Goal: Task Accomplishment & Management: Complete application form

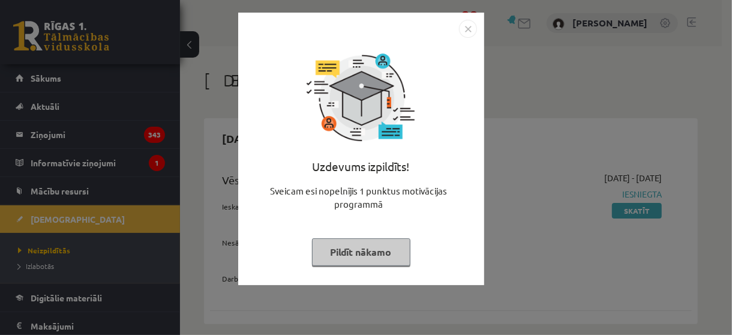
click at [467, 25] on img "Close" at bounding box center [468, 29] width 18 height 18
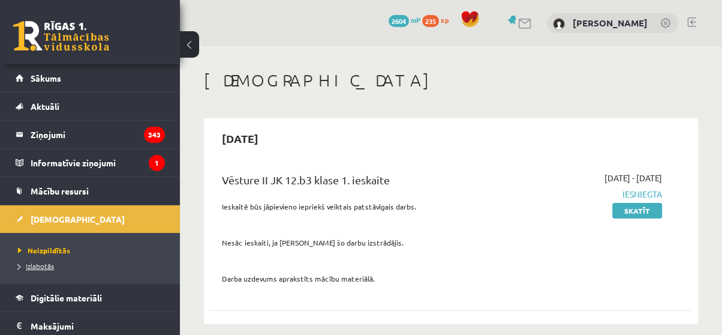
click at [44, 266] on span "Izlabotās" at bounding box center [36, 266] width 36 height 10
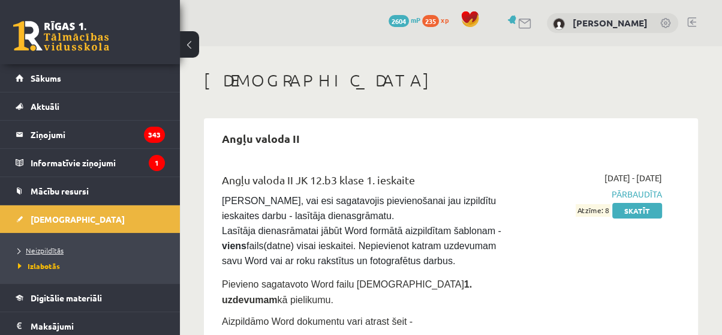
click at [26, 247] on span "Neizpildītās" at bounding box center [41, 250] width 46 height 10
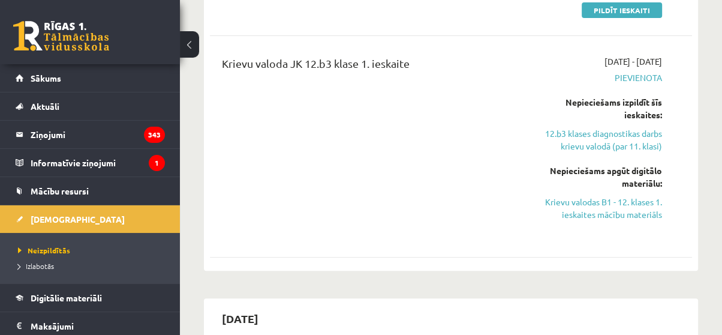
scroll to position [416, 0]
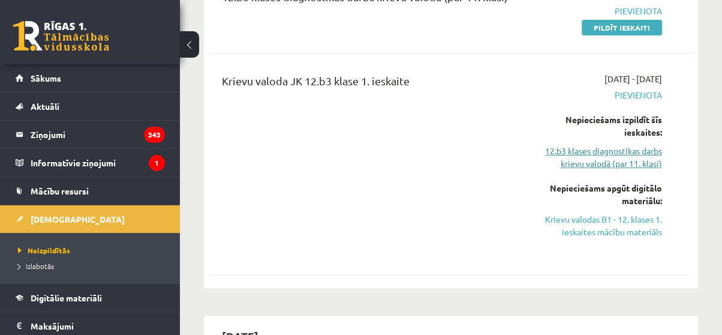
click at [572, 156] on link "12.b3 klases diagnostikas darbs krievu valodā (par 11. klasi)" at bounding box center [594, 157] width 135 height 25
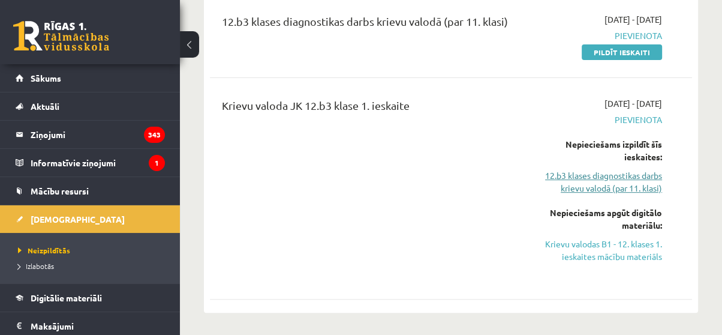
click at [579, 173] on link "12.b3 klases diagnostikas darbs krievu valodā (par 11. klasi)" at bounding box center [594, 181] width 135 height 25
click at [581, 178] on link "12.b3 klases diagnostikas darbs krievu valodā (par 11. klasi)" at bounding box center [594, 181] width 135 height 25
click at [447, 205] on div "Krievu valoda JK 12.b3 klase 1. ieskaite" at bounding box center [365, 188] width 305 height 182
click at [603, 248] on link "Krievu valodas B1 - 12. klases 1. ieskaites mācību materiāls" at bounding box center [594, 250] width 135 height 25
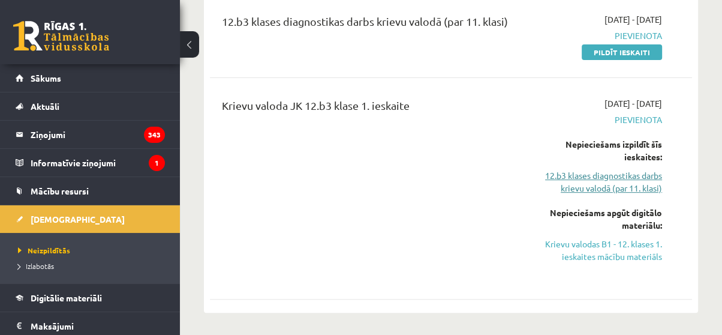
click at [607, 176] on link "12.b3 klases diagnostikas darbs krievu valodā (par 11. klasi)" at bounding box center [594, 181] width 135 height 25
click at [578, 250] on link "Krievu valodas B1 - 12. klases 1. ieskaites mācību materiāls" at bounding box center [594, 250] width 135 height 25
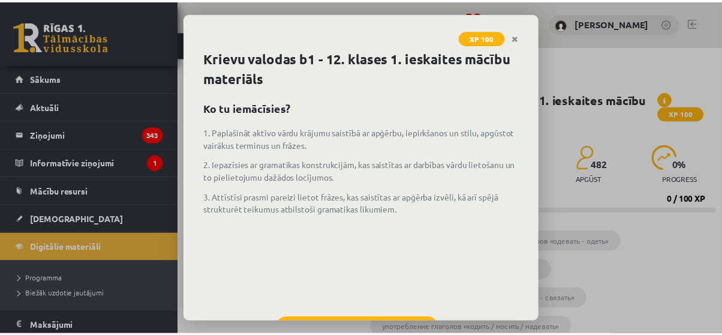
scroll to position [53, 0]
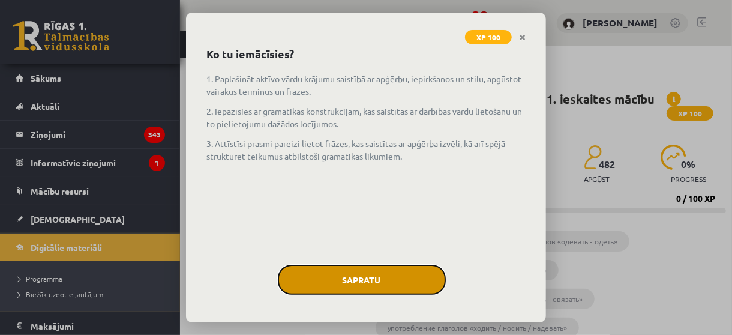
click at [376, 284] on button "Sapratu" at bounding box center [362, 280] width 168 height 30
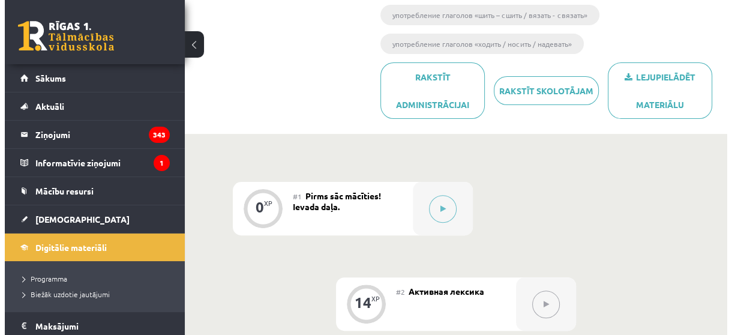
scroll to position [301, 0]
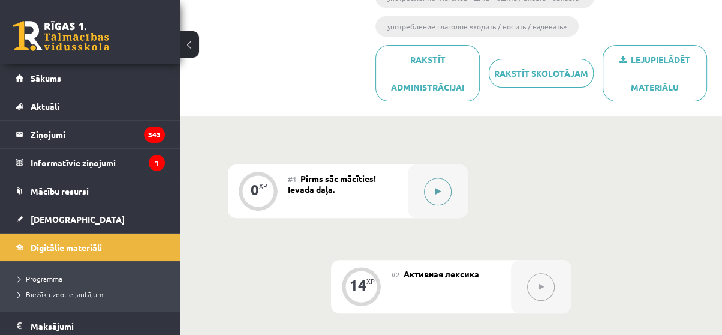
click at [437, 188] on icon at bounding box center [438, 191] width 5 height 7
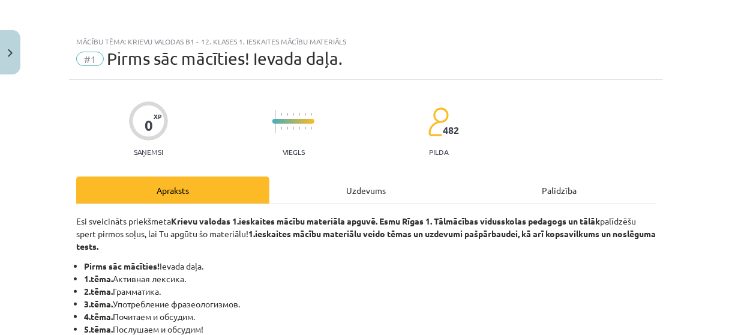
click at [368, 185] on div "Uzdevums" at bounding box center [365, 189] width 193 height 27
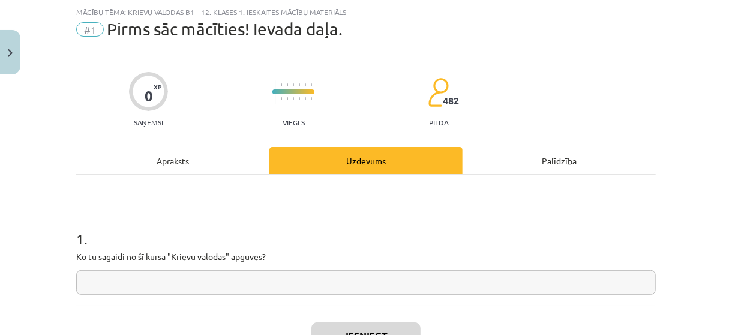
scroll to position [30, 0]
click at [267, 289] on input "text" at bounding box center [365, 281] width 579 height 25
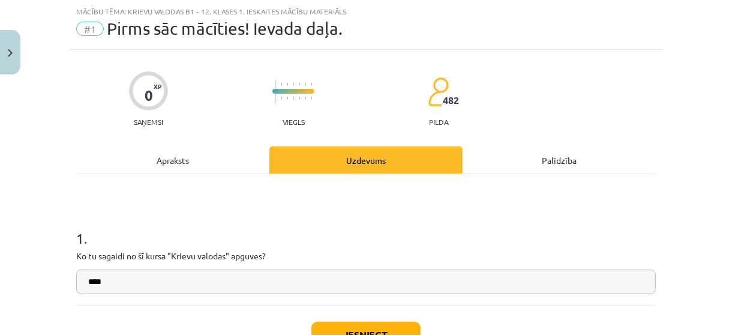
type input "****"
click at [328, 328] on button "Iesniegt" at bounding box center [365, 335] width 109 height 26
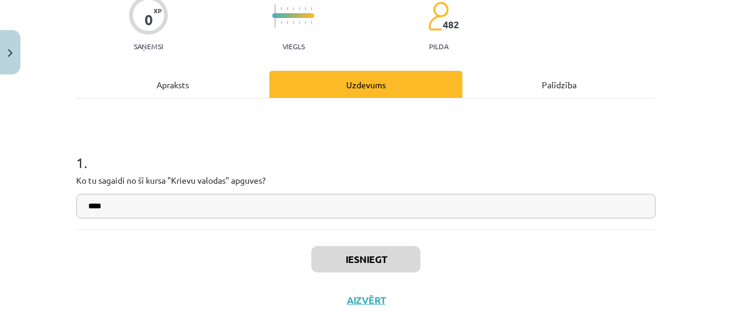
scroll to position [108, 0]
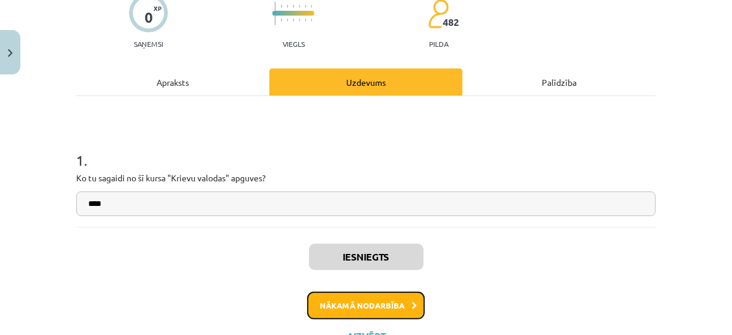
click at [398, 308] on button "Nākamā nodarbība" at bounding box center [366, 306] width 118 height 28
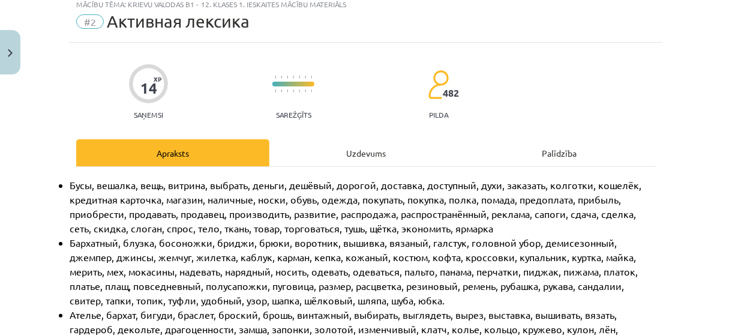
scroll to position [30, 0]
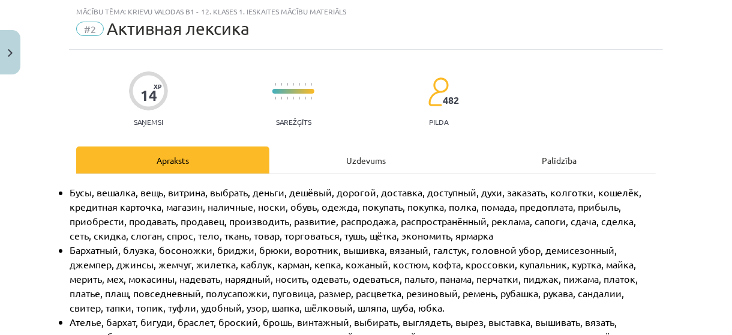
click at [331, 156] on div "Uzdevums" at bounding box center [365, 159] width 193 height 27
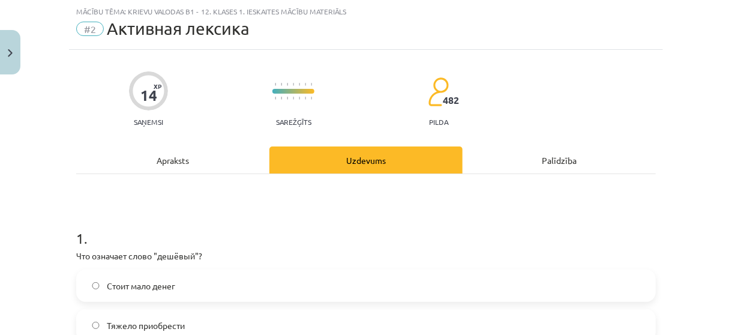
click at [156, 160] on div "Apraksts" at bounding box center [172, 159] width 193 height 27
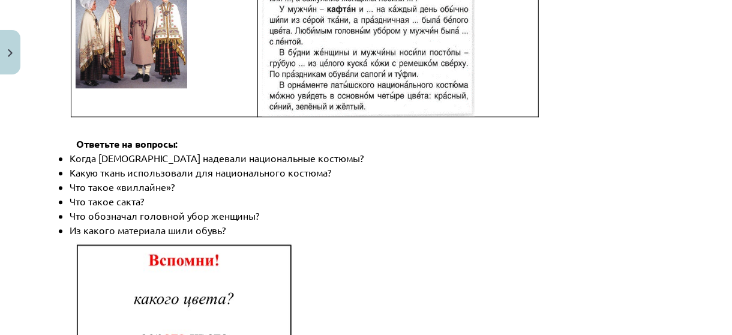
scroll to position [1848, 0]
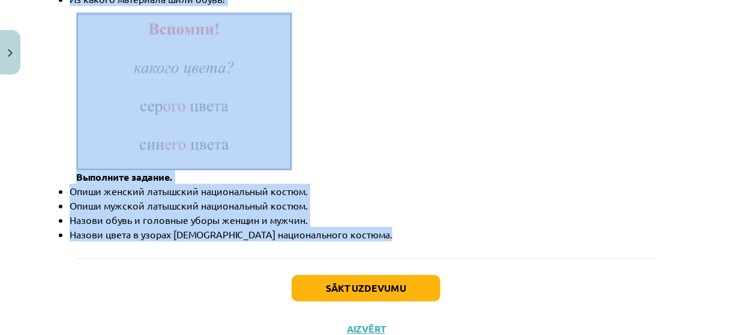
drag, startPoint x: 53, startPoint y: 190, endPoint x: 371, endPoint y: 197, distance: 318.0
click at [371, 197] on div "Mācību tēma: Krievu valodas b1 - 12. klases 1. ieskaites mācību materiāls #2 Ак…" at bounding box center [366, 167] width 732 height 335
copy div "Бусы, вешалка, вещь, витрина, выбрать, деньги, дешёвый, дорогой, доставка, дост…"
click at [353, 198] on li "Опиши мужской латышс кий национальный костюм." at bounding box center [372, 205] width 605 height 14
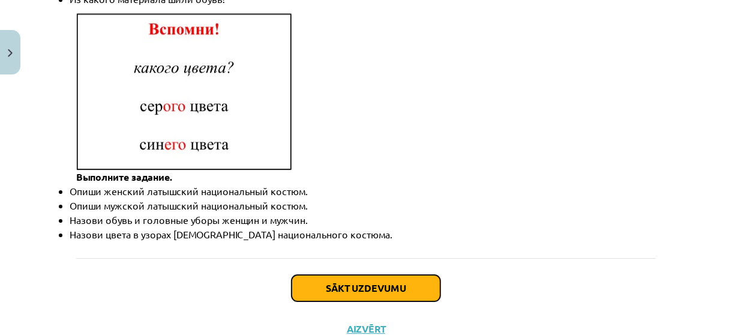
click at [361, 275] on button "Sākt uzdevumu" at bounding box center [366, 288] width 149 height 26
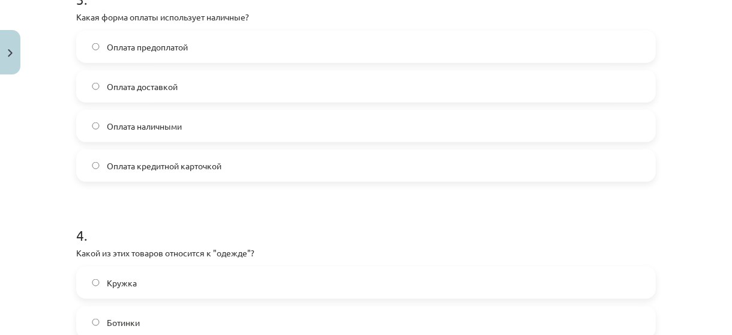
scroll to position [961, 0]
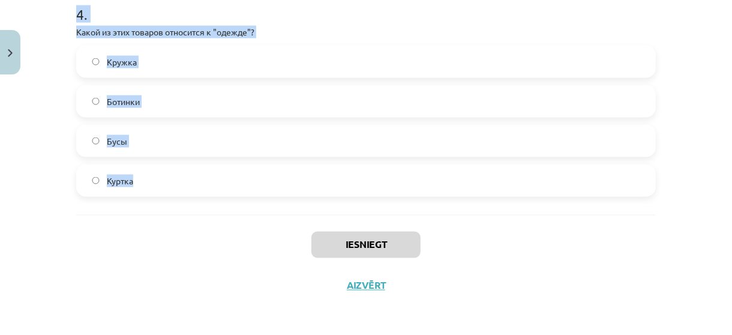
drag, startPoint x: 68, startPoint y: 235, endPoint x: 160, endPoint y: 164, distance: 115.9
copy form "1 . Что означает слово "дешёвый"? Стоит мало денег Тяжело приобрести Легко дост…"
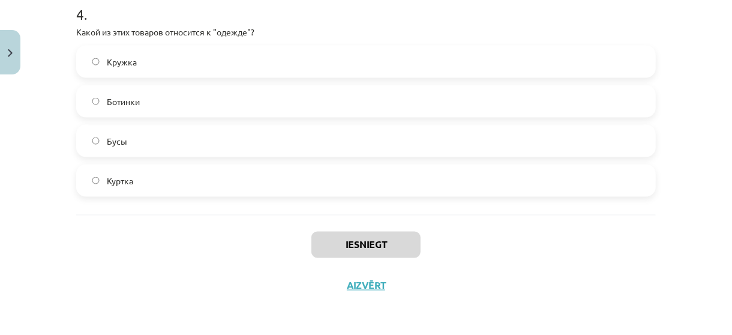
click at [502, 245] on div "Iesniegt Aizvērt" at bounding box center [365, 257] width 579 height 84
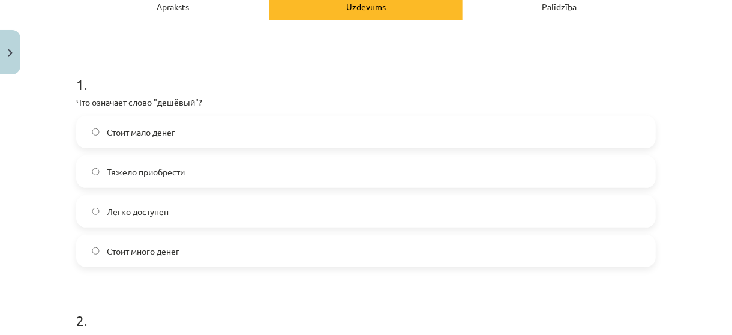
scroll to position [202, 0]
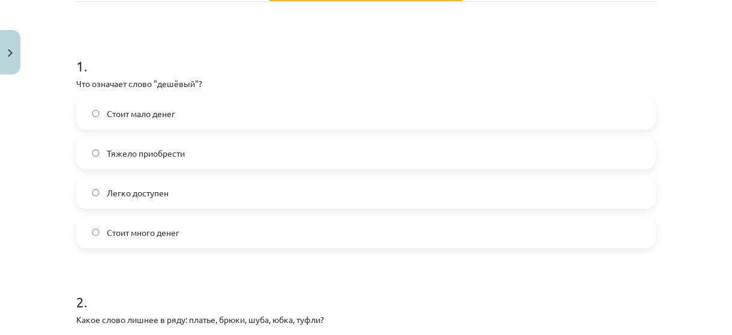
click at [179, 116] on label "Стоит мало денег" at bounding box center [365, 113] width 577 height 30
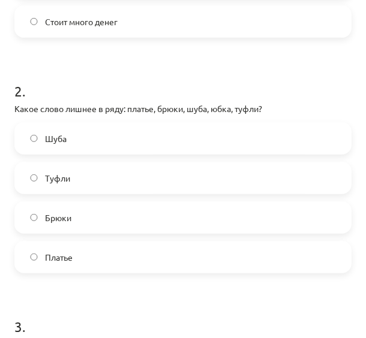
scroll to position [391, 0]
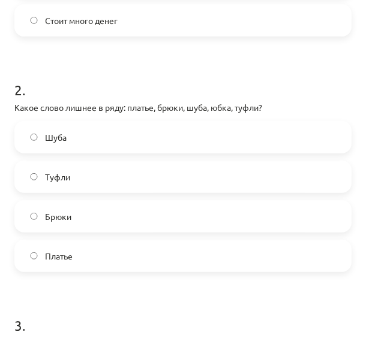
click at [127, 170] on label "Туфли" at bounding box center [183, 177] width 335 height 30
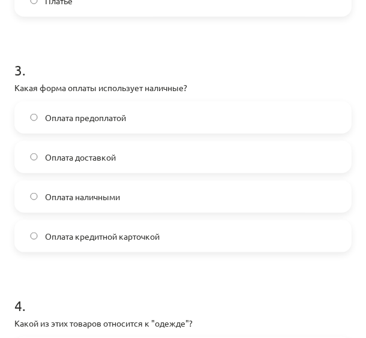
scroll to position [653, 0]
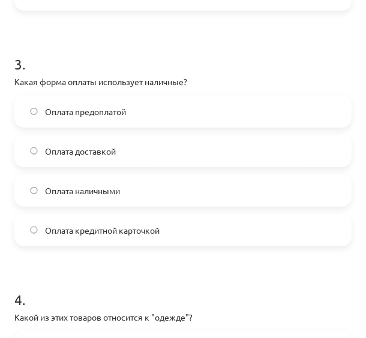
click at [155, 190] on label "Оплата наличными" at bounding box center [183, 191] width 335 height 30
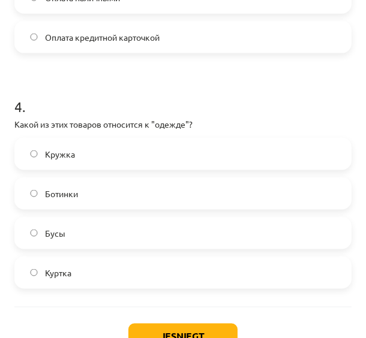
scroll to position [856, 0]
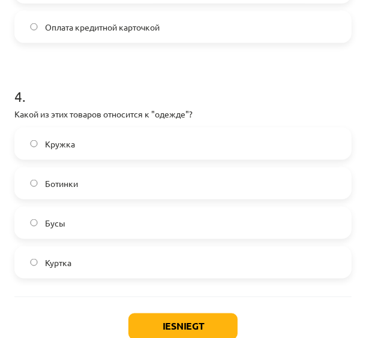
click at [107, 256] on label "Куртка" at bounding box center [183, 263] width 335 height 30
click at [142, 325] on button "Iesniegt" at bounding box center [182, 327] width 109 height 26
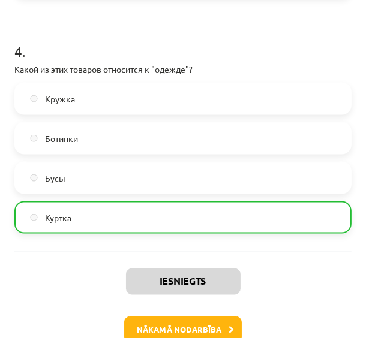
scroll to position [950, 0]
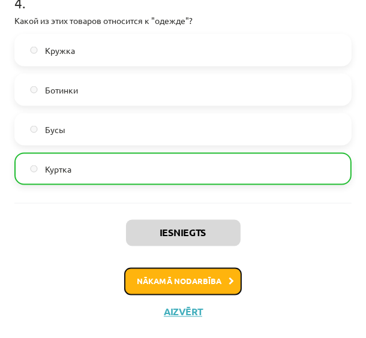
click at [202, 281] on button "Nākamā nodarbība" at bounding box center [183, 282] width 118 height 28
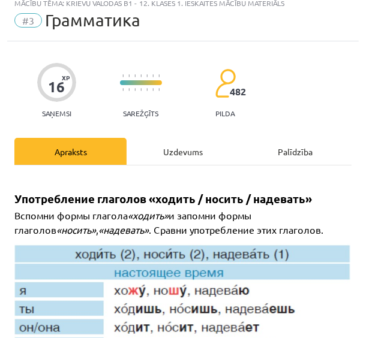
scroll to position [7, 0]
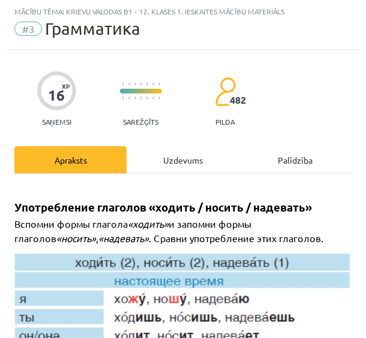
click at [198, 155] on div "Uzdevums" at bounding box center [183, 159] width 112 height 27
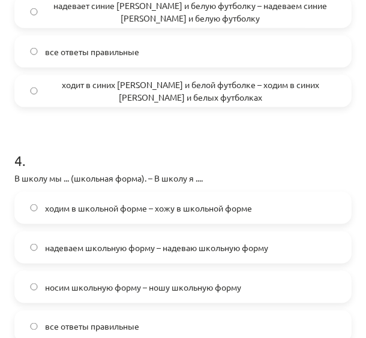
scroll to position [932, 0]
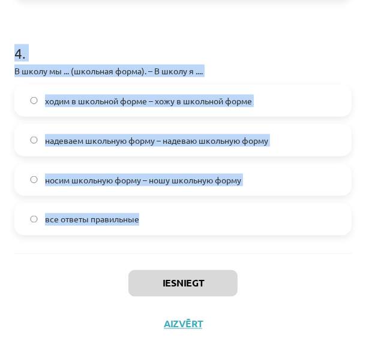
drag, startPoint x: 10, startPoint y: 234, endPoint x: 155, endPoint y: 206, distance: 147.9
copy form "1 . Какое слово лишнее? Бархат, шёлк, лён, металл, кружево, шерсть, хлопок, кож…"
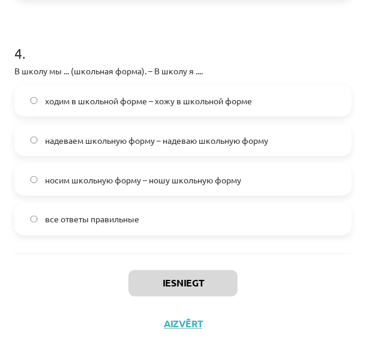
click at [271, 258] on div "Iesniegt Aizvērt" at bounding box center [182, 296] width 337 height 84
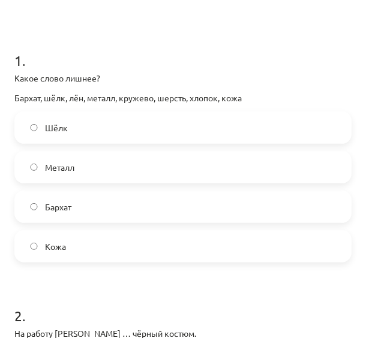
scroll to position [187, 0]
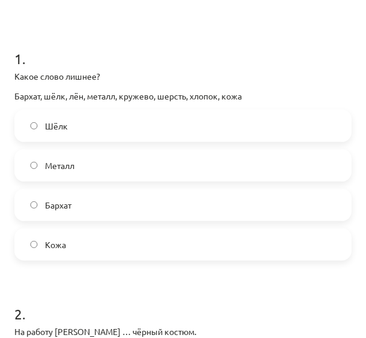
click at [177, 165] on label "Металл" at bounding box center [183, 166] width 335 height 30
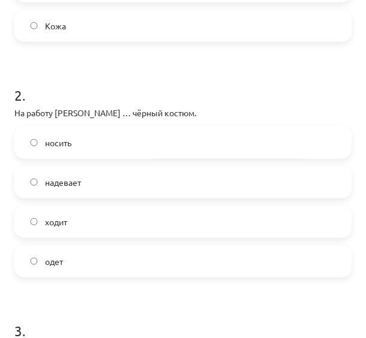
scroll to position [412, 0]
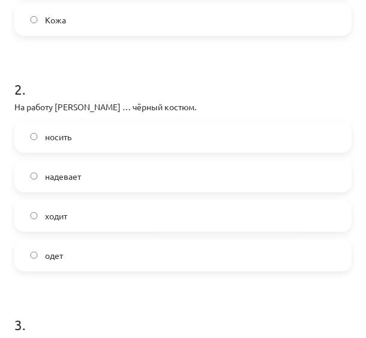
click at [298, 182] on label "надевает" at bounding box center [183, 176] width 335 height 30
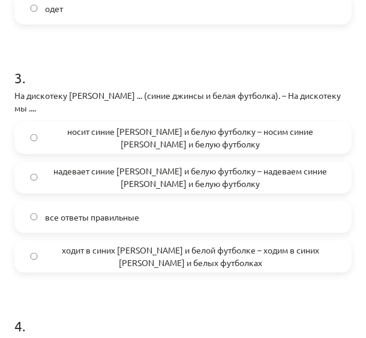
scroll to position [662, 0]
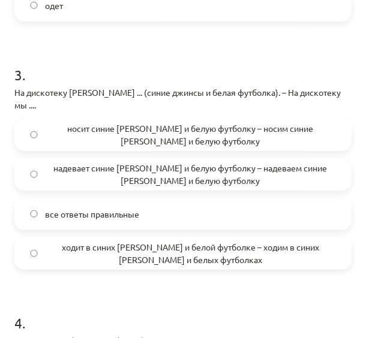
click at [140, 162] on span "надевает синие джинсы и белую футболку – надеваем синие джинсы и белую футболку" at bounding box center [190, 174] width 291 height 25
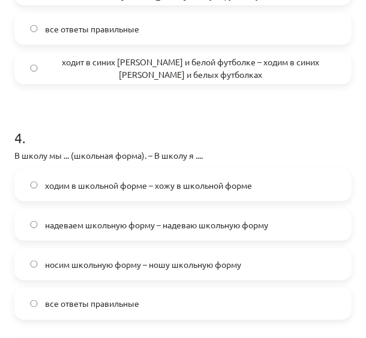
scroll to position [893, 0]
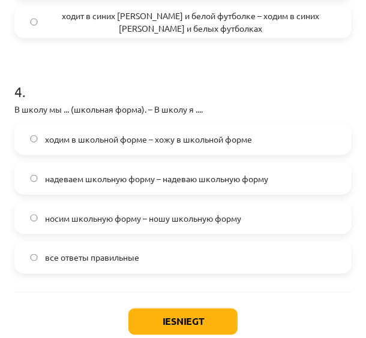
click at [217, 251] on label "все ответы правильные" at bounding box center [183, 258] width 335 height 30
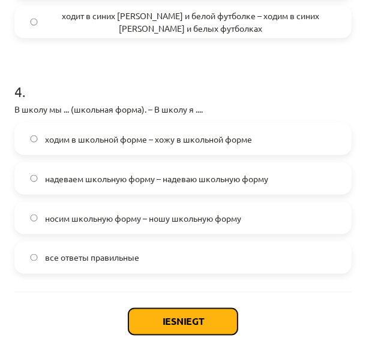
click at [163, 309] on button "Iesniegt" at bounding box center [182, 322] width 109 height 26
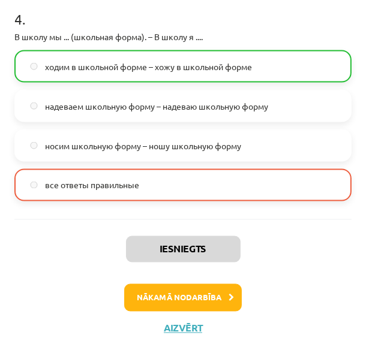
scroll to position [969, 0]
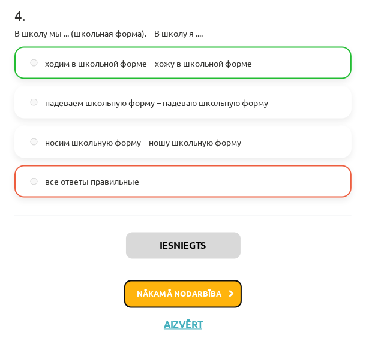
click at [209, 281] on button "Nākamā nodarbība" at bounding box center [183, 295] width 118 height 28
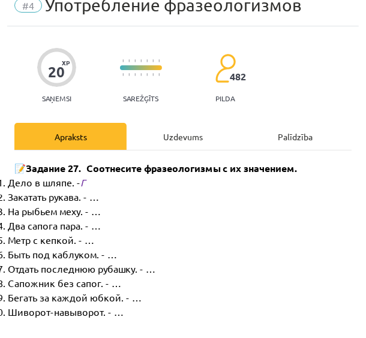
scroll to position [7, 0]
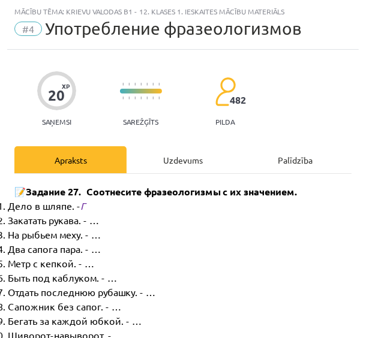
click at [192, 160] on div "Uzdevums" at bounding box center [183, 159] width 112 height 27
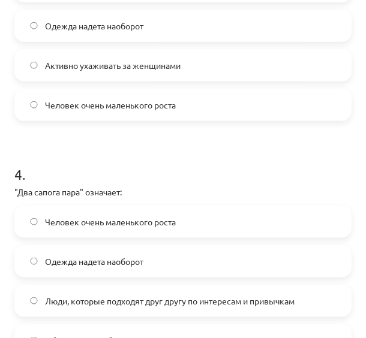
scroll to position [912, 0]
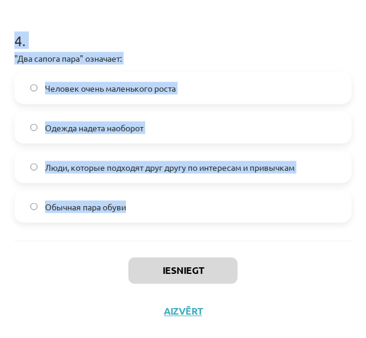
drag, startPoint x: 9, startPoint y: 233, endPoint x: 157, endPoint y: 206, distance: 150.0
copy form "1 . "Шиворот-навыворот" означает: Верхняя одежда, которая не согревает Одежда н…"
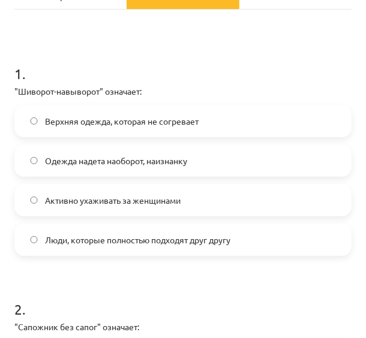
scroll to position [173, 0]
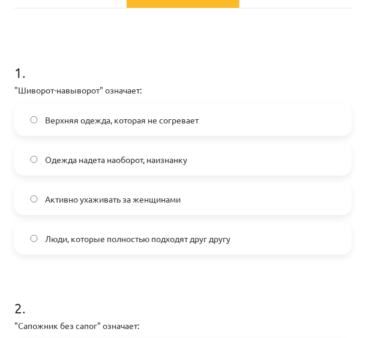
click at [205, 151] on label "Одежда надета наоборот, наизнанку" at bounding box center [183, 160] width 335 height 30
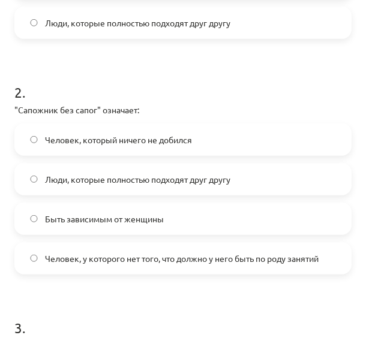
scroll to position [419, 0]
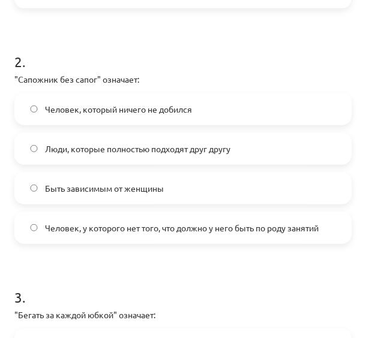
click at [179, 233] on label "Человек, у которого нет того, что должно у него быть по роду занятий" at bounding box center [183, 228] width 335 height 30
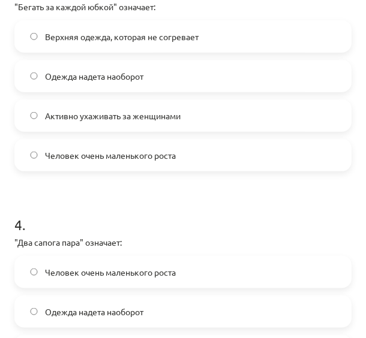
scroll to position [734, 0]
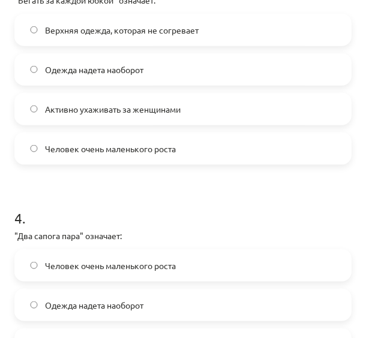
click at [118, 98] on label "Активно ухаживать за женщинами" at bounding box center [183, 109] width 335 height 30
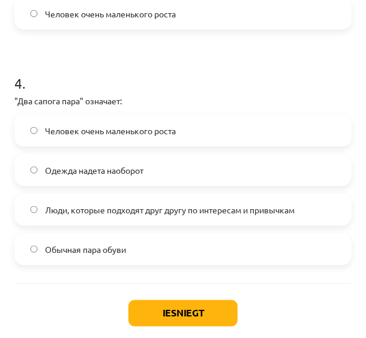
scroll to position [883, 0]
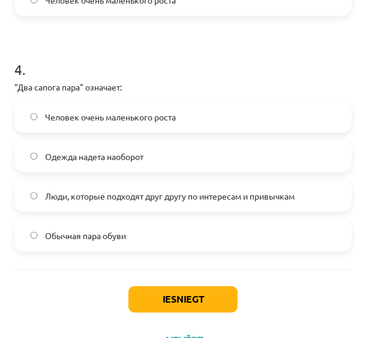
click at [256, 194] on span "Люди, которые подходят друг другу по интересам и привычкам" at bounding box center [170, 196] width 250 height 13
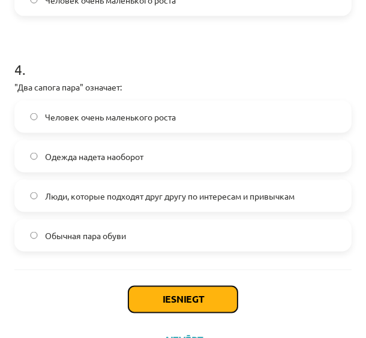
click at [183, 298] on button "Iesniegt" at bounding box center [182, 300] width 109 height 26
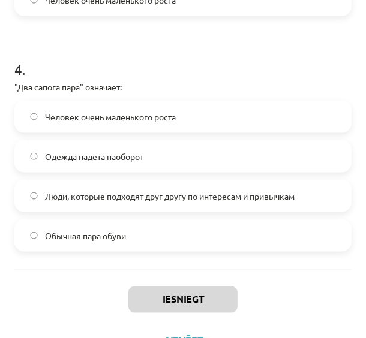
scroll to position [912, 0]
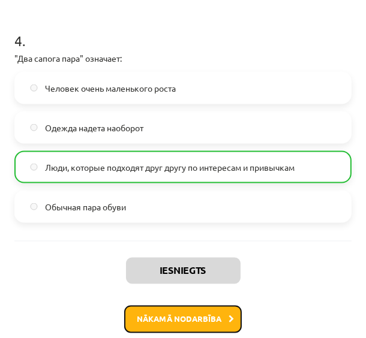
click at [221, 308] on button "Nākamā nodarbība" at bounding box center [183, 320] width 118 height 28
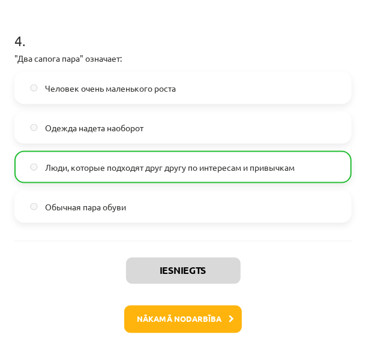
scroll to position [7, 0]
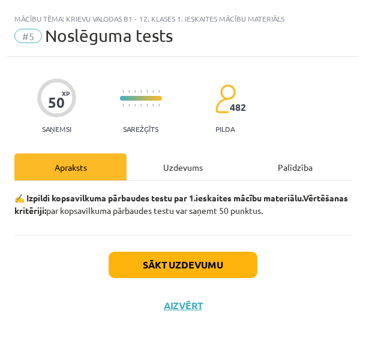
click at [203, 161] on div "Uzdevums" at bounding box center [183, 167] width 112 height 27
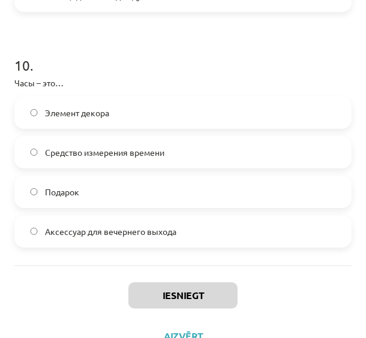
scroll to position [2326, 0]
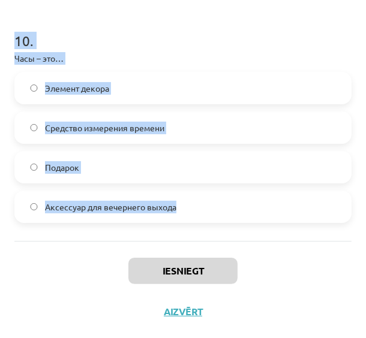
drag, startPoint x: 11, startPoint y: 46, endPoint x: 201, endPoint y: 227, distance: 262.6
copy form "1 . Выберите правильную форму: На работу мама ... (красивый костюм). все ответы…"
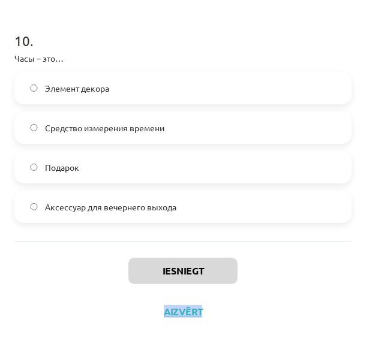
drag, startPoint x: 308, startPoint y: 281, endPoint x: 362, endPoint y: 309, distance: 60.4
click at [362, 309] on div "Mācību tēma: Krievu valodas b1 - 12. klases 1. ieskaites mācību materiāls #5 No…" at bounding box center [183, 169] width 366 height 338
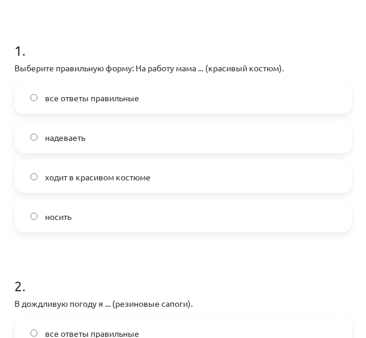
scroll to position [205, 0]
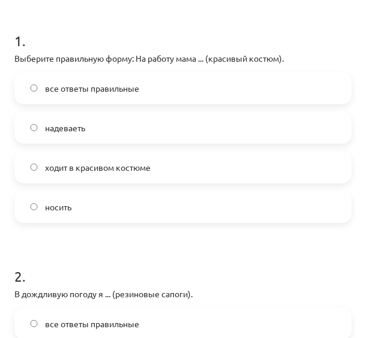
click at [119, 168] on span "ходит в красивом костюме" at bounding box center [98, 167] width 106 height 13
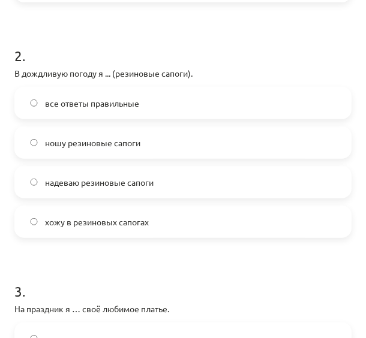
scroll to position [428, 0]
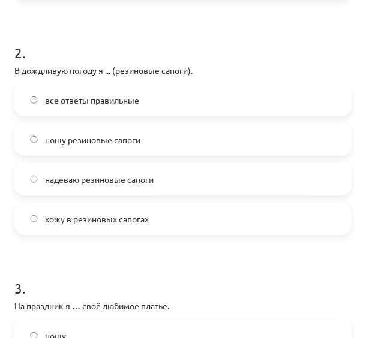
click at [260, 94] on label "все ответы правильные" at bounding box center [183, 100] width 335 height 30
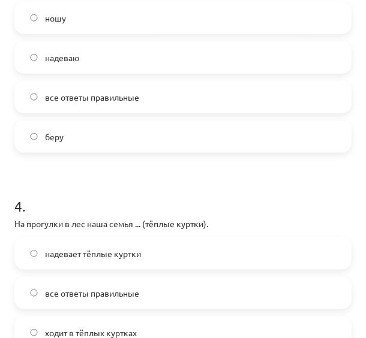
scroll to position [743, 0]
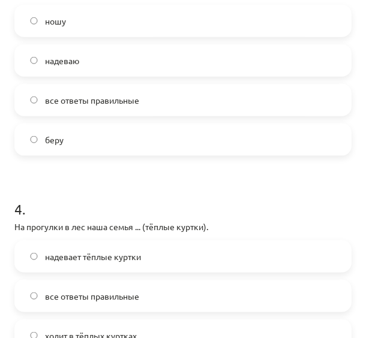
click at [92, 50] on label "надеваю" at bounding box center [183, 61] width 335 height 30
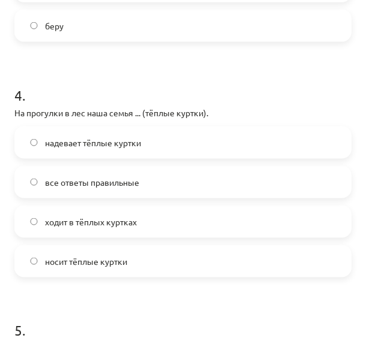
scroll to position [935, 0]
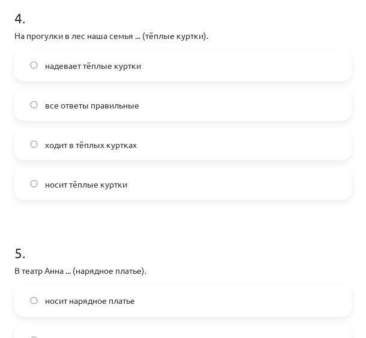
click at [241, 111] on label "все ответы правильные" at bounding box center [183, 105] width 335 height 30
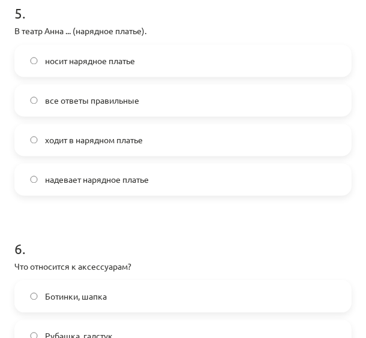
scroll to position [1188, 0]
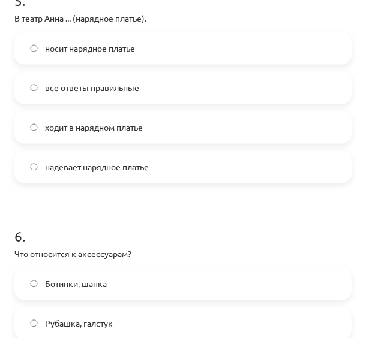
click at [209, 166] on label "надевает нарядное платье" at bounding box center [183, 167] width 335 height 30
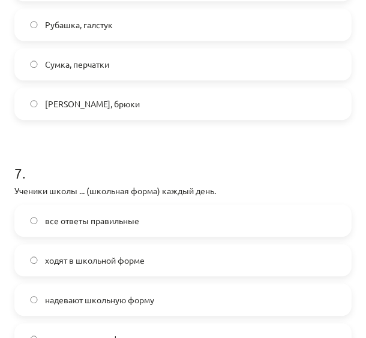
scroll to position [1461, 0]
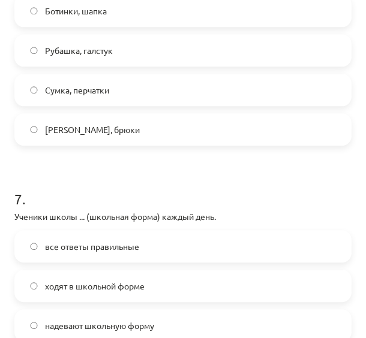
click at [138, 91] on label "Сумка, перчатки" at bounding box center [183, 90] width 335 height 30
click at [96, 251] on span "все ответы правильные" at bounding box center [92, 247] width 94 height 13
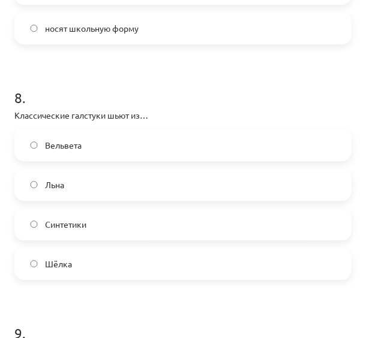
scroll to position [1856, 0]
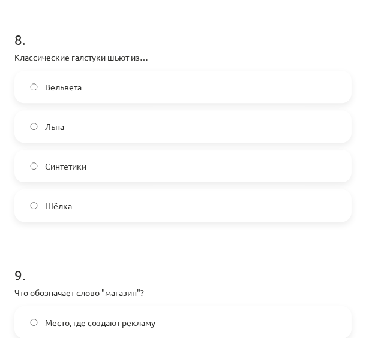
click at [104, 196] on label "Шёлка" at bounding box center [183, 206] width 335 height 30
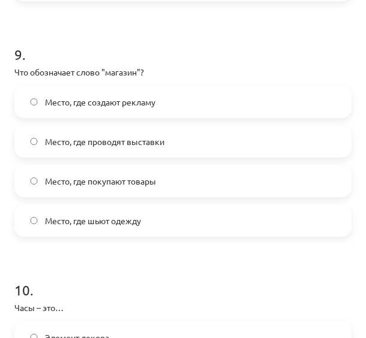
scroll to position [2109, 0]
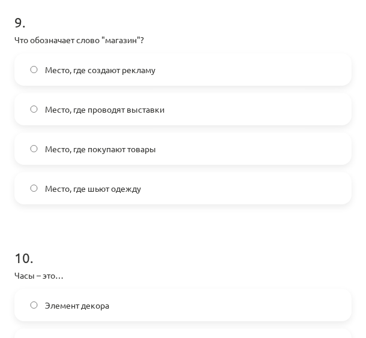
click at [156, 149] on span "Место, где покупают товары" at bounding box center [100, 149] width 111 height 13
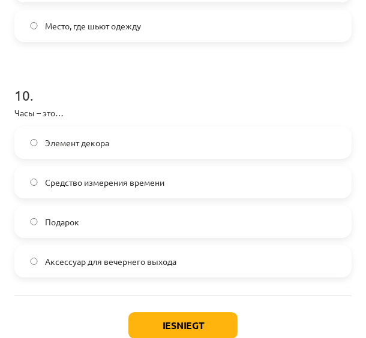
scroll to position [2326, 0]
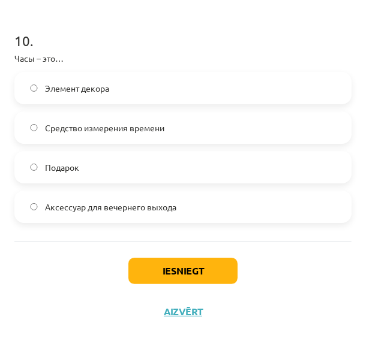
click at [134, 122] on span "Средство измерения времени" at bounding box center [104, 128] width 119 height 13
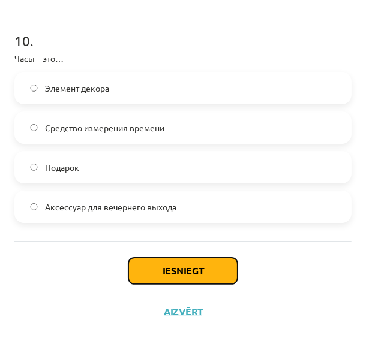
click at [155, 263] on button "Iesniegt" at bounding box center [182, 271] width 109 height 26
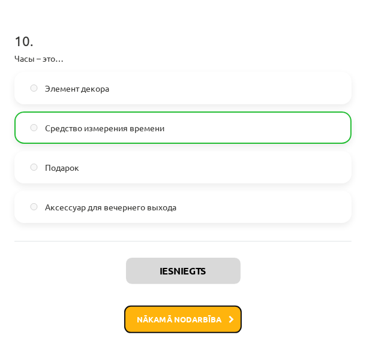
click at [184, 310] on button "Nākamā nodarbība" at bounding box center [183, 320] width 118 height 28
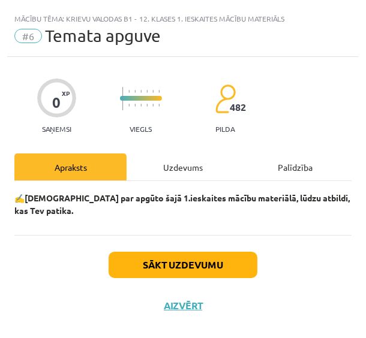
scroll to position [0, 0]
click at [183, 168] on div "Uzdevums" at bounding box center [183, 167] width 112 height 27
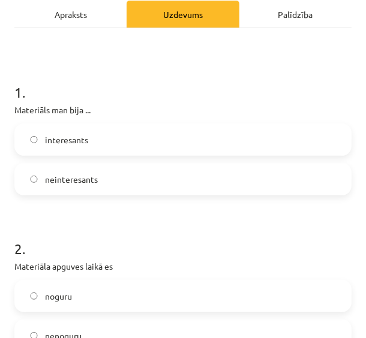
scroll to position [161, 0]
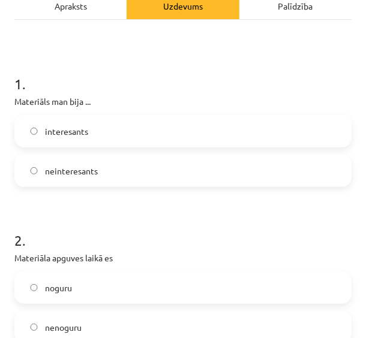
click at [205, 122] on label "interesants" at bounding box center [183, 131] width 335 height 30
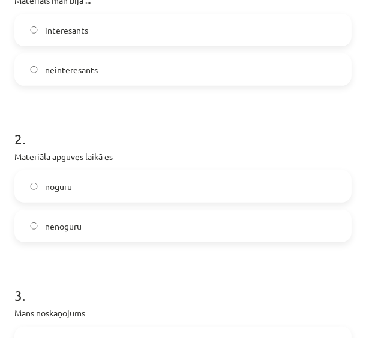
scroll to position [275, 0]
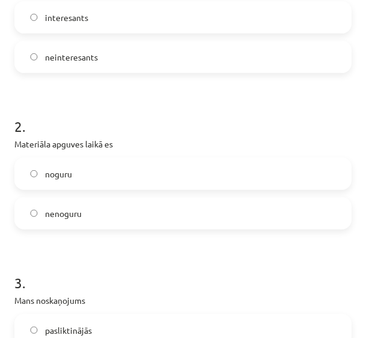
click at [235, 174] on label "noguru" at bounding box center [183, 174] width 335 height 30
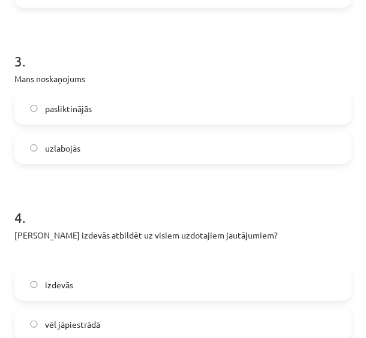
scroll to position [502, 0]
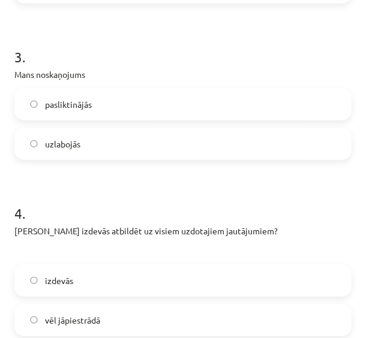
click at [182, 103] on label "pasliktinājās" at bounding box center [183, 104] width 335 height 30
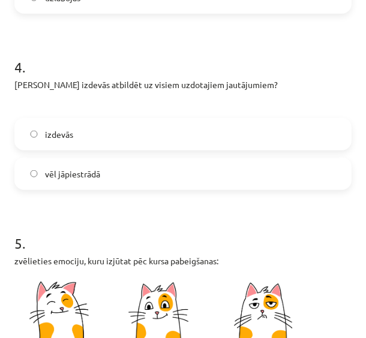
scroll to position [653, 0]
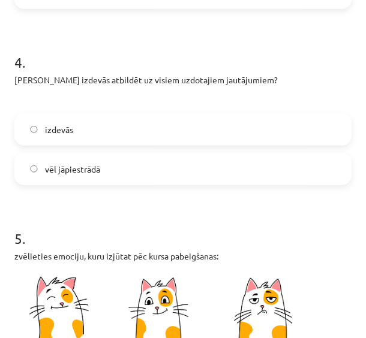
click at [231, 168] on label "vēl jāpiestrādā" at bounding box center [183, 169] width 335 height 30
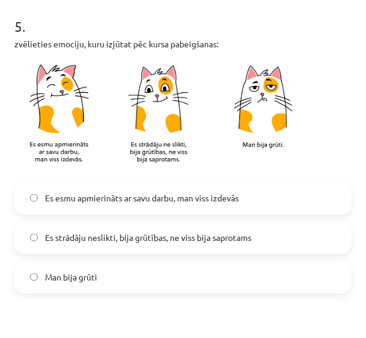
scroll to position [874, 0]
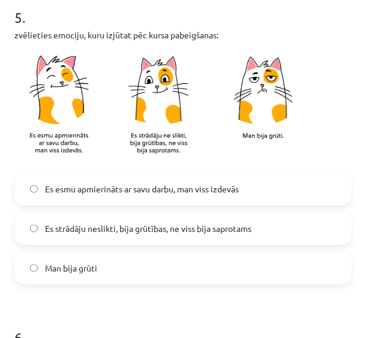
click at [244, 227] on span "Es strādāju neslikti, bija grūtības, ne viss bija saprotams" at bounding box center [148, 229] width 206 height 13
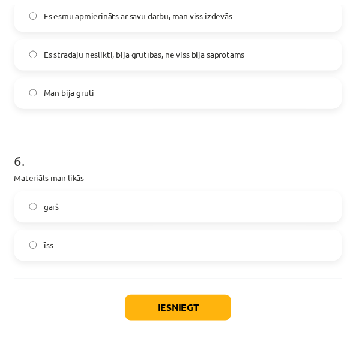
scroll to position [1092, 0]
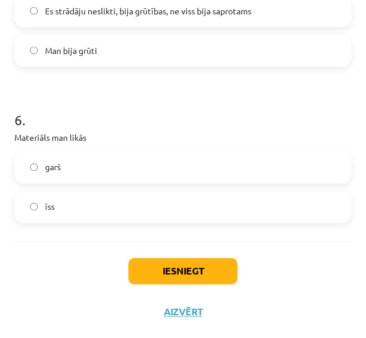
click at [169, 164] on label "garš" at bounding box center [183, 168] width 335 height 30
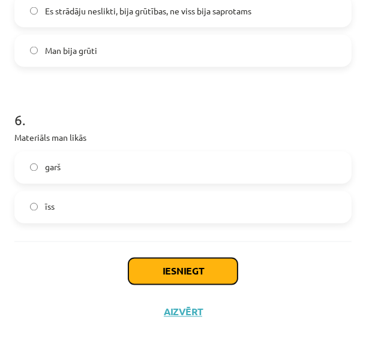
click at [180, 259] on button "Iesniegt" at bounding box center [182, 272] width 109 height 26
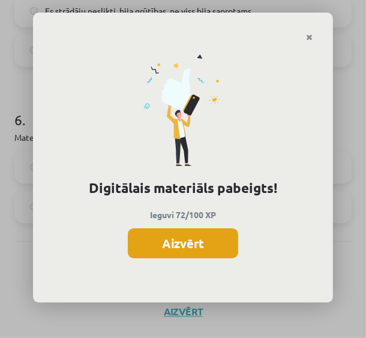
click at [164, 242] on button "Aizvērt" at bounding box center [183, 244] width 110 height 30
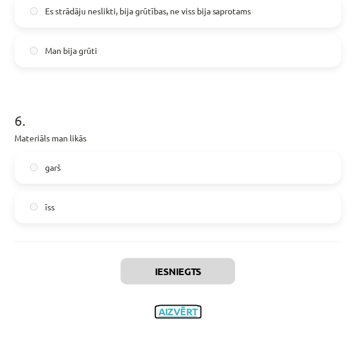
click at [177, 307] on button "Aizvērt" at bounding box center [178, 313] width 46 height 12
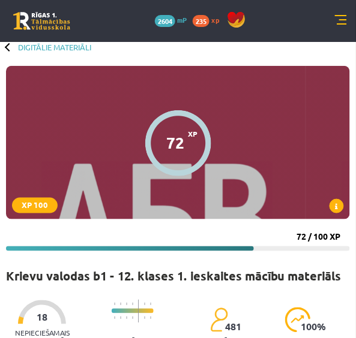
scroll to position [0, 0]
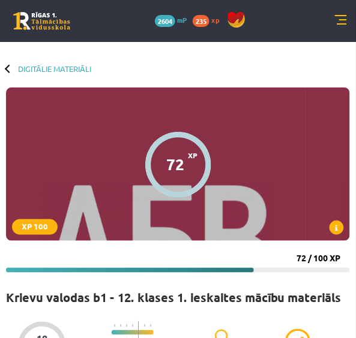
click at [340, 13] on div "0 Dāvanas 2604 mP 235 xp" at bounding box center [178, 21] width 356 height 42
click at [339, 20] on link at bounding box center [341, 21] width 12 height 12
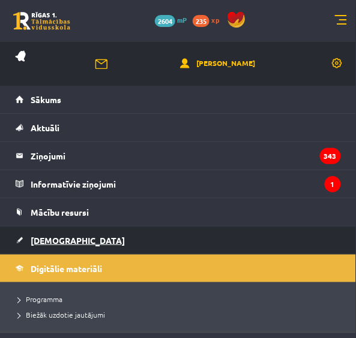
click at [99, 230] on link "[DEMOGRAPHIC_DATA]" at bounding box center [178, 241] width 325 height 28
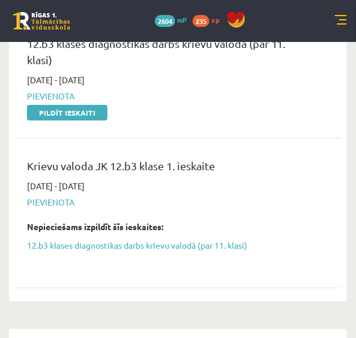
scroll to position [376, 0]
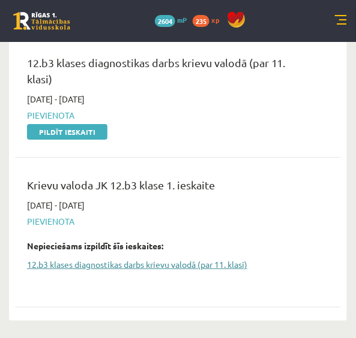
click at [133, 265] on link "12.b3 klases diagnostikas darbs krievu valodā (par 11. klasi)" at bounding box center [169, 265] width 284 height 13
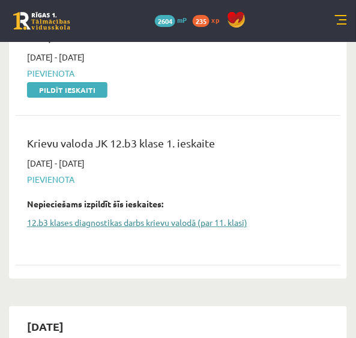
click at [104, 222] on link "12.b3 klases diagnostikas darbs krievu valodā (par 11. klasi)" at bounding box center [169, 223] width 284 height 13
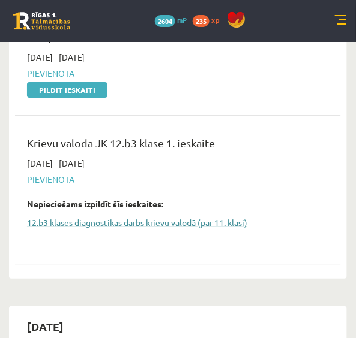
click at [56, 220] on link "12.b3 klases diagnostikas darbs krievu valodā (par 11. klasi)" at bounding box center [169, 223] width 284 height 13
click at [139, 218] on link "12.b3 klases diagnostikas darbs krievu valodā (par 11. klasi)" at bounding box center [169, 223] width 284 height 13
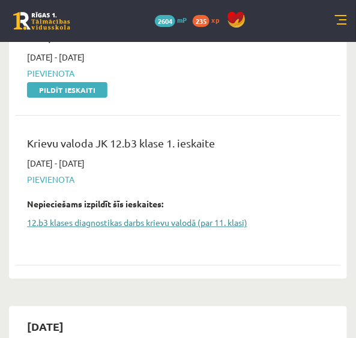
click at [139, 218] on link "12.b3 klases diagnostikas darbs krievu valodā (par 11. klasi)" at bounding box center [169, 223] width 284 height 13
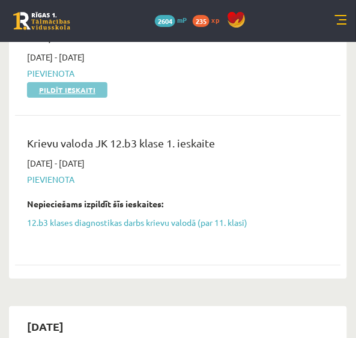
click at [49, 94] on link "Pildīt ieskaiti" at bounding box center [67, 90] width 80 height 16
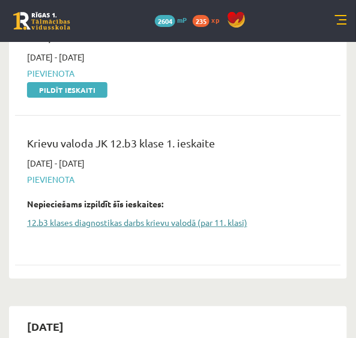
click at [215, 220] on link "12.b3 klases diagnostikas darbs krievu valodā (par 11. klasi)" at bounding box center [169, 223] width 284 height 13
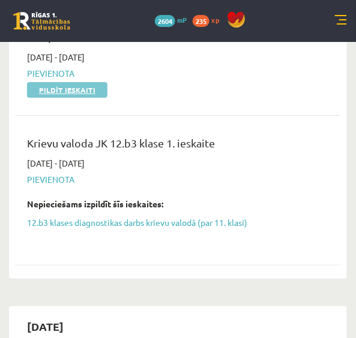
click at [35, 90] on link "Pildīt ieskaiti" at bounding box center [67, 90] width 80 height 16
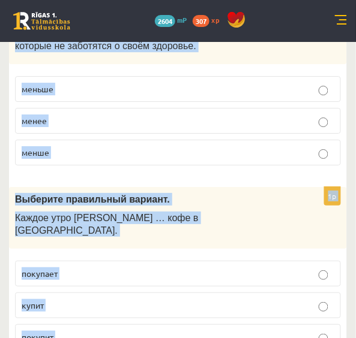
scroll to position [4894, 0]
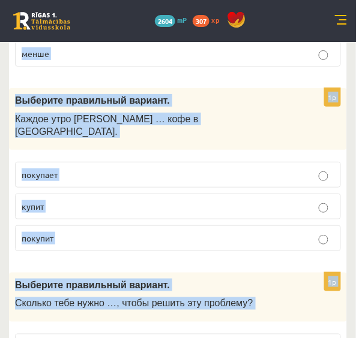
drag, startPoint x: 14, startPoint y: 64, endPoint x: 160, endPoint y: 310, distance: 285.9
copy form "Выберите правильный вариант. Врачи и диетологи больше внимания … продуктам пита…"
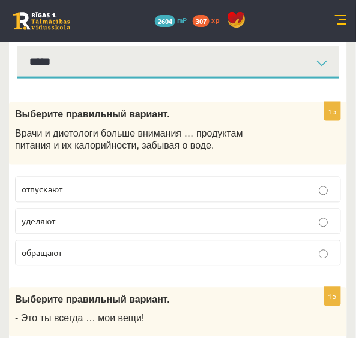
scroll to position [160, 0]
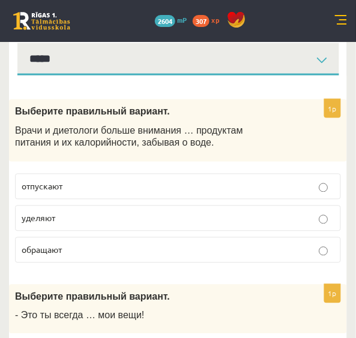
click at [152, 244] on p "обращают" at bounding box center [178, 250] width 313 height 13
click at [321, 155] on div "Выберите правильный вариант. Врачи и диетологи больше внимания … продуктам пита…" at bounding box center [178, 131] width 338 height 62
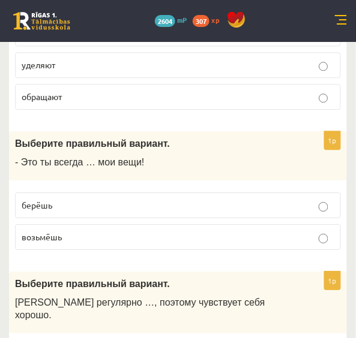
scroll to position [320, 0]
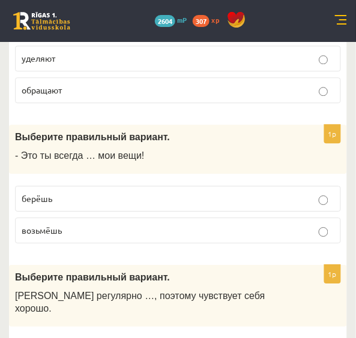
click at [211, 190] on label "берёшь" at bounding box center [178, 199] width 326 height 26
click at [241, 176] on div "1p Выберите правильный вариант. - Это ты всегда … мои вещи! берёшь возьмёшь" at bounding box center [178, 189] width 338 height 129
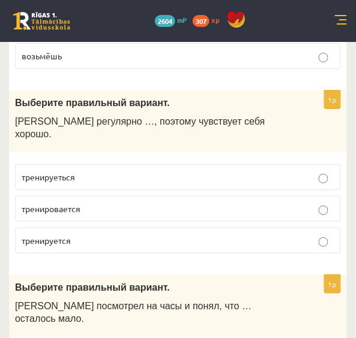
scroll to position [506, 0]
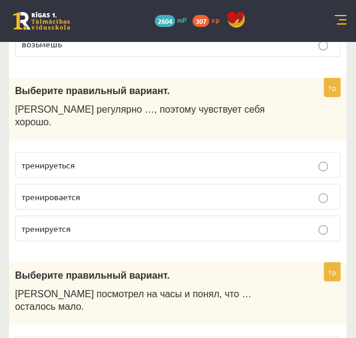
click at [131, 191] on p "тренировается" at bounding box center [178, 197] width 313 height 13
click at [127, 223] on p "тренируется" at bounding box center [178, 229] width 313 height 13
click at [125, 228] on fieldset "тренируеться тренировается тренируется" at bounding box center [178, 195] width 326 height 99
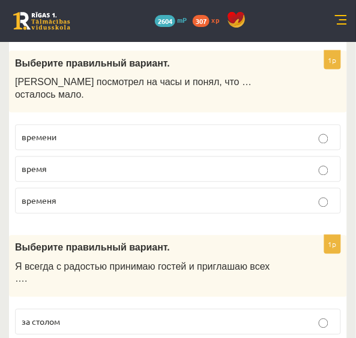
scroll to position [720, 0]
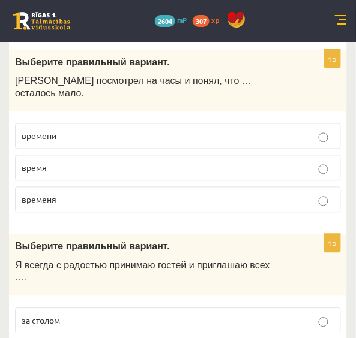
click at [181, 130] on p "времени" at bounding box center [178, 136] width 313 height 13
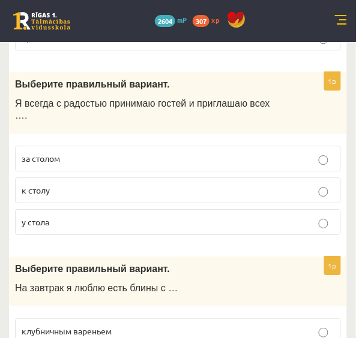
scroll to position [906, 0]
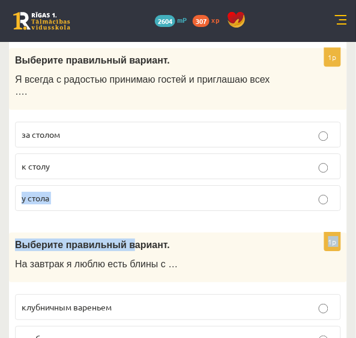
drag, startPoint x: 100, startPoint y: 118, endPoint x: 116, endPoint y: 179, distance: 63.9
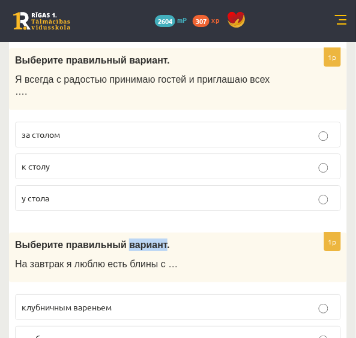
click at [124, 160] on p "к столу" at bounding box center [178, 166] width 313 height 13
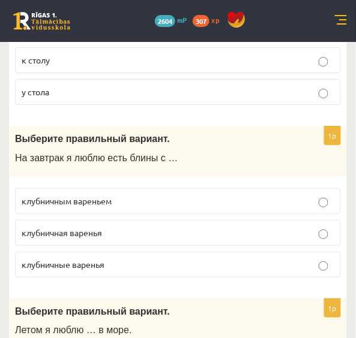
scroll to position [1040, 0]
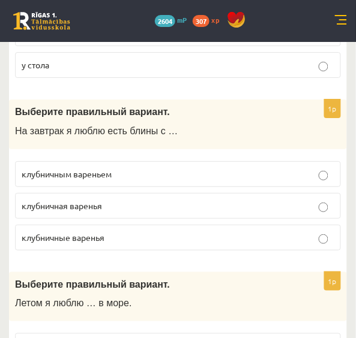
click at [130, 168] on p "клубничным вареньем" at bounding box center [178, 174] width 313 height 13
click at [139, 211] on div "1p Выберите правильный вариант. На завтрак я люблю есть блины с … клубничным ва…" at bounding box center [178, 180] width 338 height 161
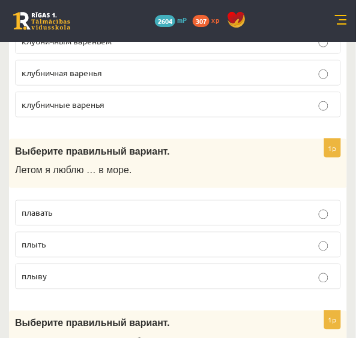
scroll to position [1200, 0]
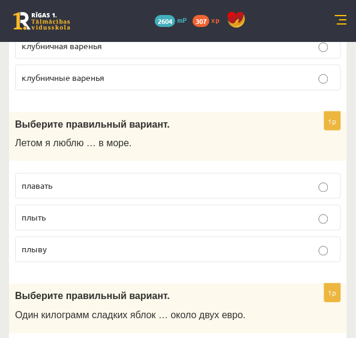
click at [80, 173] on label "плавать" at bounding box center [178, 186] width 326 height 26
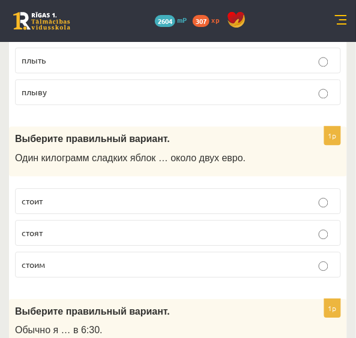
scroll to position [1359, 0]
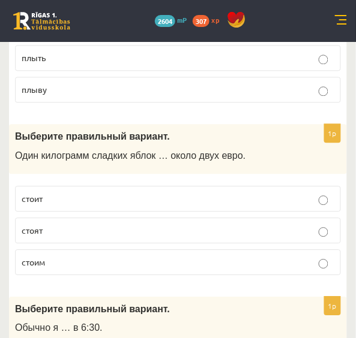
click at [77, 187] on label "стоит" at bounding box center [178, 200] width 326 height 26
click at [99, 238] on div "1p Выберите правильный вариант. Один килограмм сладких яблок … около двух евро.…" at bounding box center [178, 205] width 338 height 161
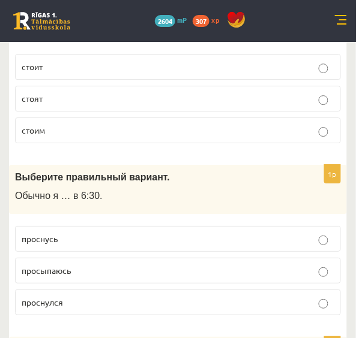
scroll to position [1520, 0]
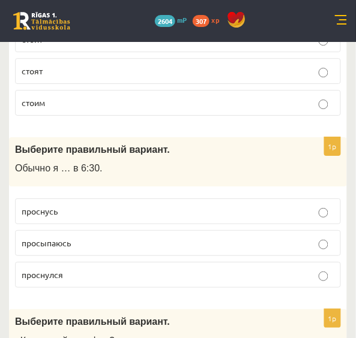
click at [85, 237] on p "просыпаюсь" at bounding box center [178, 243] width 313 height 13
click at [112, 142] on div "1p Выберите правильный вариант. Обычно я … в 6:30. проснусь просыпаюсь проснулся" at bounding box center [178, 217] width 338 height 161
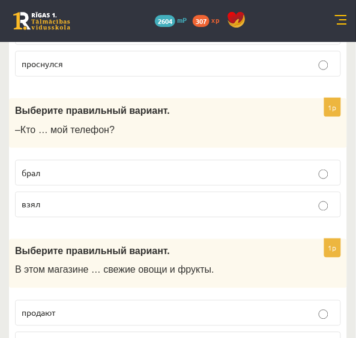
scroll to position [1732, 0]
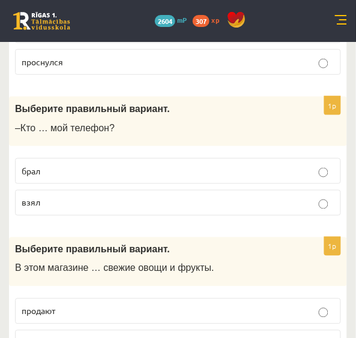
click at [103, 197] on p "взял" at bounding box center [178, 203] width 313 height 13
click at [97, 176] on div "1p Выберите правильный вариант. –Кто … мой телефон? брал взял" at bounding box center [178, 161] width 338 height 129
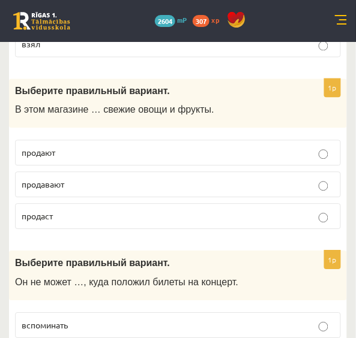
scroll to position [1893, 0]
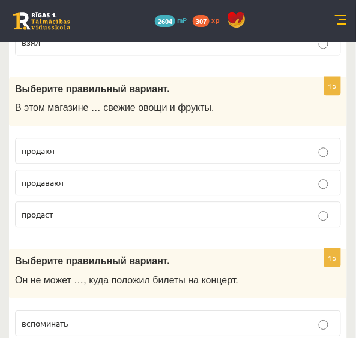
click at [83, 177] on p "продавают" at bounding box center [178, 183] width 313 height 13
click at [85, 139] on label "продают" at bounding box center [178, 152] width 326 height 26
click at [75, 185] on div "1p Выберите правильный вариант. В этом магазине … свежие овощи и фрукты. продаю…" at bounding box center [178, 157] width 338 height 161
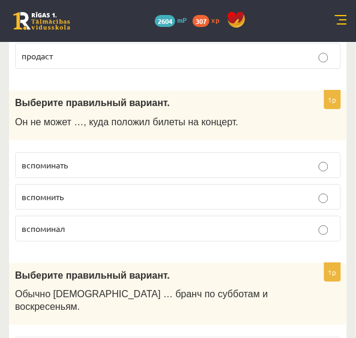
scroll to position [2053, 0]
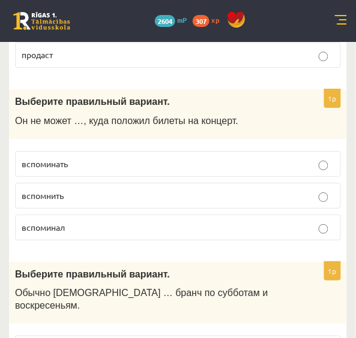
click at [83, 158] on p "вспоминать" at bounding box center [178, 164] width 313 height 13
click at [74, 190] on p "вспомнить" at bounding box center [178, 196] width 313 height 13
click at [72, 198] on div "1p Выберите правильный вариант. Он не может …, куда положил билеты на концерт. …" at bounding box center [178, 169] width 338 height 161
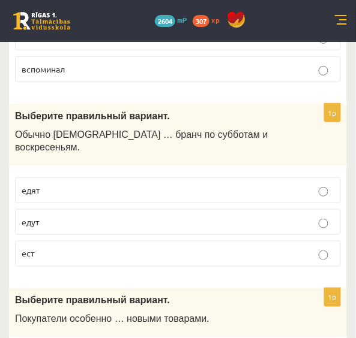
scroll to position [2212, 0]
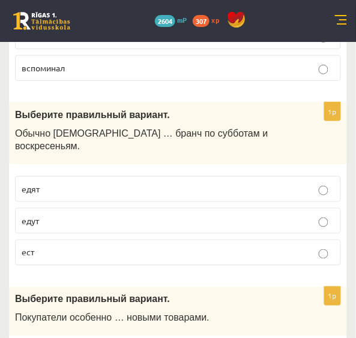
click at [57, 183] on p "едят" at bounding box center [178, 189] width 313 height 13
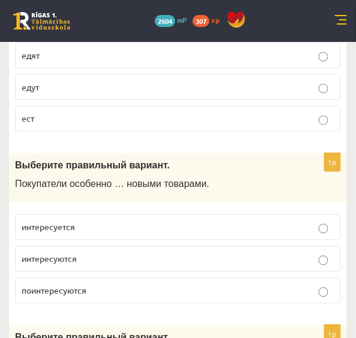
scroll to position [2373, 0]
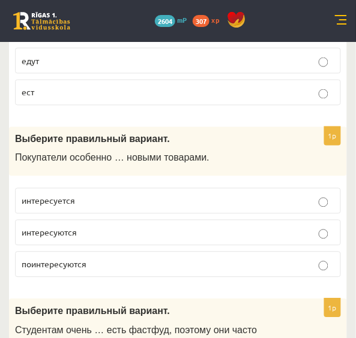
click at [81, 227] on p "интересуются" at bounding box center [178, 233] width 313 height 13
click at [88, 218] on div "1p Выберите правильный вариант. Покупатели особенно … новыми товарами. интересу…" at bounding box center [178, 207] width 338 height 161
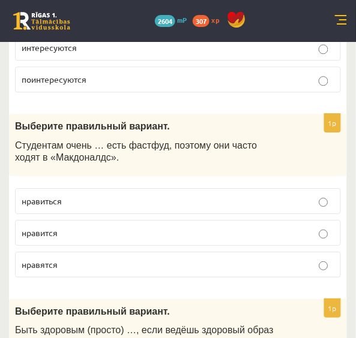
scroll to position [2559, 0]
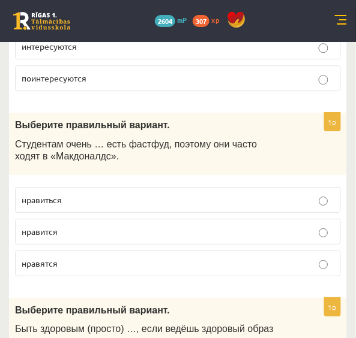
click at [102, 226] on p "нравится" at bounding box center [178, 232] width 313 height 13
click at [98, 216] on div "1p Выберите правильный вариант. Студентам очень … есть фастфуд, поэтому они час…" at bounding box center [178, 199] width 338 height 173
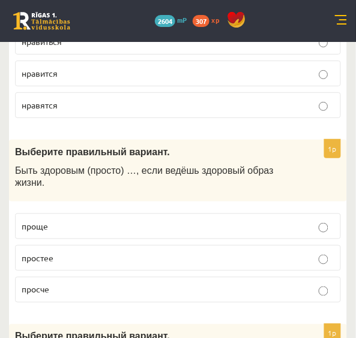
scroll to position [2719, 0]
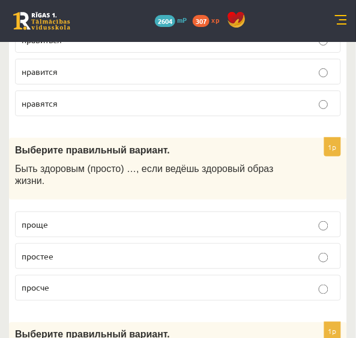
click at [89, 218] on p "проще" at bounding box center [178, 224] width 313 height 13
click at [84, 230] on div "1p Выберите правильный вариант. Быть здоровым (просто) …, если ведёшь здоровый …" at bounding box center [178, 224] width 338 height 173
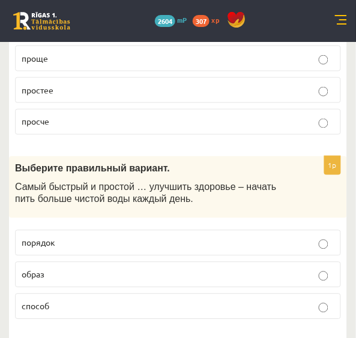
scroll to position [2906, 0]
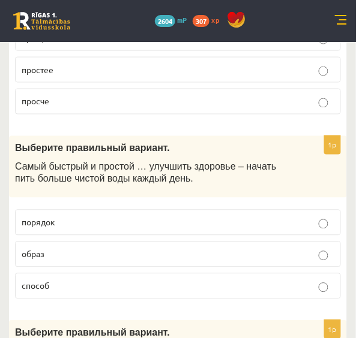
click at [65, 280] on p "способ" at bounding box center [178, 286] width 313 height 13
click at [68, 229] on div "1p Выберите правильный вариант. Самый быстрый и простой … улучшить здоровье – н…" at bounding box center [178, 222] width 338 height 173
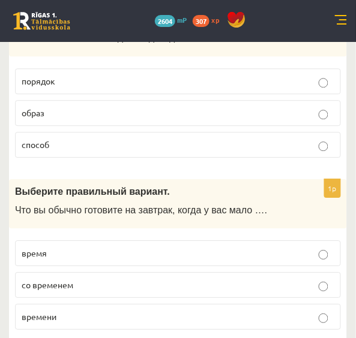
scroll to position [3066, 0]
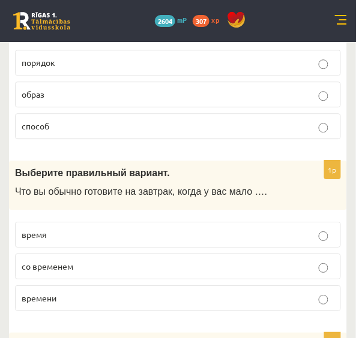
click at [65, 286] on label "времени" at bounding box center [178, 299] width 326 height 26
click at [64, 236] on div "1p Выберите правильный вариант. Что вы обычно готовите на завтрак, когда у вас …" at bounding box center [178, 241] width 338 height 161
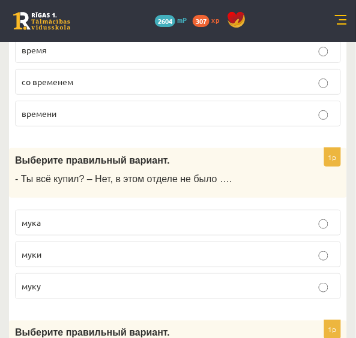
scroll to position [3253, 0]
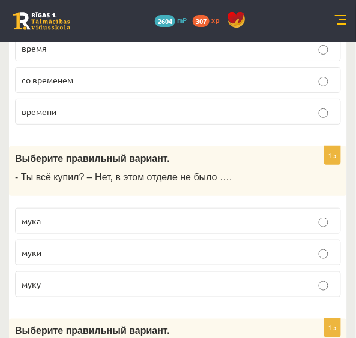
click at [72, 247] on p "муки" at bounding box center [178, 253] width 313 height 13
click at [71, 218] on fieldset "мука муки муку" at bounding box center [178, 251] width 326 height 99
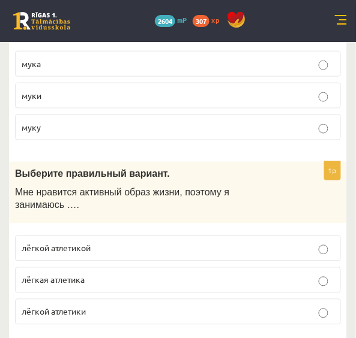
scroll to position [3412, 0]
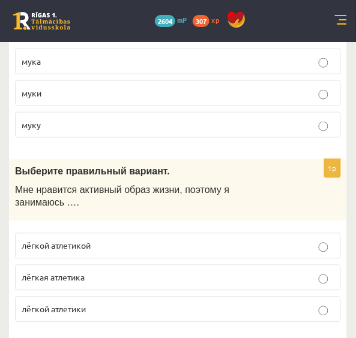
click at [99, 240] on p "лёгкой атлетикой" at bounding box center [178, 246] width 313 height 13
click at [78, 233] on div "1p Выберите правильный вариант. Мне нравится активный образ жизни, поэтому я за…" at bounding box center [178, 246] width 338 height 173
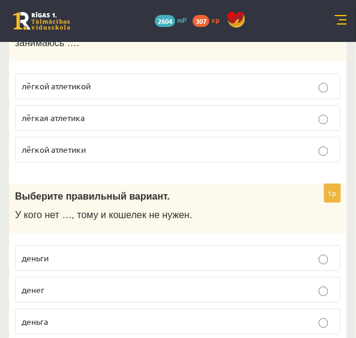
scroll to position [3599, 0]
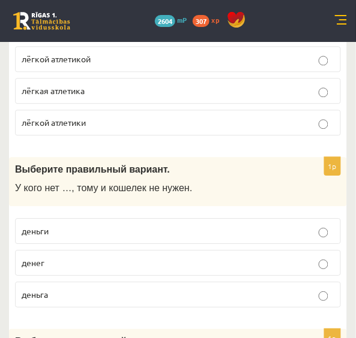
click at [112, 257] on p "денег" at bounding box center [178, 263] width 313 height 13
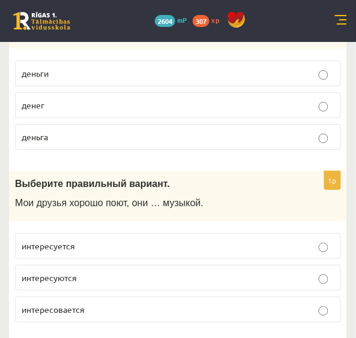
scroll to position [3759, 0]
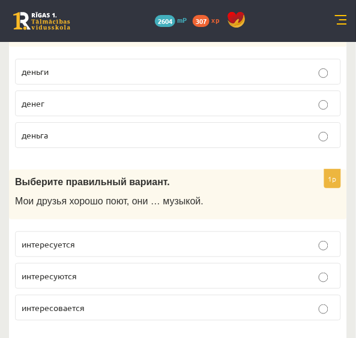
click at [83, 270] on p "интересуются" at bounding box center [178, 276] width 313 height 13
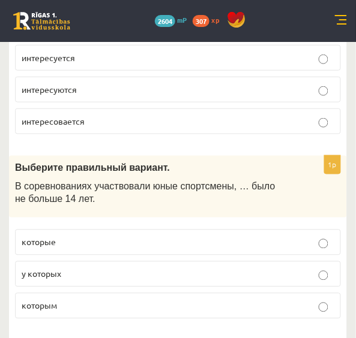
scroll to position [3972, 0]
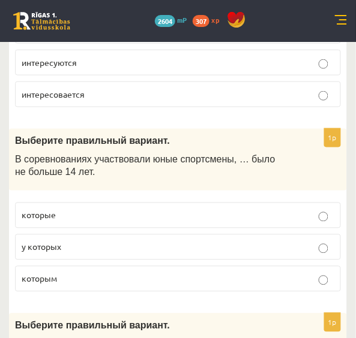
click at [55, 210] on span "которые" at bounding box center [39, 215] width 34 height 11
click at [57, 273] on p "которым" at bounding box center [178, 279] width 313 height 13
click at [61, 200] on div "1p Выберите правильный вариант. В соревнованиях участвовали юные спортсмены, … …" at bounding box center [178, 215] width 338 height 173
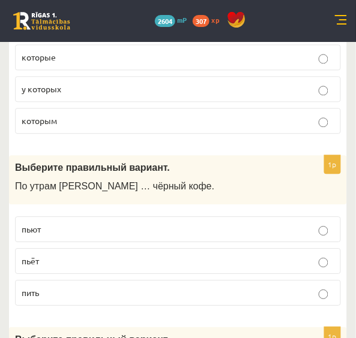
scroll to position [4132, 0]
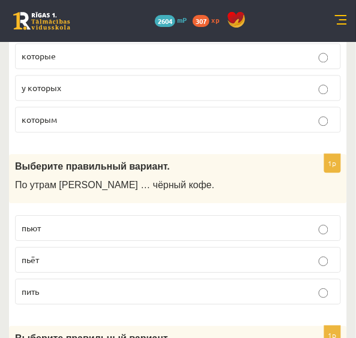
click at [51, 254] on p "пьёт" at bounding box center [178, 260] width 313 height 13
click at [57, 326] on div "Выберите правильный вариант." at bounding box center [178, 341] width 338 height 31
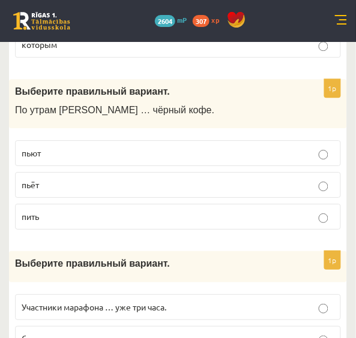
scroll to position [4319, 0]
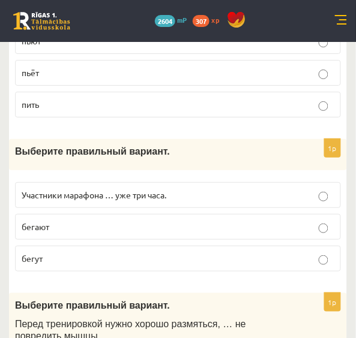
click at [50, 253] on p "бегут" at bounding box center [178, 259] width 313 height 13
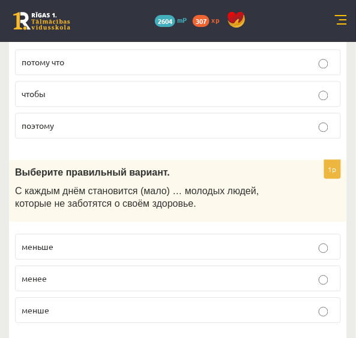
scroll to position [4639, 0]
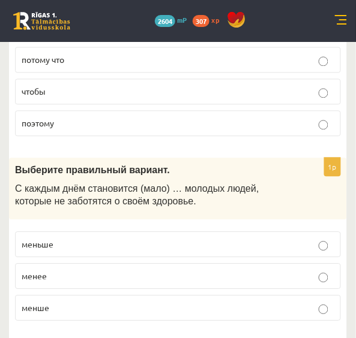
click at [79, 239] on p "меньше" at bounding box center [178, 245] width 313 height 13
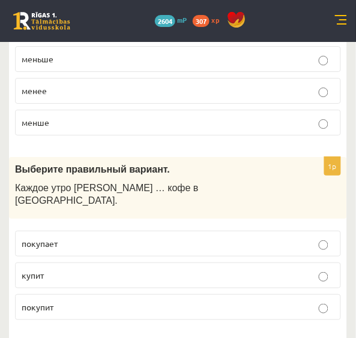
scroll to position [4826, 0]
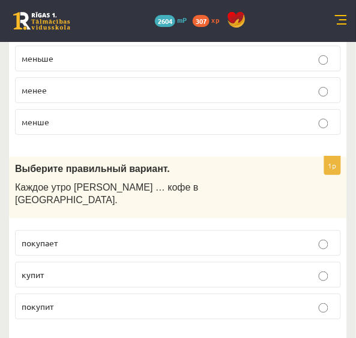
click at [50, 238] on span "покупает" at bounding box center [40, 243] width 36 height 11
click at [64, 224] on fieldset "покупает купит покупит" at bounding box center [178, 273] width 326 height 99
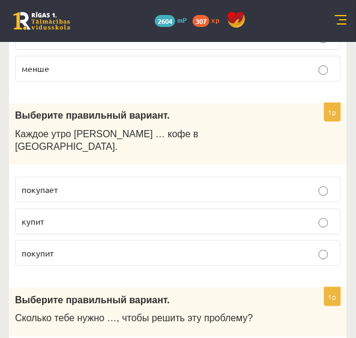
scroll to position [4894, 0]
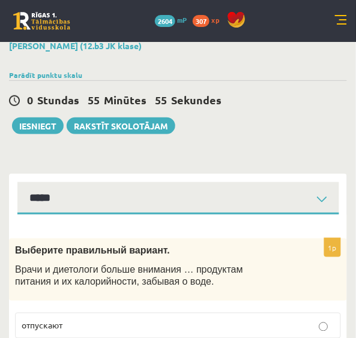
scroll to position [0, 0]
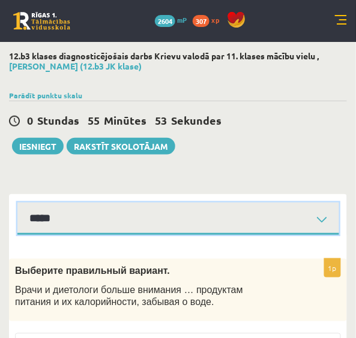
click at [260, 206] on select "**********" at bounding box center [178, 219] width 322 height 33
click at [17, 203] on select "**********" at bounding box center [178, 219] width 322 height 33
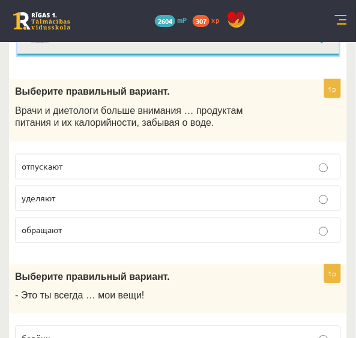
scroll to position [141, 0]
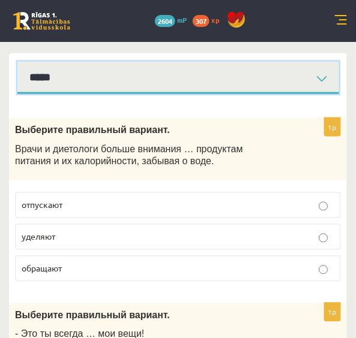
click at [305, 76] on select "**********" at bounding box center [178, 78] width 322 height 33
select select "**********"
click at [17, 62] on select "**********" at bounding box center [178, 78] width 322 height 33
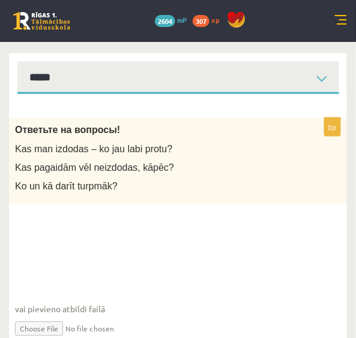
click at [195, 255] on fieldset "vai pievieno atbildi failā Iesniegtā atbilde" at bounding box center [178, 291] width 326 height 124
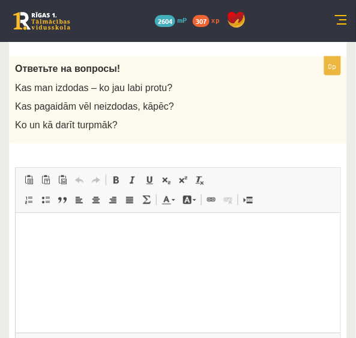
scroll to position [208, 0]
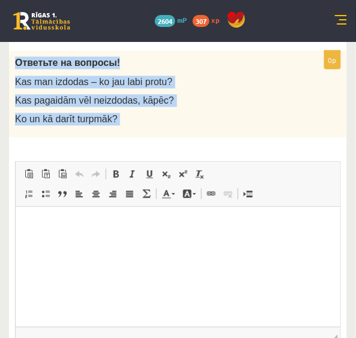
drag, startPoint x: 13, startPoint y: 61, endPoint x: 97, endPoint y: 140, distance: 115.8
click at [97, 140] on div "0p Ответьте на вопросы! Kas man izdodas – ko jau labi protu? Kas pagaidām vēl n…" at bounding box center [178, 231] width 338 height 361
copy div "Ответьте на вопросы! Kas man izdodas – ko jau labi protu? Kas pagaidām vēl neiz…"
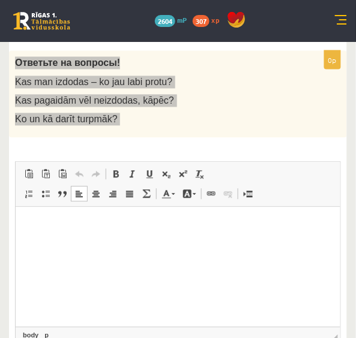
click at [273, 244] on html at bounding box center [177, 226] width 325 height 37
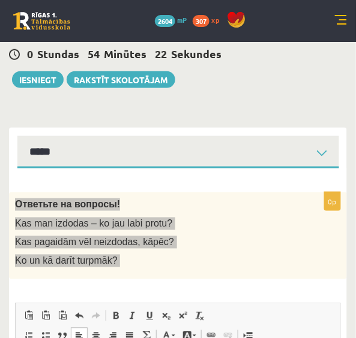
scroll to position [0, 0]
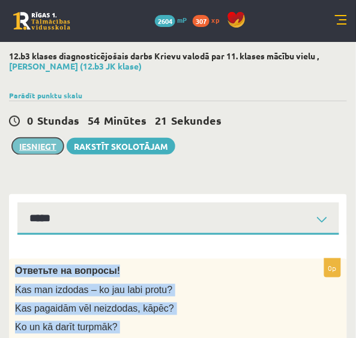
click at [32, 140] on button "Iesniegt" at bounding box center [38, 146] width 52 height 17
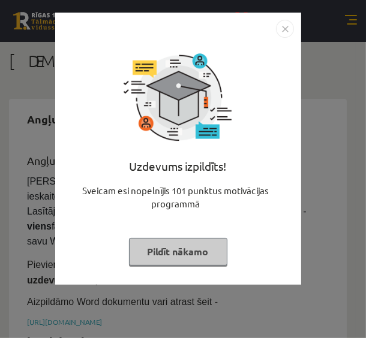
click at [284, 30] on img "Close" at bounding box center [285, 29] width 18 height 18
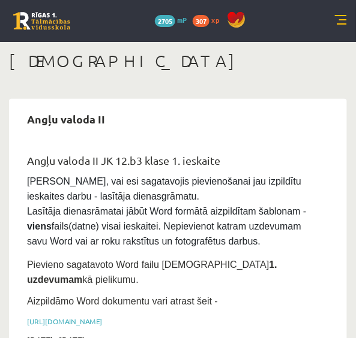
click at [342, 16] on link at bounding box center [341, 21] width 12 height 12
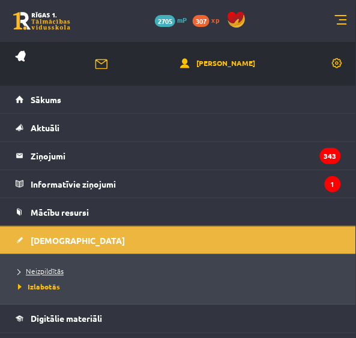
click at [54, 268] on span "Neizpildītās" at bounding box center [41, 272] width 46 height 10
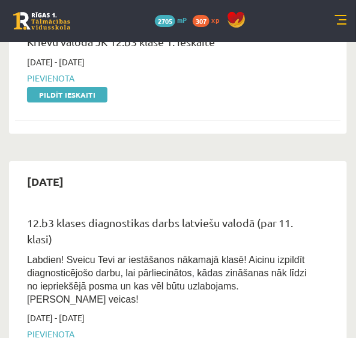
scroll to position [265, 0]
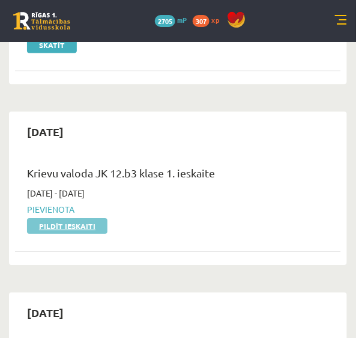
click at [78, 230] on link "Pildīt ieskaiti" at bounding box center [67, 227] width 80 height 16
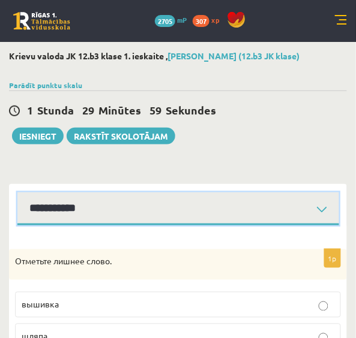
click at [80, 208] on select "**********" at bounding box center [178, 209] width 322 height 33
click at [17, 193] on select "**********" at bounding box center [178, 209] width 322 height 33
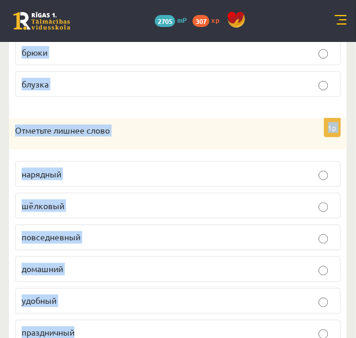
scroll to position [628, 0]
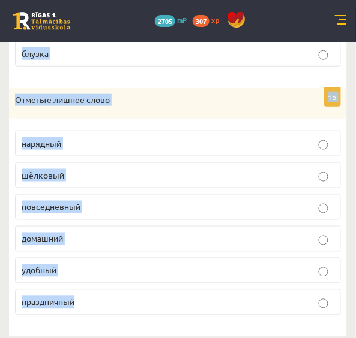
drag, startPoint x: 8, startPoint y: 257, endPoint x: 110, endPoint y: 348, distance: 136.9
copy form "Отметьте лишнее слово. вышивка шляпа платок берет панама кепка 1p Отметьте лишн…"
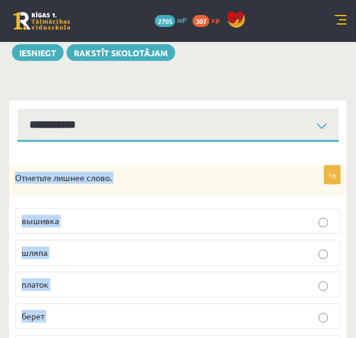
scroll to position [82, 0]
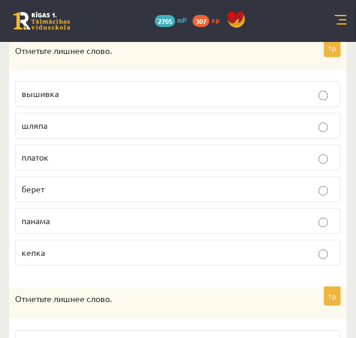
scroll to position [214, 0]
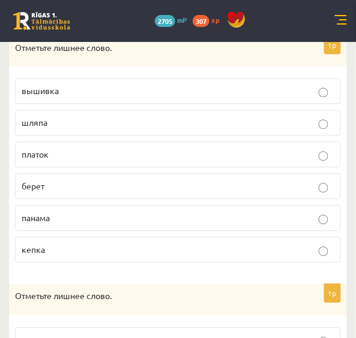
click at [171, 95] on p "вышивка" at bounding box center [178, 91] width 313 height 13
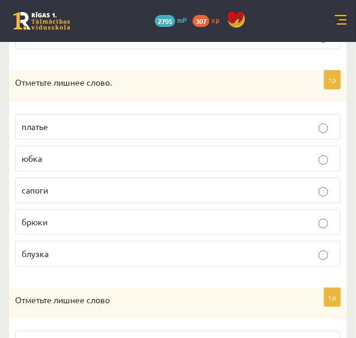
scroll to position [428, 0]
click at [133, 184] on p "сапоги" at bounding box center [178, 190] width 313 height 13
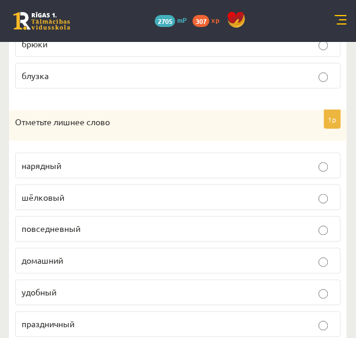
scroll to position [628, 0]
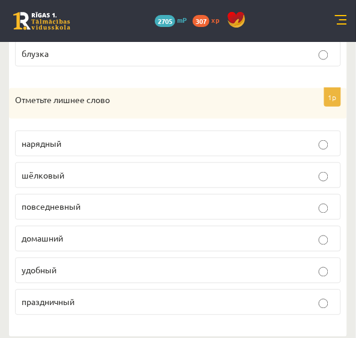
click at [98, 169] on p "шёлковый" at bounding box center [178, 175] width 313 height 13
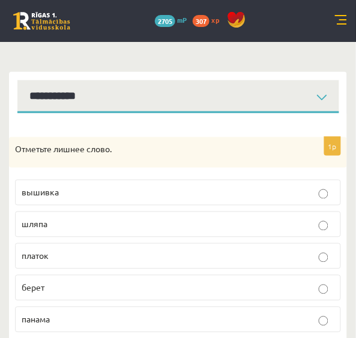
scroll to position [84, 0]
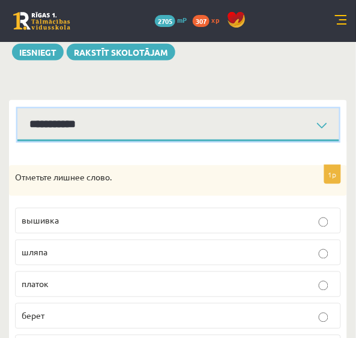
click at [290, 127] on select "**********" at bounding box center [178, 125] width 322 height 33
click at [17, 109] on select "**********" at bounding box center [178, 125] width 322 height 33
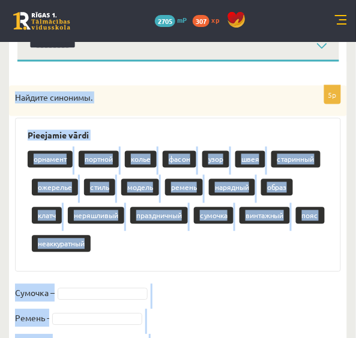
scroll to position [262, 0]
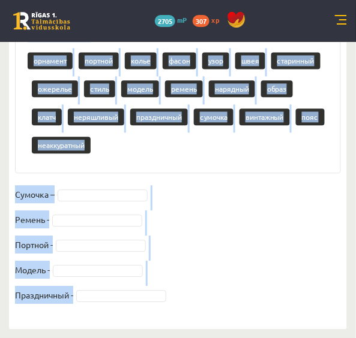
drag, startPoint x: 11, startPoint y: 92, endPoint x: 98, endPoint y: 354, distance: 275.6
copy div "Найдите синонимы. Pieejamie vārdi орнамент портной колье фасон узор швея старин…"
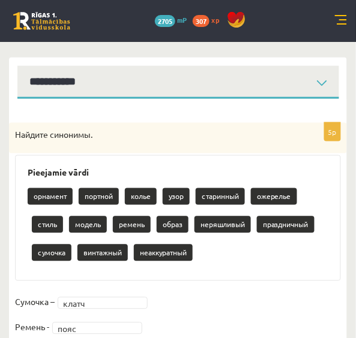
scroll to position [108, 0]
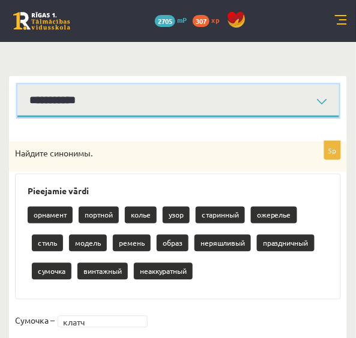
click at [277, 88] on select "**********" at bounding box center [178, 101] width 322 height 33
click at [17, 85] on select "**********" at bounding box center [178, 101] width 322 height 33
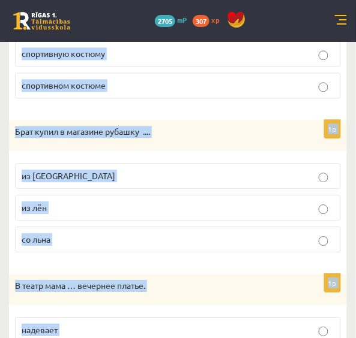
scroll to position [1445, 0]
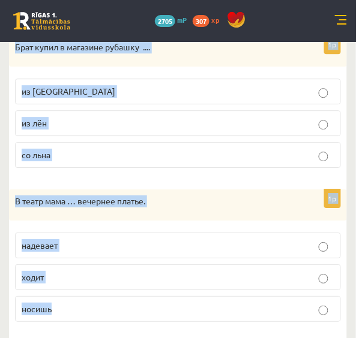
drag, startPoint x: 11, startPoint y: 151, endPoint x: 109, endPoint y: 344, distance: 216.8
copy form "Этот новый костюм тебе …. подходит подходят подходите 1p Дома я хожу в … удобна…"
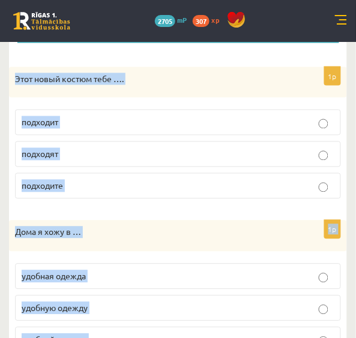
scroll to position [143, 0]
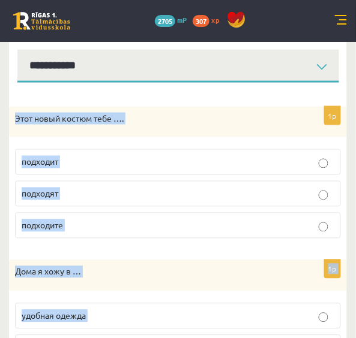
click at [280, 107] on div "Этот новый костюм тебе …." at bounding box center [178, 122] width 338 height 31
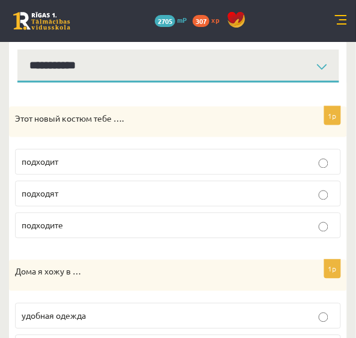
click at [98, 161] on p "подходит" at bounding box center [178, 162] width 313 height 13
click at [99, 241] on div "1p Этот новый костюм тебе …. подходит подходят подходите" at bounding box center [178, 178] width 338 height 142
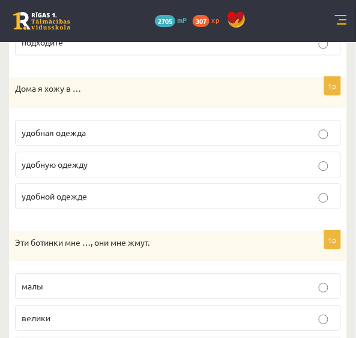
scroll to position [329, 0]
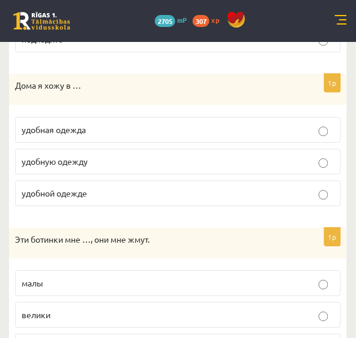
click at [125, 158] on p "удобную одежду" at bounding box center [178, 161] width 313 height 13
click at [99, 209] on div "1p Дома я хожу в … удобная одежда удобную одежду удобной одежде" at bounding box center [178, 145] width 338 height 142
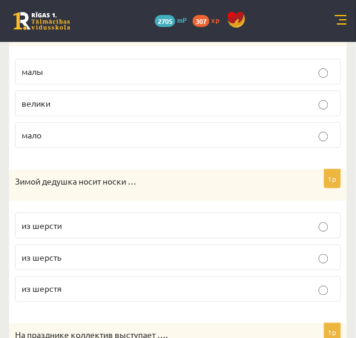
scroll to position [543, 0]
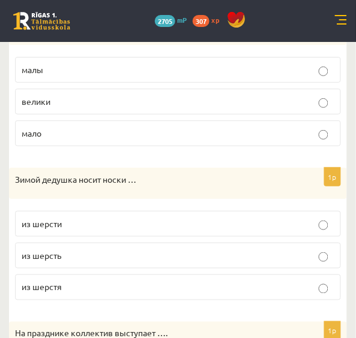
click at [71, 64] on p "малы" at bounding box center [178, 70] width 313 height 13
click at [83, 221] on p "из шерсти" at bounding box center [178, 224] width 313 height 13
click at [136, 196] on div "1p Зимой дедушка носит носки … из шерсти из шерсть из шерстя" at bounding box center [178, 239] width 338 height 142
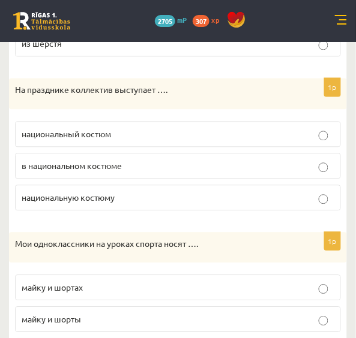
scroll to position [809, 0]
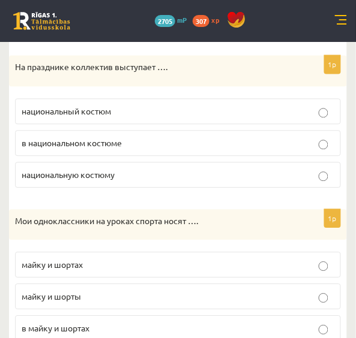
click at [121, 139] on span "в национальном костюме" at bounding box center [72, 143] width 100 height 11
click at [96, 292] on p "майку и шорты" at bounding box center [178, 297] width 313 height 13
click at [115, 237] on div "1p Мои одноклассники на уроках спорта носят …. майку и шортах майку и шорты в м…" at bounding box center [178, 281] width 338 height 142
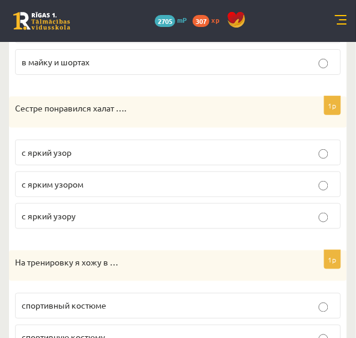
scroll to position [1103, 0]
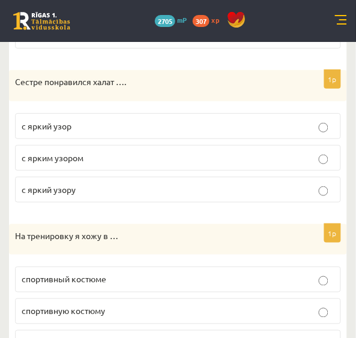
click at [80, 152] on span "с ярким узором" at bounding box center [53, 157] width 62 height 11
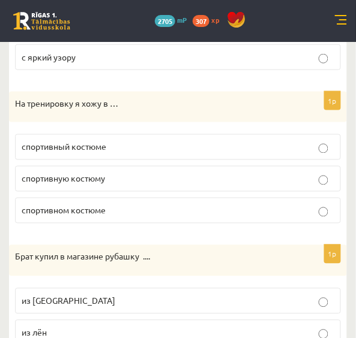
scroll to position [1236, 0]
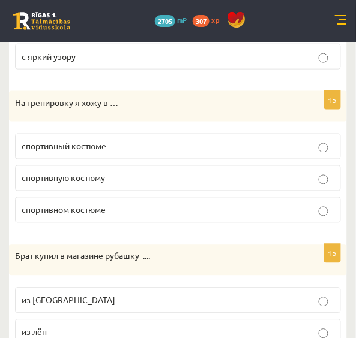
click at [152, 140] on p "спортивный костюме" at bounding box center [178, 146] width 313 height 13
drag, startPoint x: 99, startPoint y: 197, endPoint x: 97, endPoint y: 214, distance: 16.9
click at [97, 214] on fieldset "спортивный костюме спортивную костюму спортивном костюме" at bounding box center [178, 177] width 326 height 99
click at [146, 197] on label "спортивном костюме" at bounding box center [178, 210] width 326 height 26
click at [138, 220] on div "1p На тренировку я хожу в … спортивный костюме спортивную костюму спортивном ко…" at bounding box center [178, 162] width 338 height 142
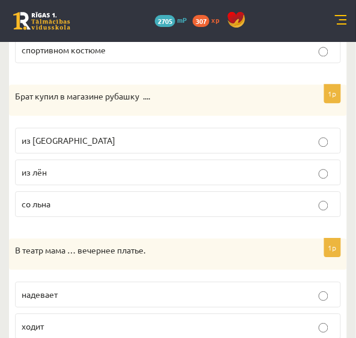
scroll to position [1423, 0]
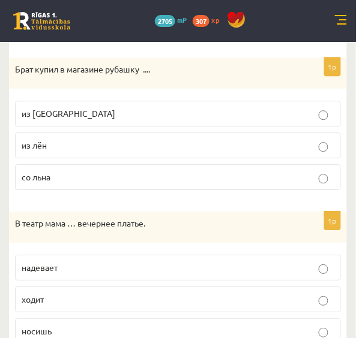
click at [100, 107] on p "из льна" at bounding box center [178, 113] width 313 height 13
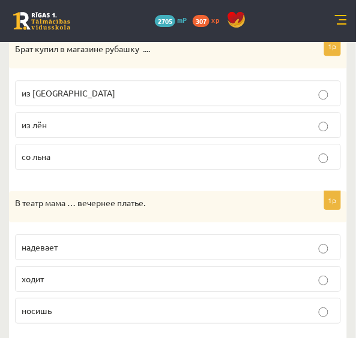
scroll to position [1445, 0]
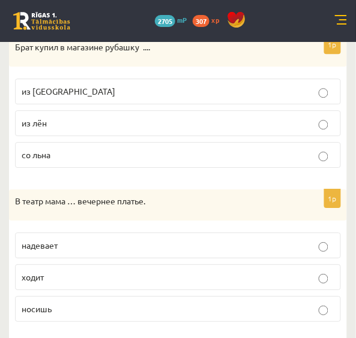
click at [100, 239] on p "надевает" at bounding box center [178, 245] width 313 height 13
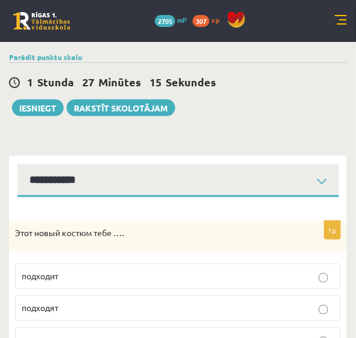
scroll to position [17, 0]
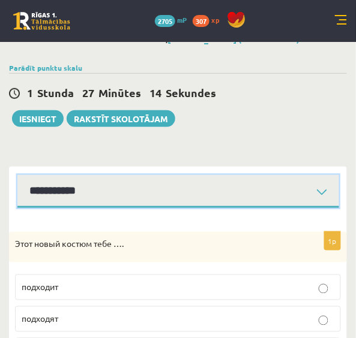
click at [239, 196] on select "**********" at bounding box center [178, 191] width 322 height 33
click at [17, 175] on select "**********" at bounding box center [178, 191] width 322 height 33
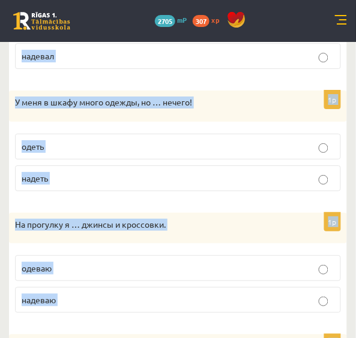
scroll to position [557, 0]
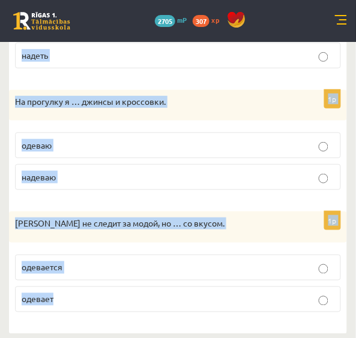
drag, startPoint x: 19, startPoint y: 221, endPoint x: 68, endPoint y: 356, distance: 144.4
copy form "Выберите правильный глагол 1p «Мне нравится то, что я …, и мне наплевать на то,…"
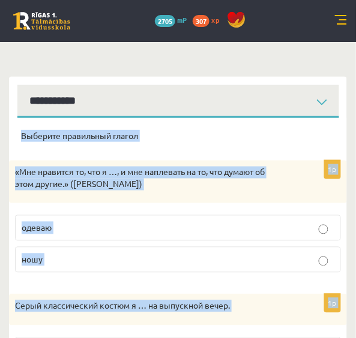
scroll to position [106, 0]
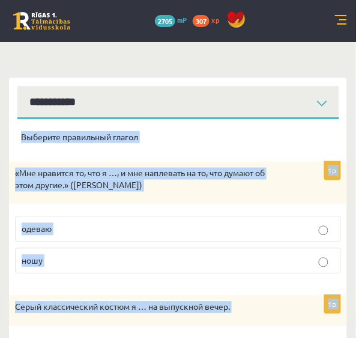
click at [312, 145] on div "Выберите правильный глагол" at bounding box center [178, 140] width 314 height 19
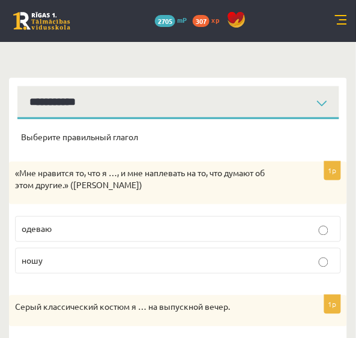
click at [106, 258] on p "ношу" at bounding box center [178, 261] width 313 height 13
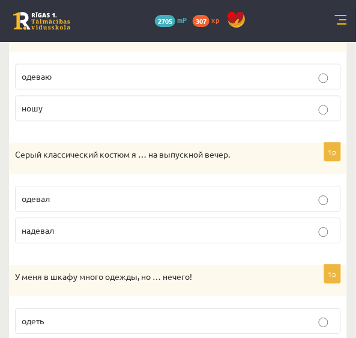
scroll to position [260, 0]
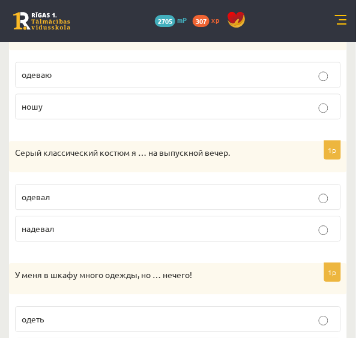
click at [103, 227] on p "надевал" at bounding box center [178, 229] width 313 height 13
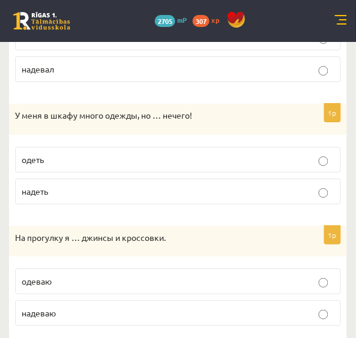
scroll to position [442, 0]
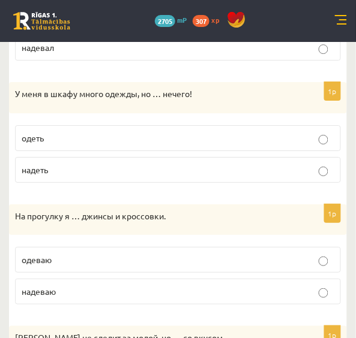
click at [260, 171] on p "надеть" at bounding box center [178, 170] width 313 height 13
click at [166, 286] on p "надеваю" at bounding box center [178, 292] width 313 height 13
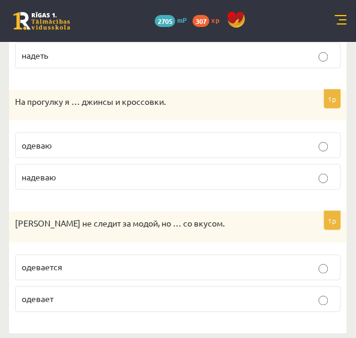
click at [236, 255] on label "одевается" at bounding box center [178, 268] width 326 height 26
click at [161, 262] on p "одевается" at bounding box center [178, 268] width 313 height 13
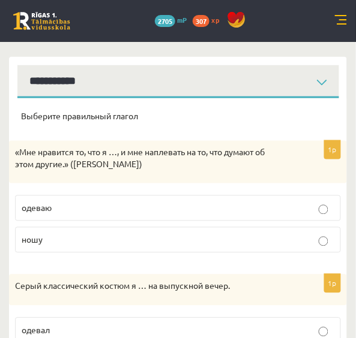
scroll to position [123, 0]
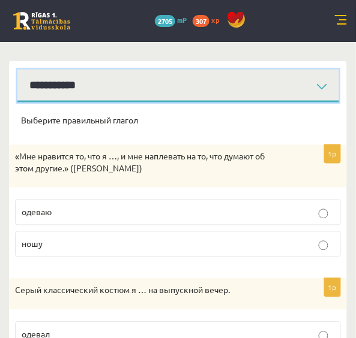
click at [226, 89] on select "**********" at bounding box center [178, 86] width 322 height 33
click at [17, 70] on select "**********" at bounding box center [178, 86] width 322 height 33
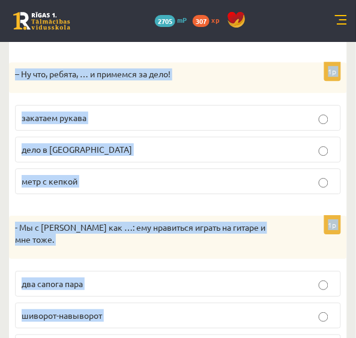
scroll to position [397, 0]
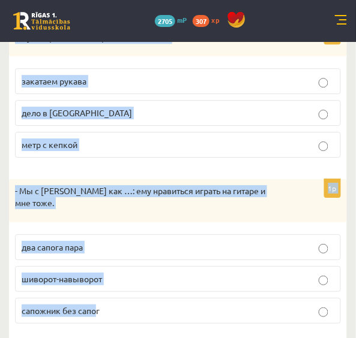
drag, startPoint x: 16, startPoint y: 116, endPoint x: 97, endPoint y: 347, distance: 244.9
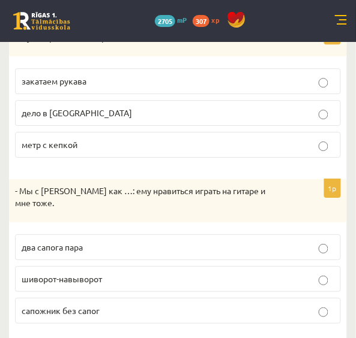
click at [116, 305] on p "сапожник без сапог" at bounding box center [178, 311] width 313 height 13
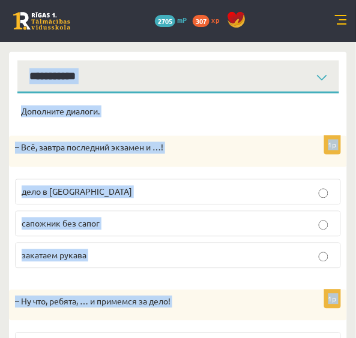
scroll to position [0, 0]
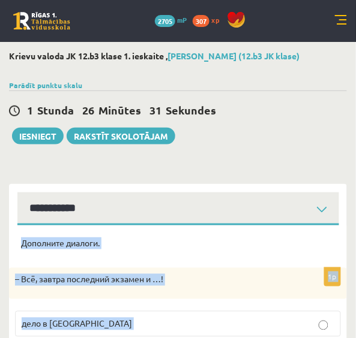
drag, startPoint x: 338, startPoint y: 302, endPoint x: 13, endPoint y: 241, distance: 330.3
copy form "Дополните диалоги. 1p – Всё, завтра последний экзамен и …! дело в шляпе сапожни…"
click at [311, 253] on div "Дополните диалоги." at bounding box center [178, 247] width 314 height 19
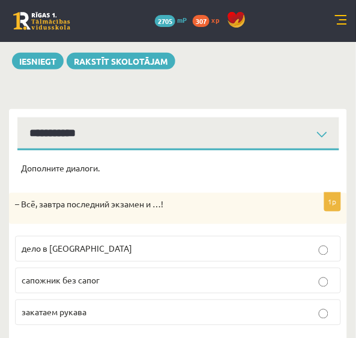
scroll to position [213, 0]
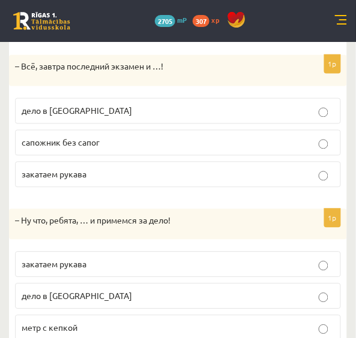
click at [92, 113] on p "дело в шляпе" at bounding box center [178, 111] width 313 height 13
click at [72, 268] on p "закатаем рукава" at bounding box center [178, 265] width 313 height 13
click at [84, 249] on fieldset "закатаем рукава дело в шляпе метр с кепкой" at bounding box center [178, 295] width 326 height 99
click at [86, 246] on fieldset "закатаем рукава дело в шляпе метр с кепкой" at bounding box center [178, 295] width 326 height 99
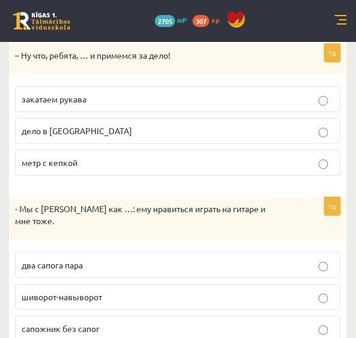
scroll to position [397, 0]
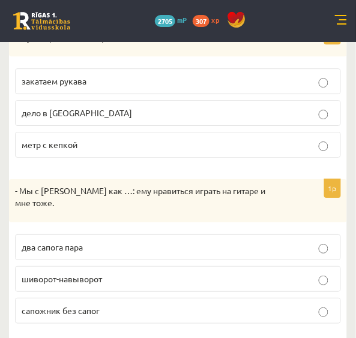
click at [79, 242] on span "два сапога пара" at bounding box center [52, 247] width 61 height 11
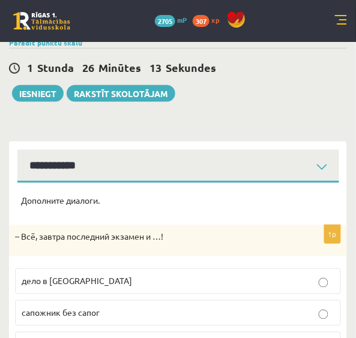
scroll to position [46, 0]
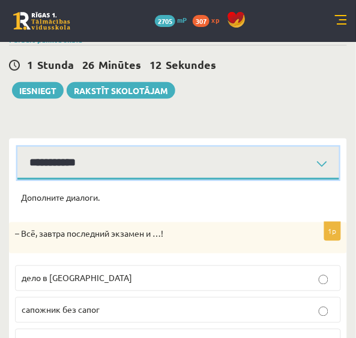
click at [305, 156] on select "**********" at bounding box center [178, 163] width 322 height 33
click at [17, 147] on select "**********" at bounding box center [178, 163] width 322 height 33
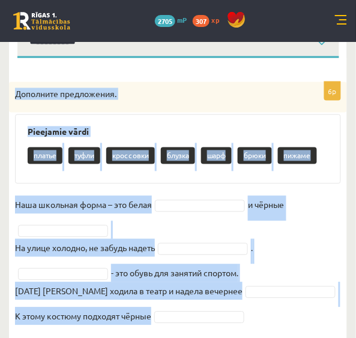
scroll to position [188, 0]
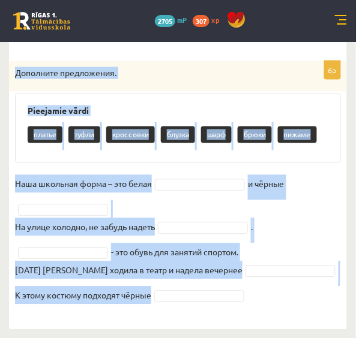
drag, startPoint x: 9, startPoint y: 210, endPoint x: 146, endPoint y: 313, distance: 171.3
click at [146, 313] on div "6p Дополните предложения. Pieejamie vārdi платье туфли кроссовки блузка шарф бр…" at bounding box center [178, 189] width 338 height 257
copy div "Дополните предложения. Pieejamie vārdi платье туфли кроссовки блузка шарф брюки…"
click at [338, 226] on fieldset "Наша школьная форма – это белая и чёрные На улице холодно, не забудь надеть . -…" at bounding box center [178, 243] width 326 height 137
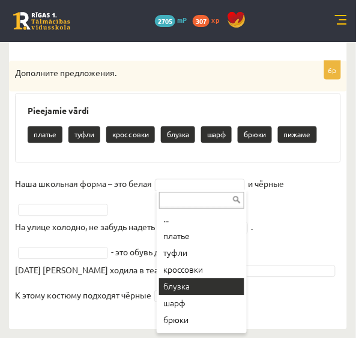
drag, startPoint x: 211, startPoint y: 282, endPoint x: 196, endPoint y: 289, distance: 16.6
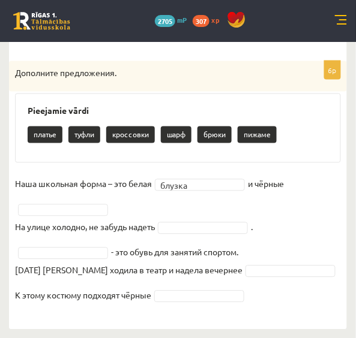
click at [196, 289] on fieldset "Наша школьная форма – это белая блузка ****** и чёрные На улице холодно, не заб…" at bounding box center [178, 243] width 326 height 137
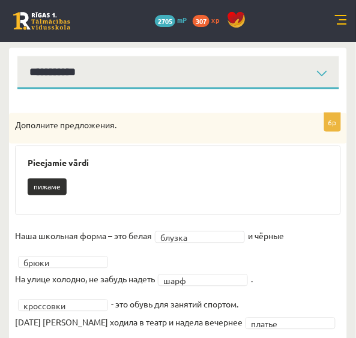
scroll to position [130, 0]
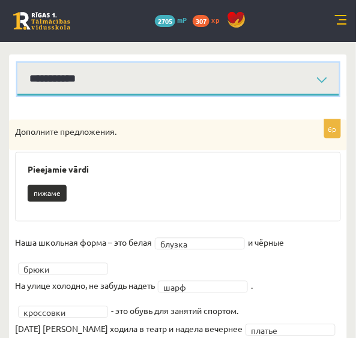
click at [289, 80] on select "**********" at bounding box center [178, 79] width 322 height 33
click at [17, 63] on select "**********" at bounding box center [178, 79] width 322 height 33
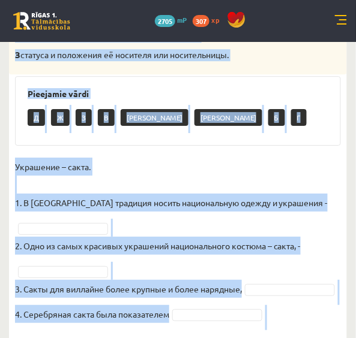
scroll to position [455, 0]
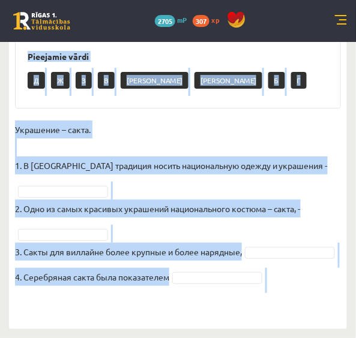
drag, startPoint x: 11, startPoint y: 127, endPoint x: 177, endPoint y: 302, distance: 241.4
click at [177, 302] on div "4p Соотнесите начало и конец предложений. А изначально носила практический хара…" at bounding box center [178, 64] width 338 height 505
copy div "Соотнесите начало и конец предложений. А изначально носила практический характе…"
click at [307, 239] on fieldset "Украшение – сакта. 1. В Латвии традиция носить национальную одежду и украшения …" at bounding box center [178, 216] width 326 height 191
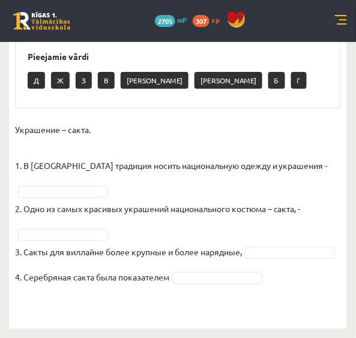
click at [307, 239] on fieldset "Украшение – сакта. 1. В Латвии традиция носить национальную одежду и украшения …" at bounding box center [178, 216] width 326 height 191
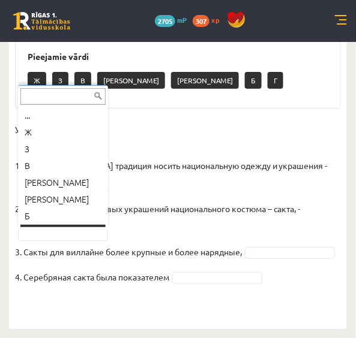
scroll to position [14, 0]
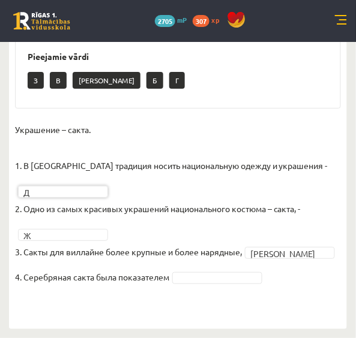
drag, startPoint x: 188, startPoint y: 232, endPoint x: 90, endPoint y: 215, distance: 99.8
drag, startPoint x: 151, startPoint y: 249, endPoint x: 94, endPoint y: 256, distance: 58.0
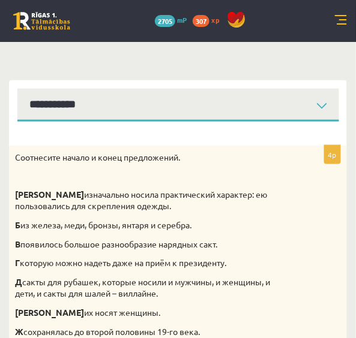
scroll to position [96, 0]
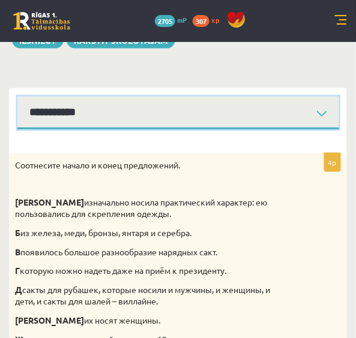
click at [319, 112] on select "**********" at bounding box center [178, 113] width 322 height 33
click at [17, 97] on select "**********" at bounding box center [178, 113] width 322 height 33
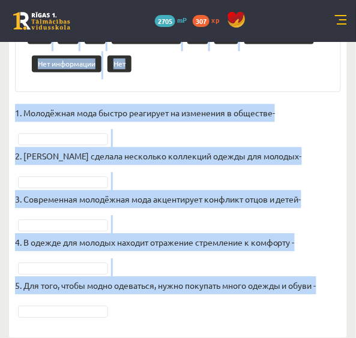
scroll to position [856, 0]
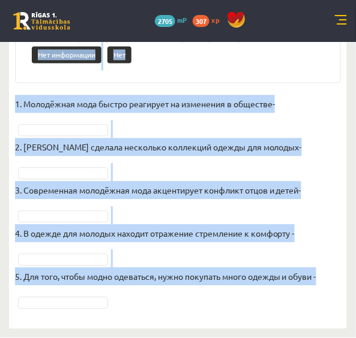
drag, startPoint x: 13, startPoint y: 161, endPoint x: 136, endPoint y: 317, distance: 199.1
copy div "Прочитайте текст и выполните задание. Главное отличие молодёжной моды состоит в…"
click at [187, 126] on fieldset "1. Молодёжная мода быстро реагирует на изменения в обществе- 2. Коко Шанель сде…" at bounding box center [178, 203] width 326 height 216
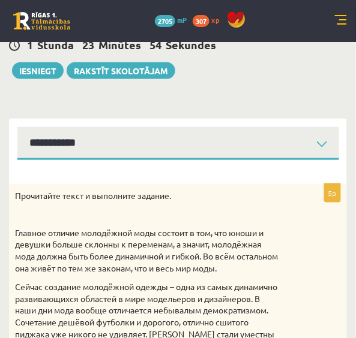
scroll to position [64, 0]
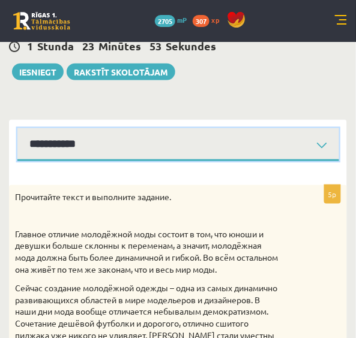
click at [288, 129] on select "**********" at bounding box center [178, 144] width 322 height 33
click at [17, 128] on select "**********" at bounding box center [178, 144] width 322 height 33
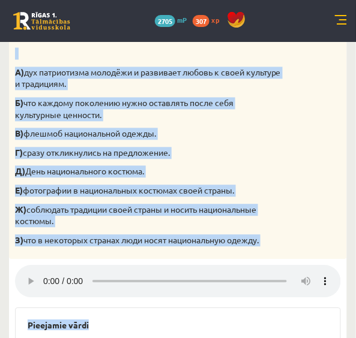
scroll to position [406, 0]
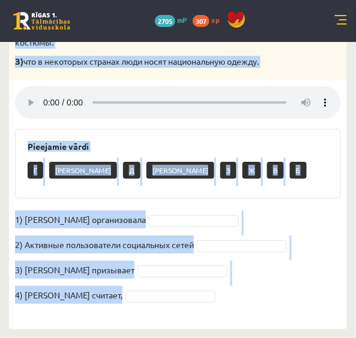
drag, startPoint x: 12, startPoint y: 197, endPoint x: 125, endPoint y: 310, distance: 159.5
click at [125, 310] on div "4p Прослушайте текст и соедините части предложений. А) дух патриотизма молодёжи…" at bounding box center [178, 81] width 338 height 474
copy div "Прослушайте текст и соедините части предложений. А) дух патриотизма молодёжи и …"
click at [268, 205] on div "4p Прослушайте текст и соедините части предложений. А) дух патриотизма молодёжи…" at bounding box center [178, 81] width 338 height 474
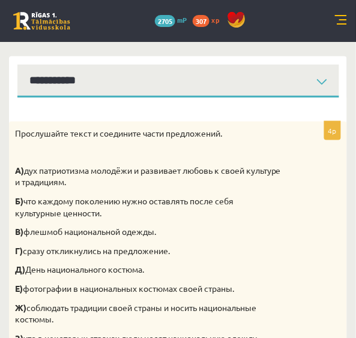
scroll to position [125, 0]
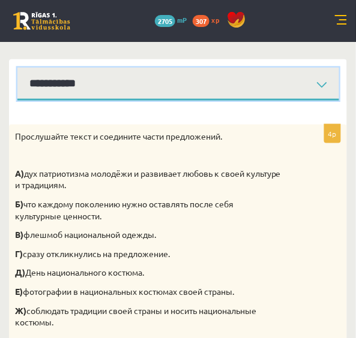
click at [194, 82] on select "**********" at bounding box center [178, 84] width 322 height 33
click at [17, 68] on select "**********" at bounding box center [178, 84] width 322 height 33
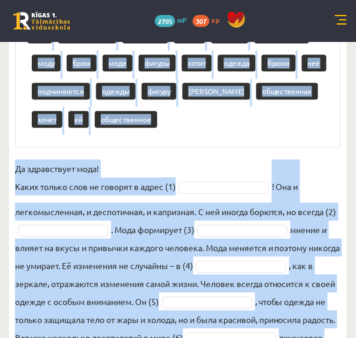
scroll to position [449, 0]
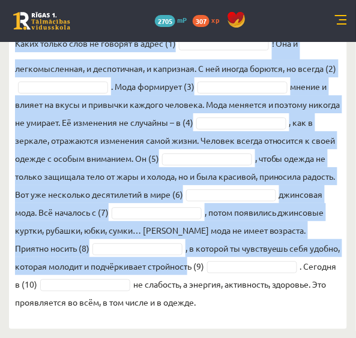
drag, startPoint x: 13, startPoint y: 134, endPoint x: 212, endPoint y: 317, distance: 270.5
click at [212, 317] on div "10p Восстановите текст, используйте слова для работы. Pieejamie vārdi ней подчи…" at bounding box center [178, 68] width 338 height 500
copy div "Восстановите текст, используйте слова для работы. Pieejamie vārdi ней подчиняют…"
click at [326, 232] on fieldset "Да здравствует мода! Каких только слов не говорят в адрес (1) ! Она и легкомысл…" at bounding box center [178, 163] width 326 height 295
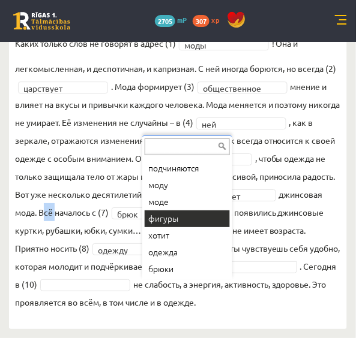
scroll to position [393, 0]
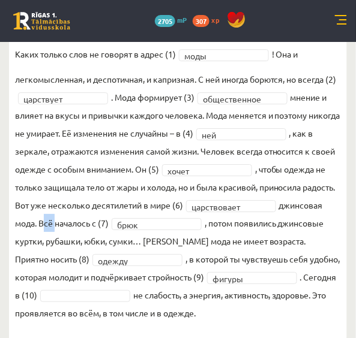
click at [193, 200] on fieldset "**********" at bounding box center [178, 174] width 326 height 295
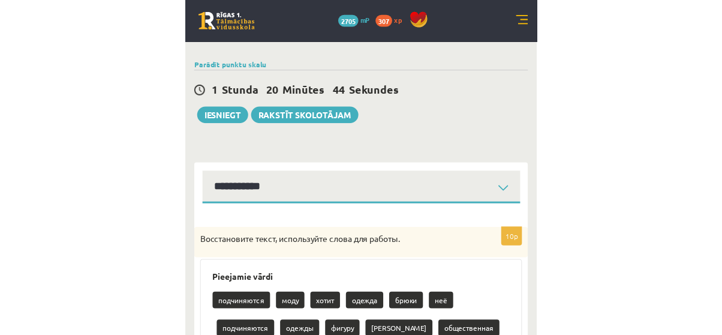
scroll to position [0, 0]
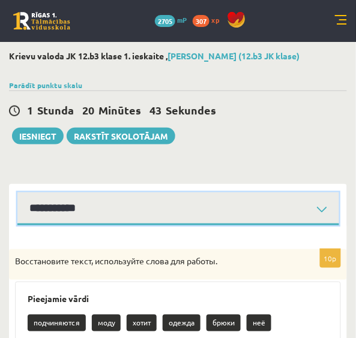
click at [78, 205] on select "**********" at bounding box center [178, 209] width 322 height 33
click at [326, 210] on select "**********" at bounding box center [178, 209] width 322 height 33
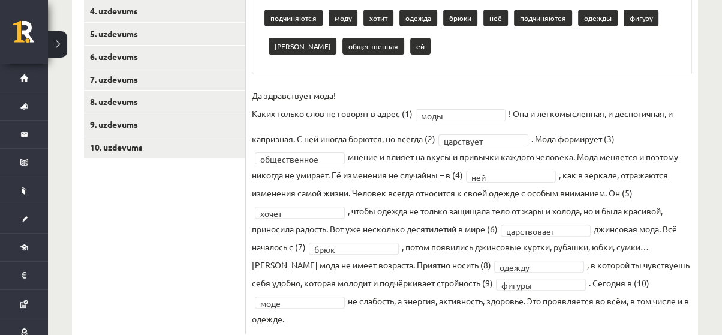
scroll to position [290, 0]
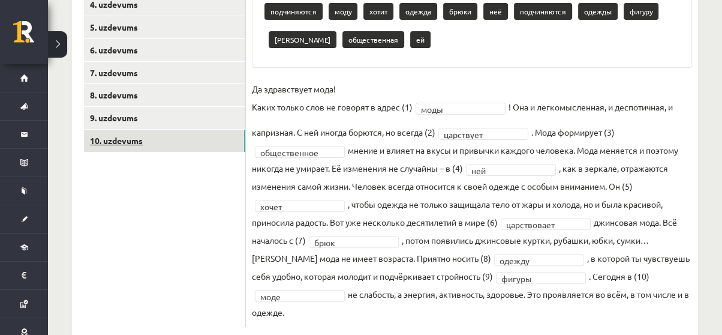
click at [132, 140] on link "10. uzdevums" at bounding box center [164, 141] width 161 height 22
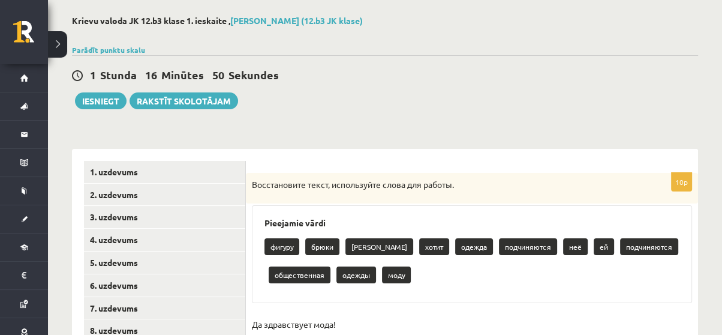
scroll to position [45, 0]
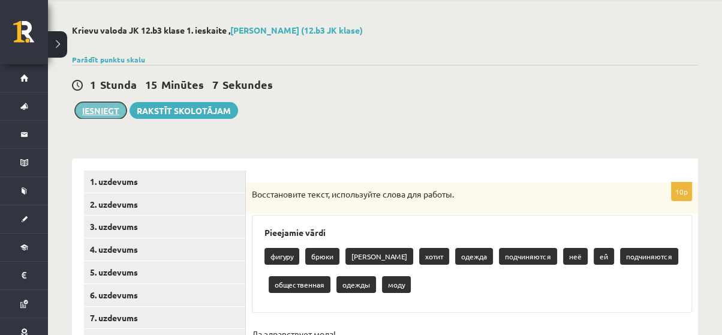
click at [101, 112] on button "Iesniegt" at bounding box center [101, 110] width 52 height 17
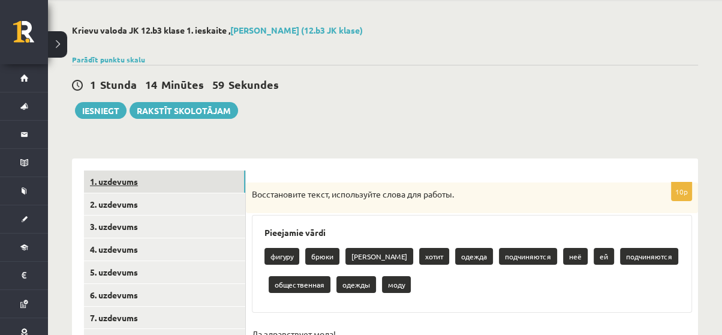
click at [223, 177] on link "1. uzdevums" at bounding box center [164, 181] width 161 height 22
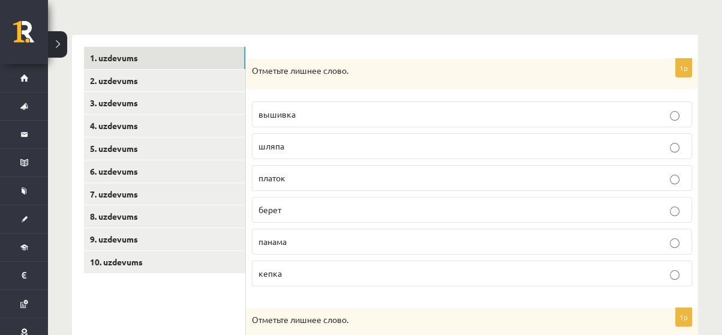
scroll to position [163, 0]
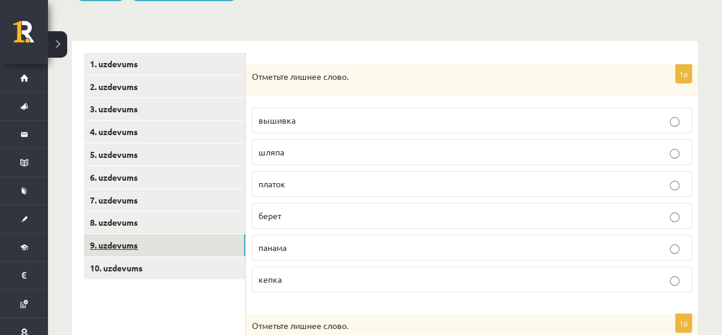
click at [144, 242] on link "9. uzdevums" at bounding box center [164, 245] width 161 height 22
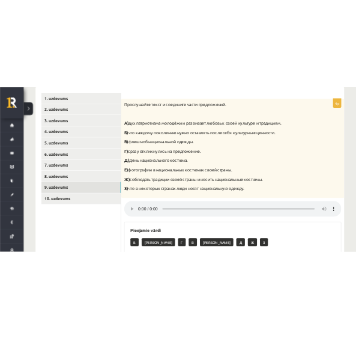
scroll to position [195, 0]
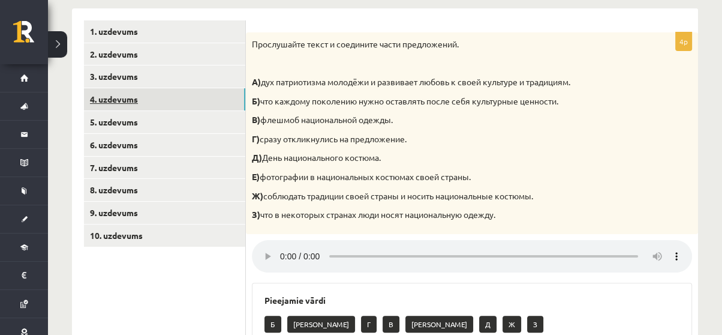
click at [188, 109] on link "4. uzdevums" at bounding box center [164, 99] width 161 height 22
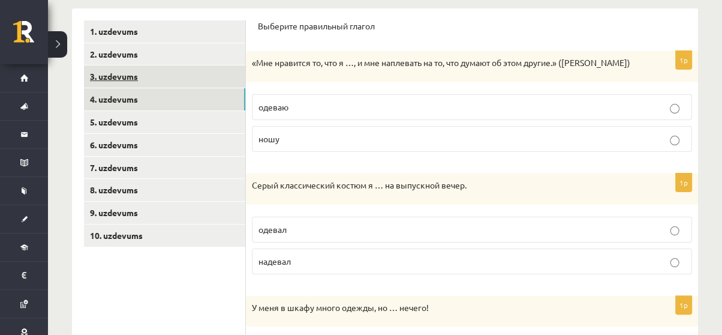
click at [147, 70] on link "3. uzdevums" at bounding box center [164, 76] width 161 height 22
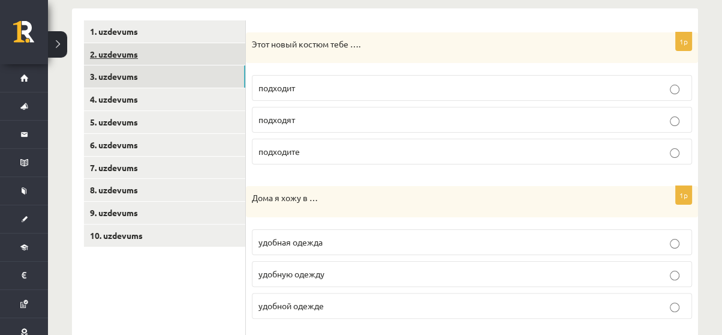
click at [156, 55] on link "2. uzdevums" at bounding box center [164, 54] width 161 height 22
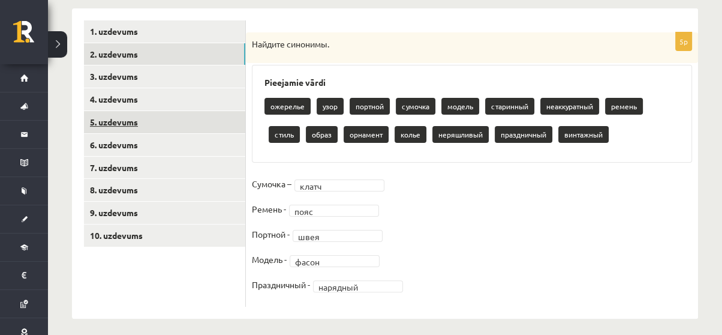
click at [153, 113] on link "5. uzdevums" at bounding box center [164, 122] width 161 height 22
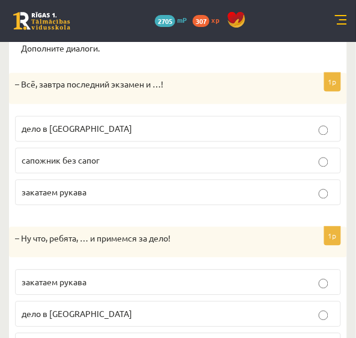
click at [108, 8] on div "0 Dāvanas 2705 mP 307 xp" at bounding box center [178, 21] width 356 height 42
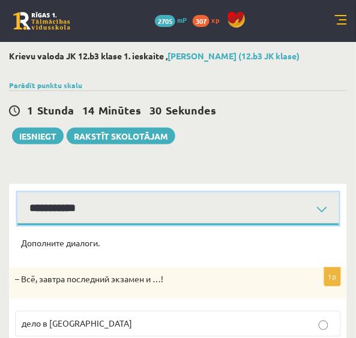
click at [250, 212] on select "**********" at bounding box center [178, 209] width 322 height 33
click at [17, 193] on select "**********" at bounding box center [178, 209] width 322 height 33
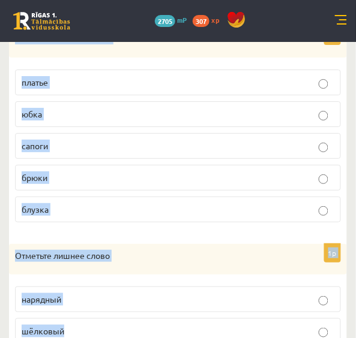
scroll to position [628, 0]
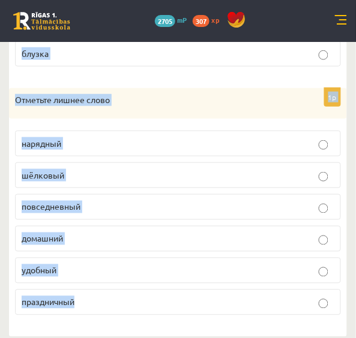
drag, startPoint x: 0, startPoint y: 258, endPoint x: 127, endPoint y: 356, distance: 160.8
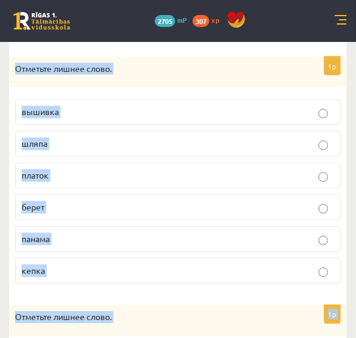
scroll to position [194, 0]
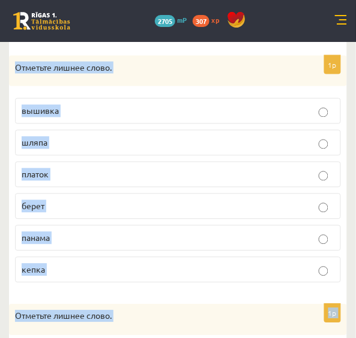
click at [302, 83] on div "Отметьте лишнее слово." at bounding box center [178, 71] width 338 height 31
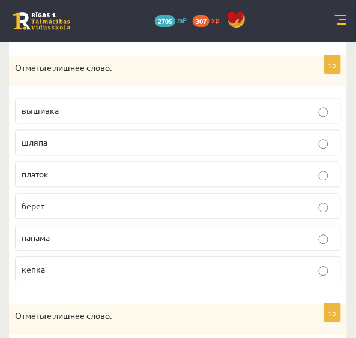
click at [95, 107] on p "вышивка" at bounding box center [178, 111] width 313 height 13
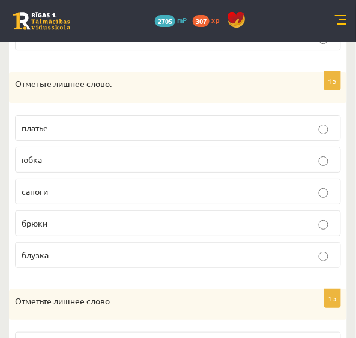
scroll to position [428, 0]
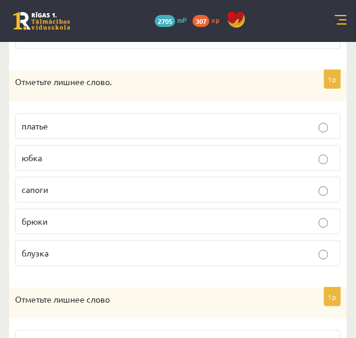
click at [74, 178] on label "сапоги" at bounding box center [178, 190] width 326 height 26
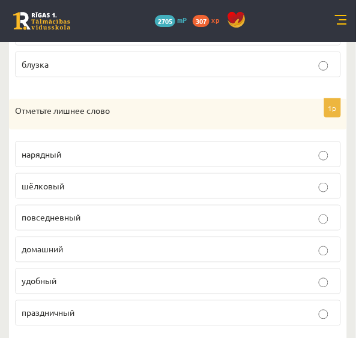
scroll to position [628, 0]
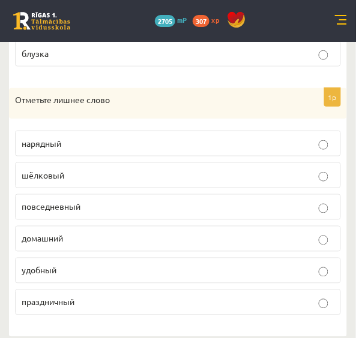
click at [99, 169] on p "шёлковый" at bounding box center [178, 175] width 313 height 13
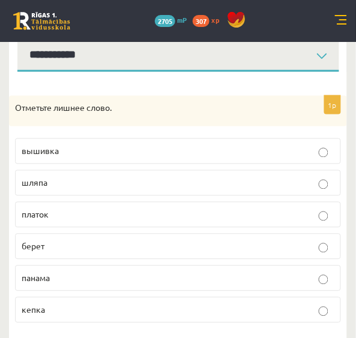
scroll to position [0, 0]
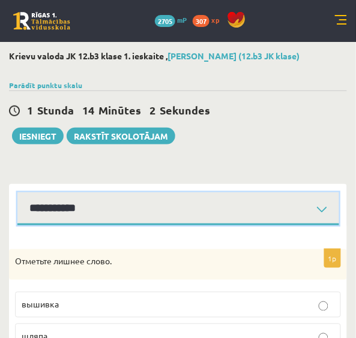
click at [236, 211] on select "**********" at bounding box center [178, 209] width 322 height 33
click at [17, 193] on select "**********" at bounding box center [178, 209] width 322 height 33
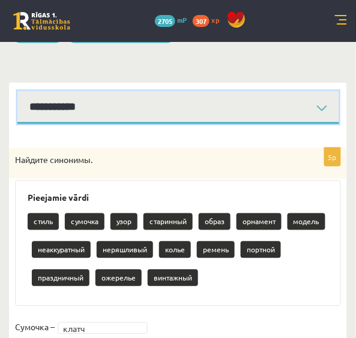
scroll to position [95, 0]
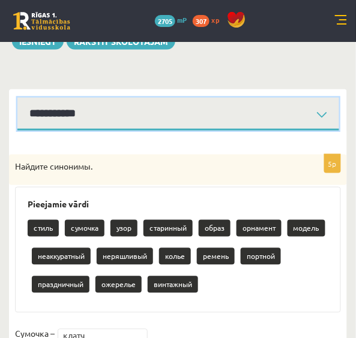
click at [284, 124] on select "**********" at bounding box center [178, 114] width 322 height 33
click at [17, 98] on select "**********" at bounding box center [178, 114] width 322 height 33
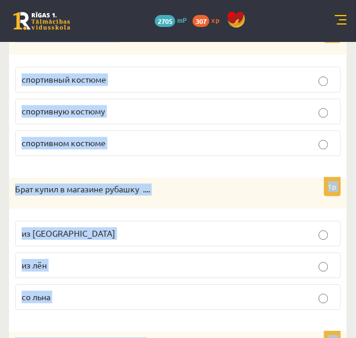
scroll to position [1445, 0]
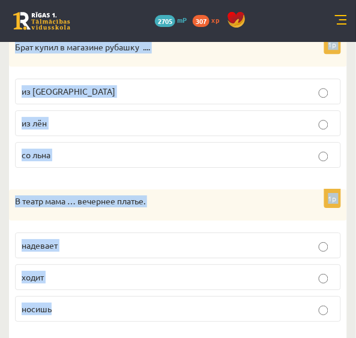
drag, startPoint x: 13, startPoint y: 160, endPoint x: 139, endPoint y: 356, distance: 232.8
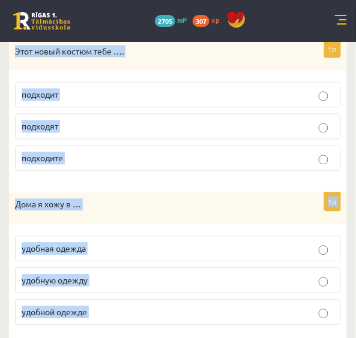
scroll to position [182, 0]
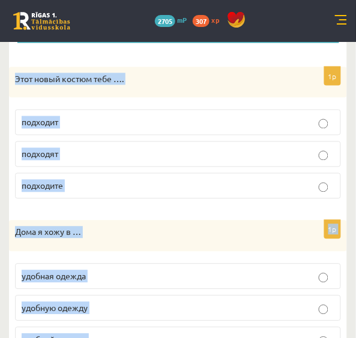
click at [304, 68] on div "Этот новый костюм тебе …." at bounding box center [178, 82] width 338 height 31
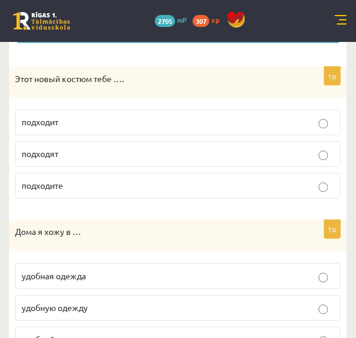
click at [133, 118] on p "подходит" at bounding box center [178, 122] width 313 height 13
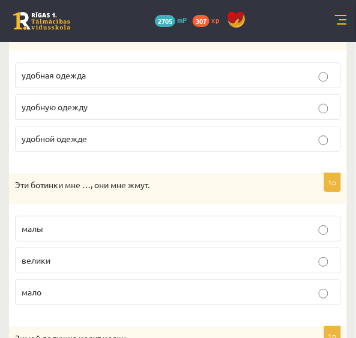
scroll to position [373, 0]
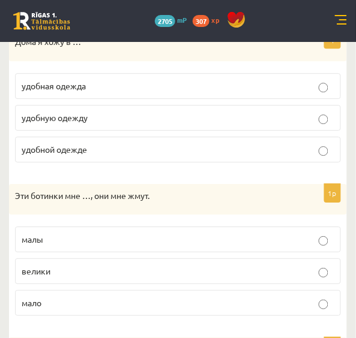
click at [124, 113] on p "удобную одежду" at bounding box center [178, 118] width 313 height 13
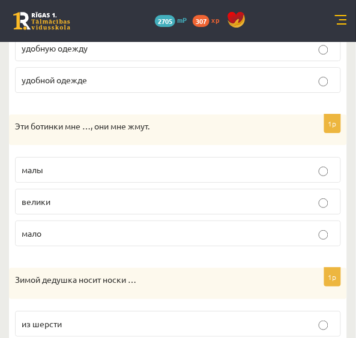
scroll to position [486, 0]
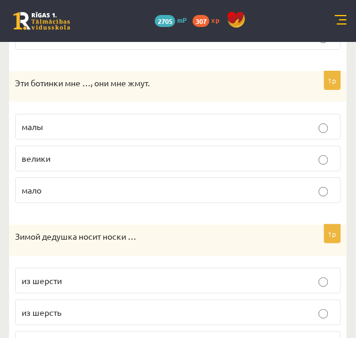
click at [188, 121] on p "малы" at bounding box center [178, 127] width 313 height 13
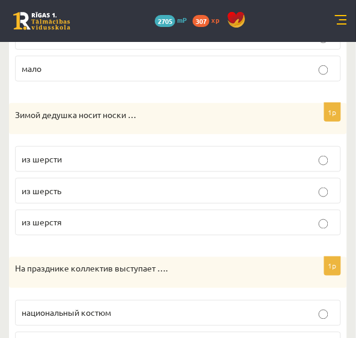
scroll to position [634, 0]
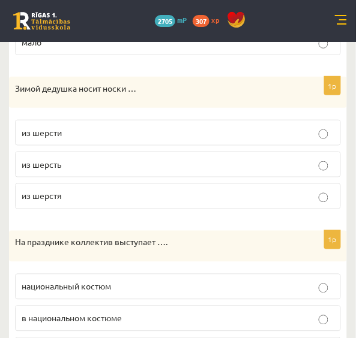
click at [103, 127] on p "из шерсти" at bounding box center [178, 133] width 313 height 13
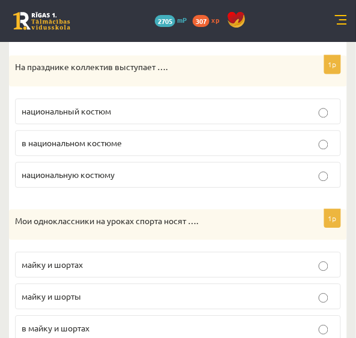
scroll to position [816, 0]
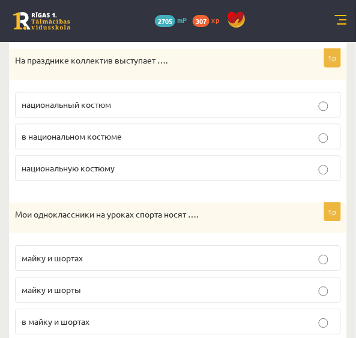
click at [193, 124] on label "в национальном костюме" at bounding box center [178, 137] width 326 height 26
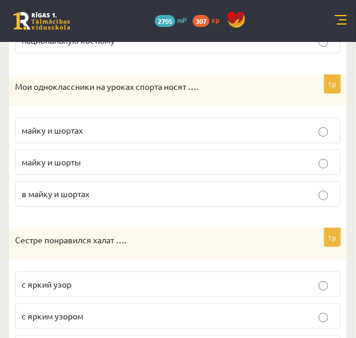
scroll to position [946, 0]
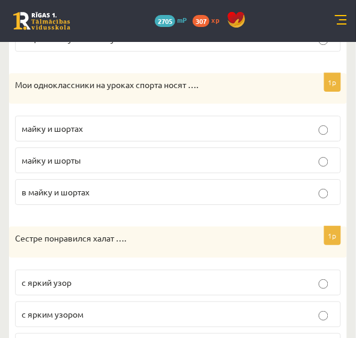
click at [130, 186] on p "в майку и шортах" at bounding box center [178, 192] width 313 height 13
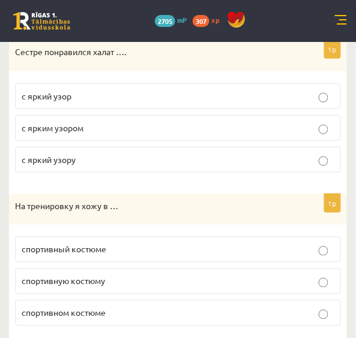
scroll to position [1135, 0]
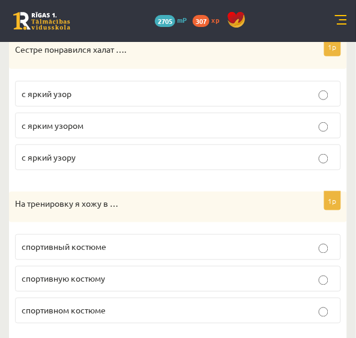
click at [78, 151] on p "с яркий узору" at bounding box center [178, 157] width 313 height 13
click at [157, 119] on p "с ярким узором" at bounding box center [178, 125] width 313 height 13
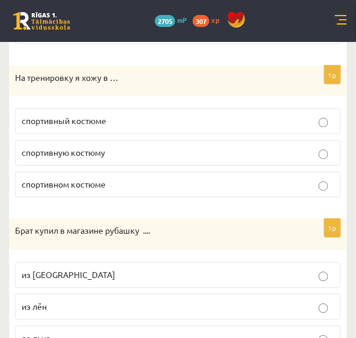
scroll to position [1265, 0]
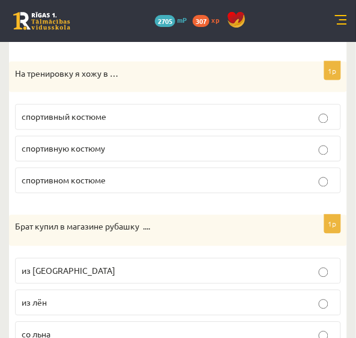
click at [100, 175] on span "спортивном костюме" at bounding box center [64, 180] width 84 height 11
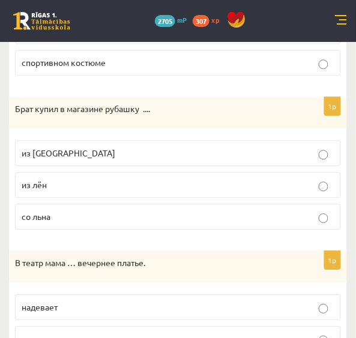
scroll to position [1398, 0]
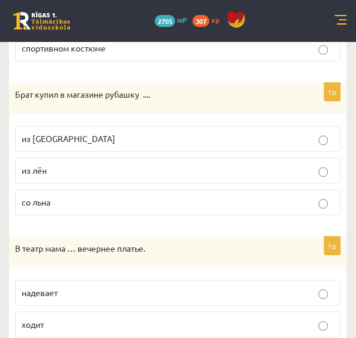
click at [136, 126] on label "из льна" at bounding box center [178, 139] width 326 height 26
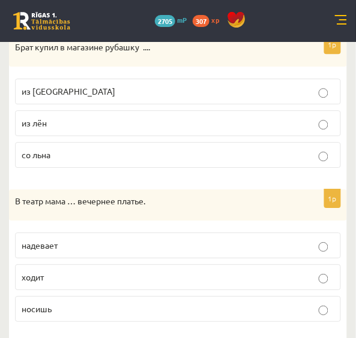
click at [153, 233] on label "надевает" at bounding box center [178, 246] width 326 height 26
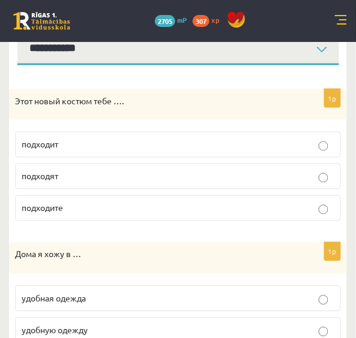
scroll to position [158, 0]
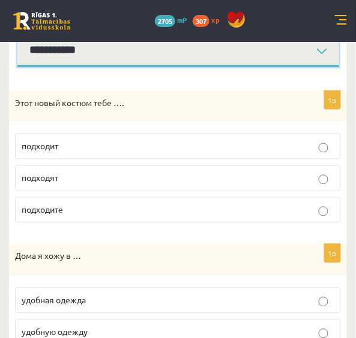
click at [321, 58] on select "**********" at bounding box center [178, 50] width 322 height 33
click at [17, 34] on select "**********" at bounding box center [178, 50] width 322 height 33
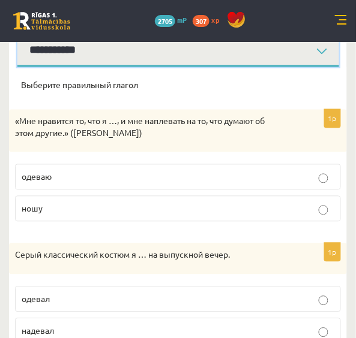
click at [237, 58] on select "**********" at bounding box center [178, 50] width 322 height 33
click at [17, 34] on select "**********" at bounding box center [178, 50] width 322 height 33
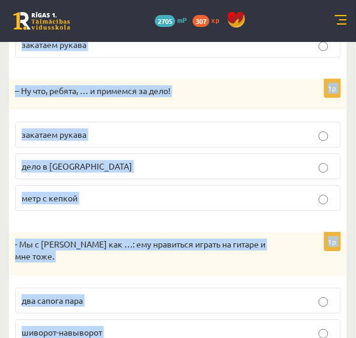
scroll to position [397, 0]
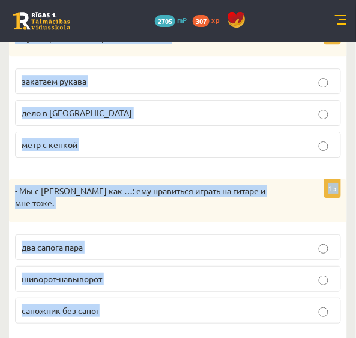
drag, startPoint x: 16, startPoint y: 82, endPoint x: 164, endPoint y: 344, distance: 300.3
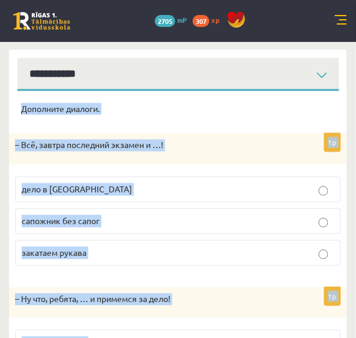
scroll to position [160, 0]
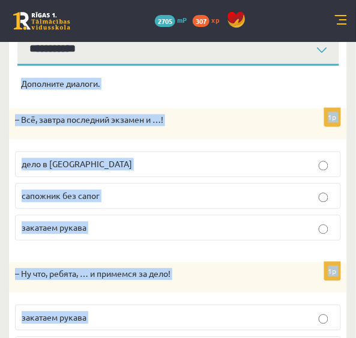
click at [308, 91] on div "Дополните диалоги." at bounding box center [178, 87] width 314 height 19
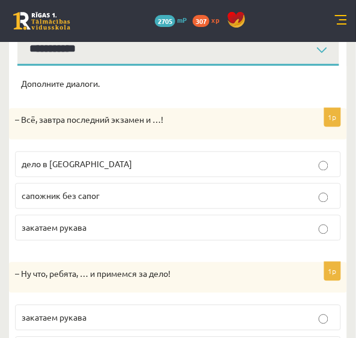
click at [170, 157] on label "дело в шляпе" at bounding box center [178, 165] width 326 height 26
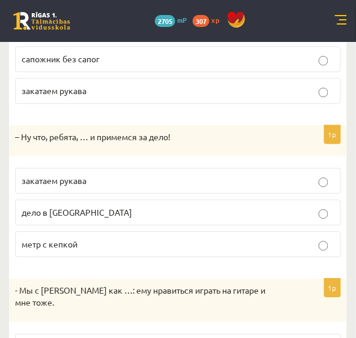
scroll to position [300, 0]
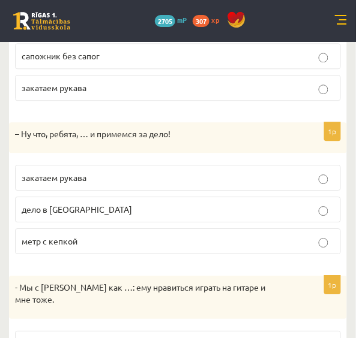
click at [247, 176] on p "закатаем рукава" at bounding box center [178, 178] width 313 height 13
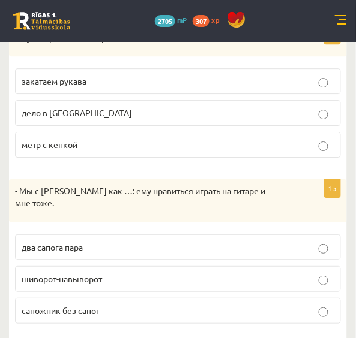
click at [289, 241] on p "два сапога пара" at bounding box center [178, 247] width 313 height 13
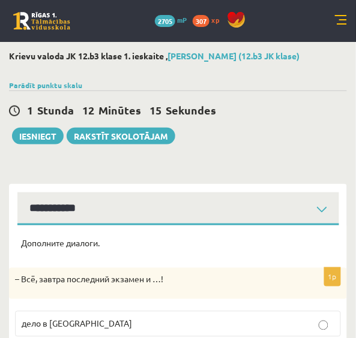
scroll to position [43, 0]
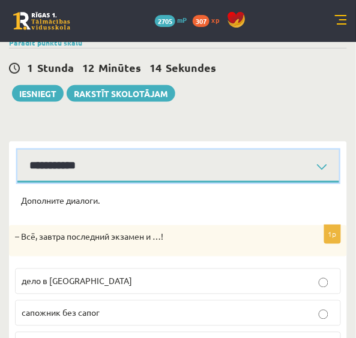
click at [295, 158] on select "**********" at bounding box center [178, 166] width 322 height 33
click at [17, 150] on select "**********" at bounding box center [178, 166] width 322 height 33
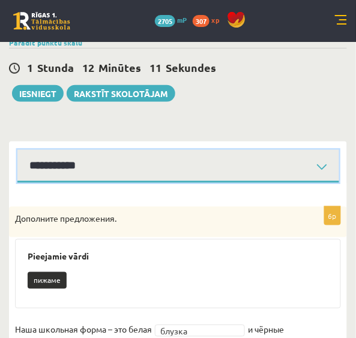
click at [295, 161] on select "**********" at bounding box center [178, 166] width 322 height 33
click at [17, 150] on select "**********" at bounding box center [178, 166] width 322 height 33
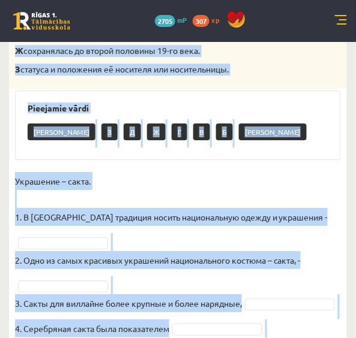
scroll to position [455, 0]
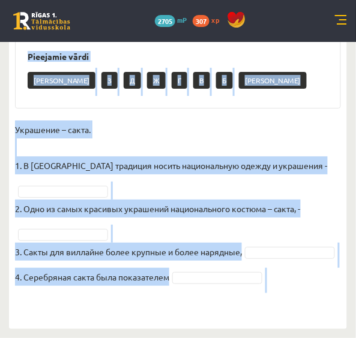
drag, startPoint x: 9, startPoint y: 47, endPoint x: 138, endPoint y: 346, distance: 325.4
click at [292, 94] on div "4p Соотнесите начало и конец предложений. А изначально носила практический хара…" at bounding box center [178, 64] width 338 height 505
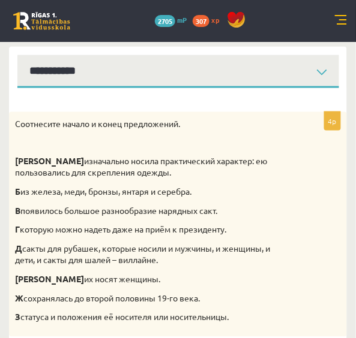
scroll to position [134, 0]
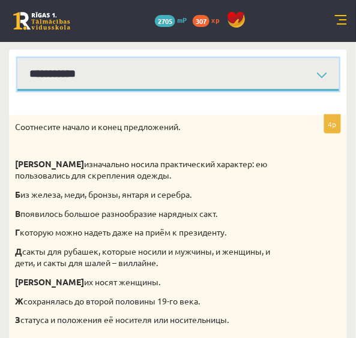
click at [301, 79] on select "**********" at bounding box center [178, 74] width 322 height 33
click at [17, 58] on select "**********" at bounding box center [178, 74] width 322 height 33
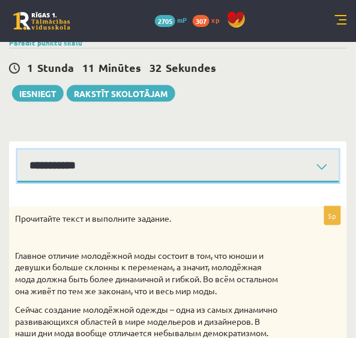
scroll to position [36, 0]
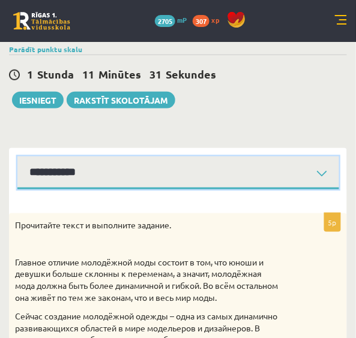
click at [271, 179] on select "**********" at bounding box center [178, 173] width 322 height 33
click at [17, 157] on select "**********" at bounding box center [178, 173] width 322 height 33
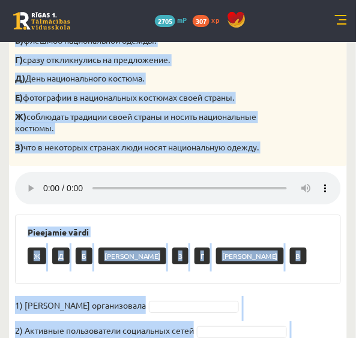
scroll to position [406, 0]
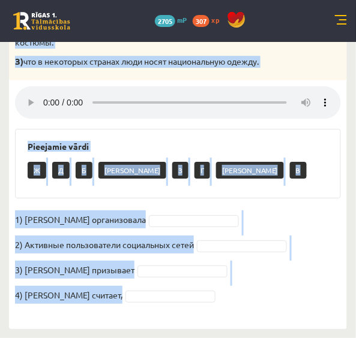
drag, startPoint x: 9, startPoint y: 130, endPoint x: 144, endPoint y: 356, distance: 263.9
click at [264, 220] on fieldset "1) Мухаббат Саби организовала 2) Активные пользователи социальных сетей 3) Муха…" at bounding box center [178, 261] width 326 height 101
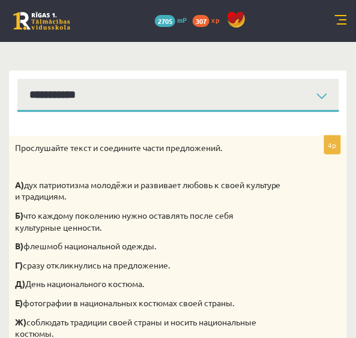
scroll to position [112, 0]
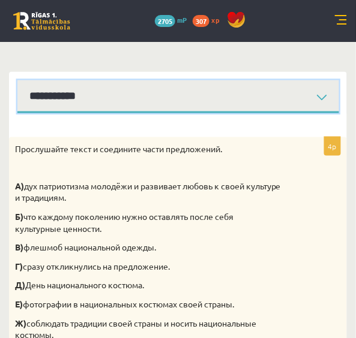
click at [304, 97] on select "**********" at bounding box center [178, 96] width 322 height 33
click at [17, 80] on select "**********" at bounding box center [178, 96] width 322 height 33
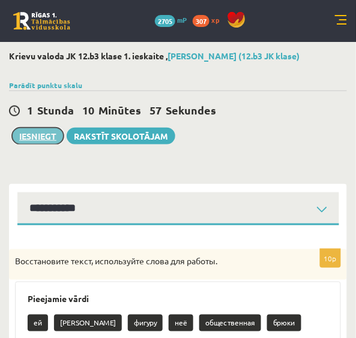
click at [52, 128] on button "Iesniegt" at bounding box center [38, 136] width 52 height 17
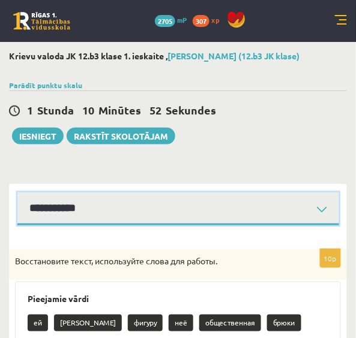
click at [165, 197] on select "**********" at bounding box center [178, 209] width 322 height 33
click at [17, 193] on select "**********" at bounding box center [178, 209] width 322 height 33
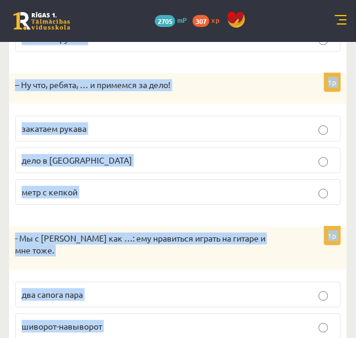
scroll to position [397, 0]
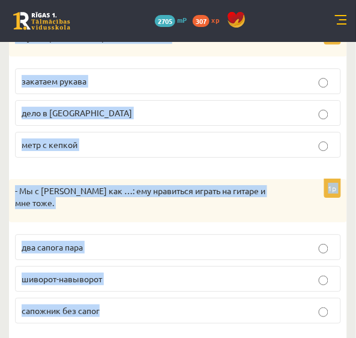
drag, startPoint x: 17, startPoint y: 202, endPoint x: 139, endPoint y: 356, distance: 196.8
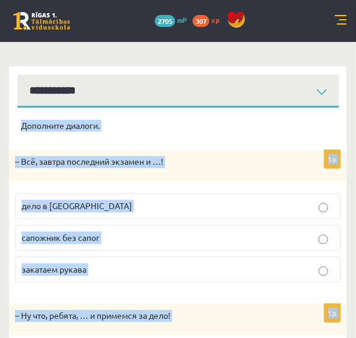
scroll to position [121, 0]
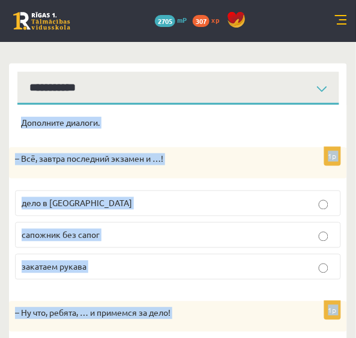
click at [321, 119] on p "Дополните диалоги." at bounding box center [178, 123] width 314 height 12
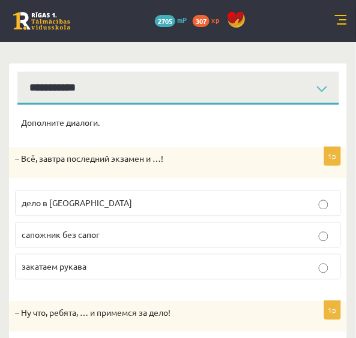
click at [135, 204] on p "дело в шляпе" at bounding box center [178, 203] width 313 height 13
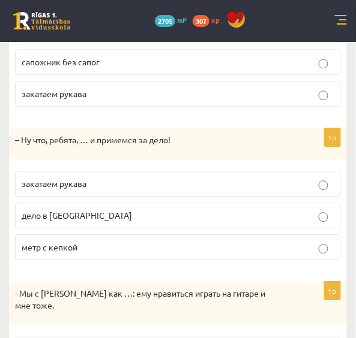
scroll to position [295, 0]
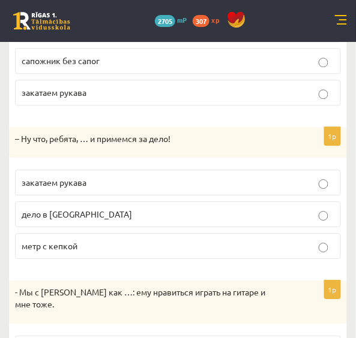
click at [242, 181] on p "закатаем рукава" at bounding box center [178, 182] width 313 height 13
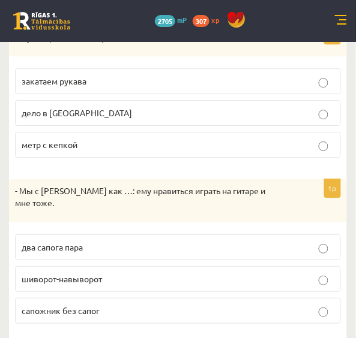
click at [211, 241] on p "два сапога пара" at bounding box center [178, 247] width 313 height 13
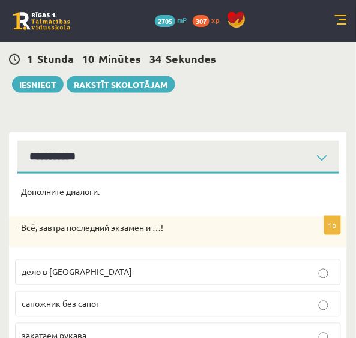
scroll to position [49, 0]
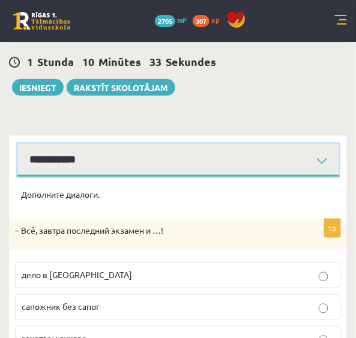
click at [302, 147] on select "**********" at bounding box center [178, 160] width 322 height 33
click at [17, 144] on select "**********" at bounding box center [178, 160] width 322 height 33
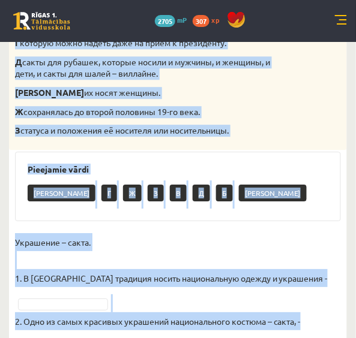
scroll to position [455, 0]
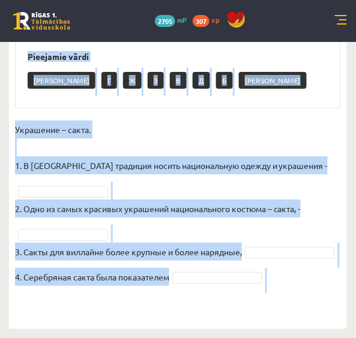
drag, startPoint x: 10, startPoint y: 208, endPoint x: 107, endPoint y: 356, distance: 176.9
click at [208, 121] on p "Украшение – сакта. 1. В Латвии традиция носить национальную одежду и украшения -" at bounding box center [171, 148] width 313 height 54
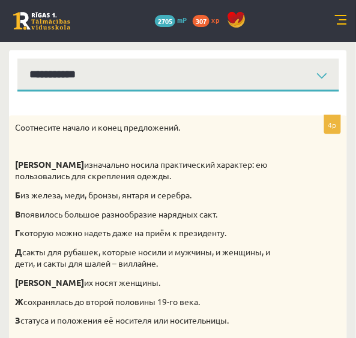
scroll to position [119, 0]
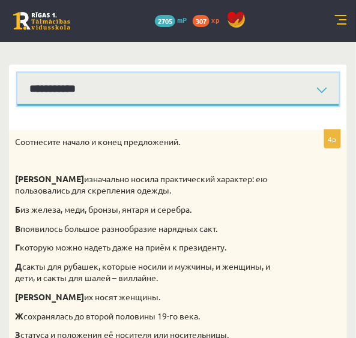
click at [297, 79] on select "**********" at bounding box center [178, 89] width 322 height 33
click at [17, 73] on select "**********" at bounding box center [178, 89] width 322 height 33
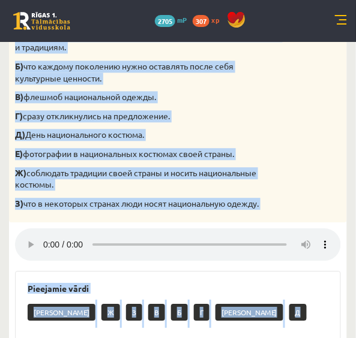
scroll to position [406, 0]
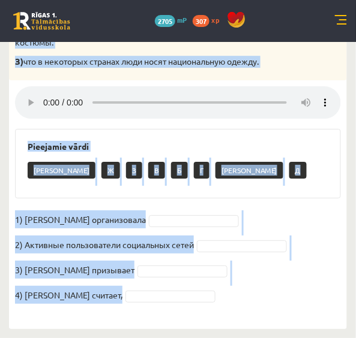
drag, startPoint x: 13, startPoint y: 142, endPoint x: 161, endPoint y: 352, distance: 257.0
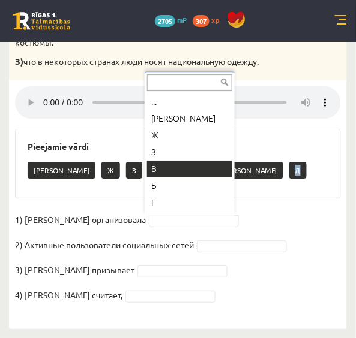
click at [289, 173] on p "Д" at bounding box center [297, 170] width 17 height 17
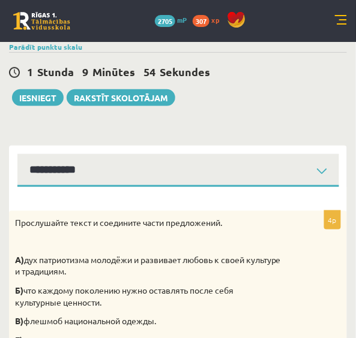
scroll to position [0, 0]
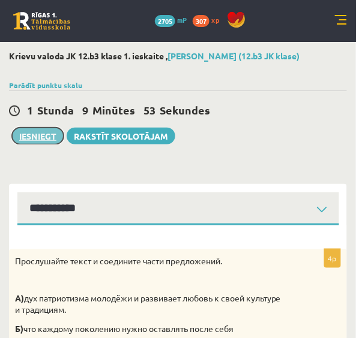
click at [32, 136] on button "Iesniegt" at bounding box center [38, 136] width 52 height 17
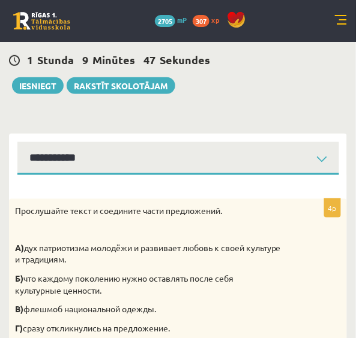
scroll to position [49, 0]
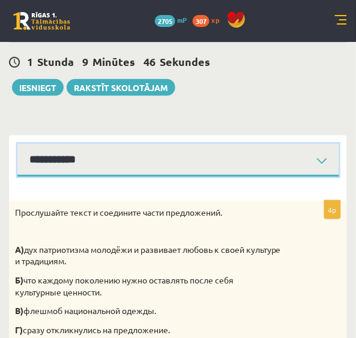
click at [195, 170] on select "**********" at bounding box center [178, 160] width 322 height 33
click at [17, 144] on select "**********" at bounding box center [178, 160] width 322 height 33
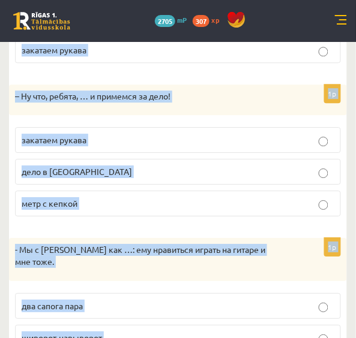
scroll to position [397, 0]
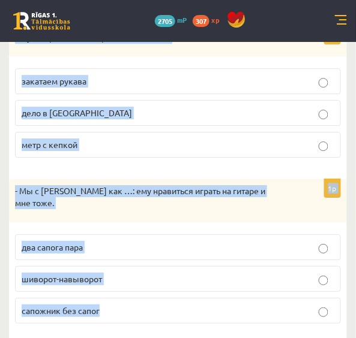
drag, startPoint x: 16, startPoint y: 191, endPoint x: 145, endPoint y: 355, distance: 208.5
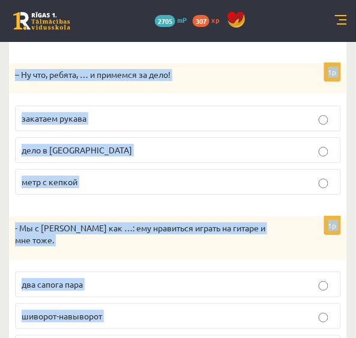
scroll to position [340, 0]
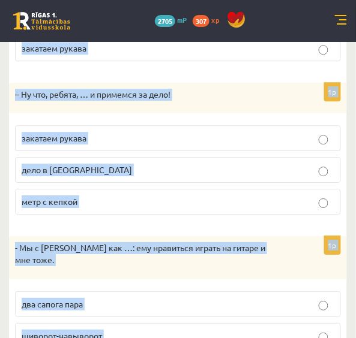
click at [189, 80] on form "Дополните диалоги. 1p – Всё, завтра последний экзамен и …! дело в шляпе сапожни…" at bounding box center [178, 144] width 314 height 493
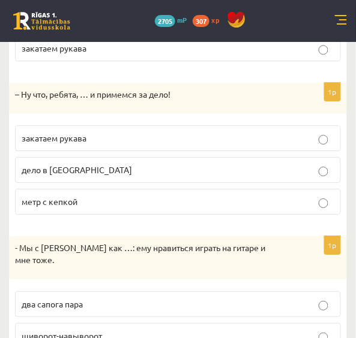
click at [147, 130] on label "закатаем рукава" at bounding box center [178, 138] width 326 height 26
click at [164, 292] on label "два сапога пара" at bounding box center [178, 305] width 326 height 26
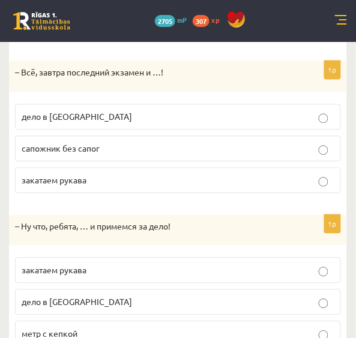
scroll to position [190, 0]
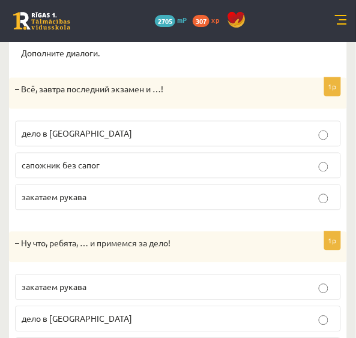
click at [96, 187] on label "закатаем рукава" at bounding box center [178, 198] width 326 height 26
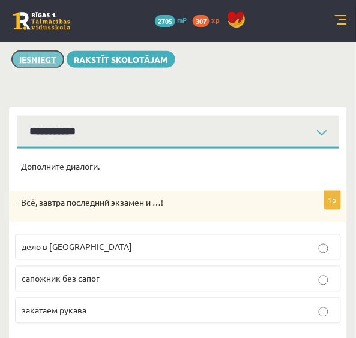
click at [49, 57] on button "Iesniegt" at bounding box center [38, 59] width 52 height 17
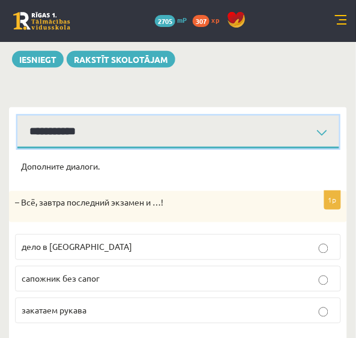
click at [275, 125] on select "**********" at bounding box center [178, 132] width 322 height 33
select select "**********"
click at [17, 116] on select "**********" at bounding box center [178, 132] width 322 height 33
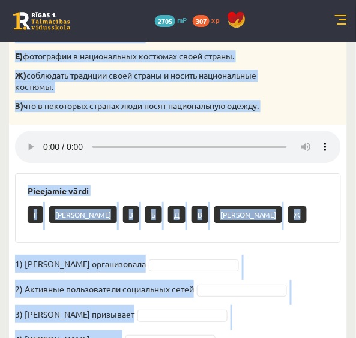
scroll to position [406, 0]
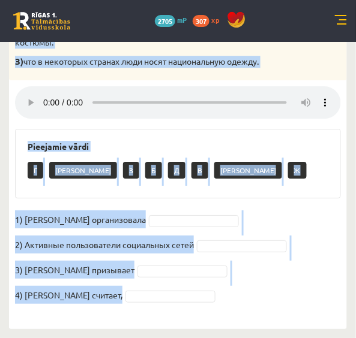
drag, startPoint x: 11, startPoint y: 178, endPoint x: 104, endPoint y: 356, distance: 200.7
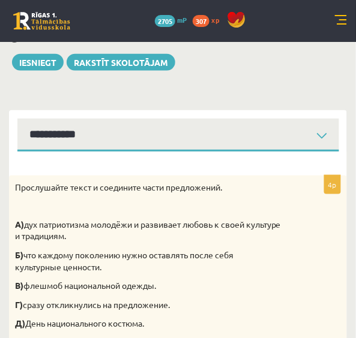
scroll to position [65, 0]
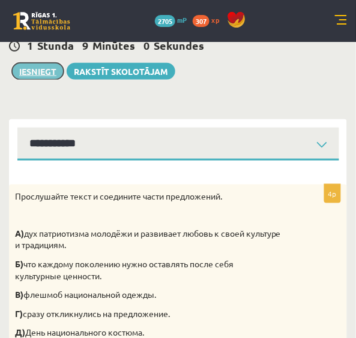
click at [51, 73] on button "Iesniegt" at bounding box center [38, 71] width 52 height 17
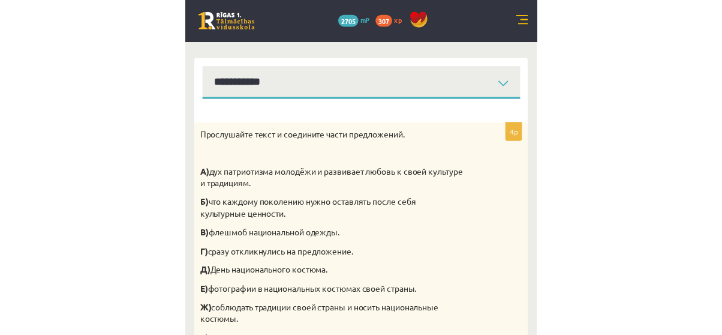
scroll to position [57, 0]
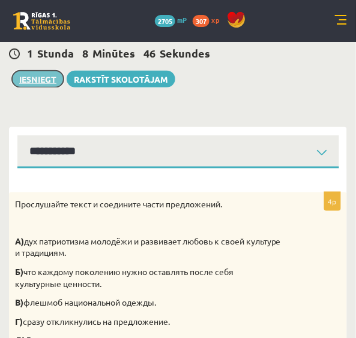
click at [57, 80] on button "Iesniegt" at bounding box center [38, 79] width 52 height 17
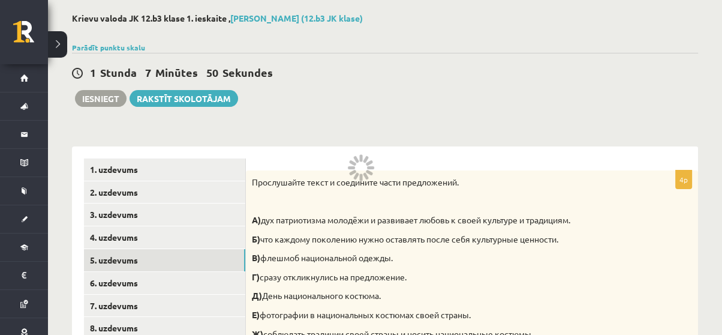
click at [355, 118] on div "**********" at bounding box center [385, 317] width 674 height 656
click at [340, 125] on div "**********" at bounding box center [385, 317] width 674 height 656
click at [172, 124] on div "**********" at bounding box center [385, 317] width 674 height 656
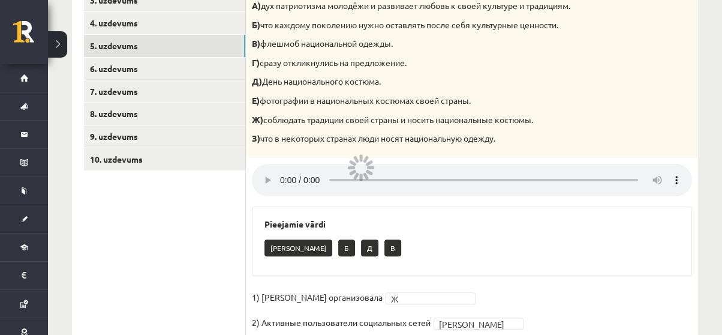
scroll to position [265, 0]
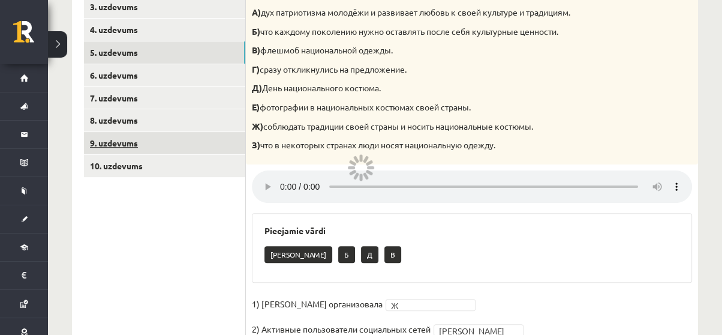
click at [188, 145] on link "9. uzdevums" at bounding box center [164, 143] width 161 height 22
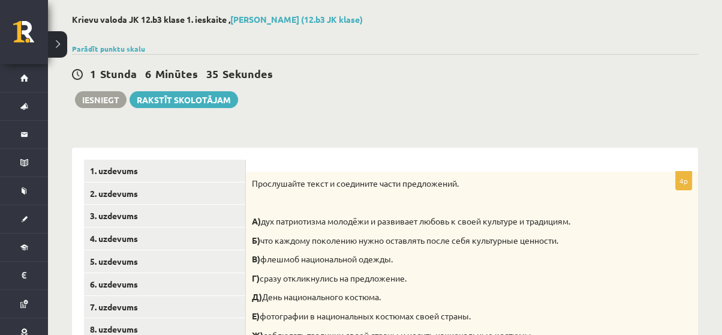
scroll to position [43, 0]
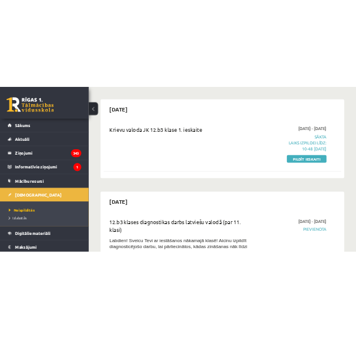
scroll to position [310, 0]
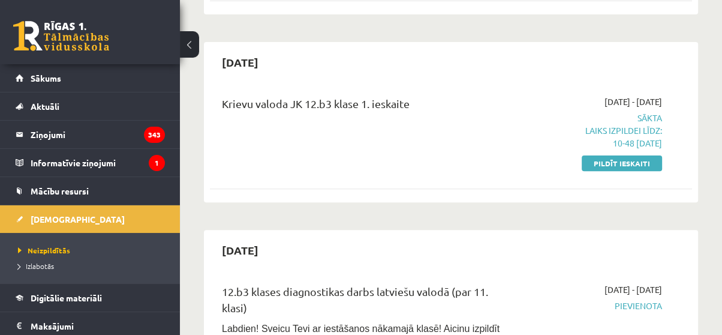
click at [514, 133] on div "Krievu valoda JK 12.b3 klase 1. ieskaite" at bounding box center [365, 132] width 305 height 74
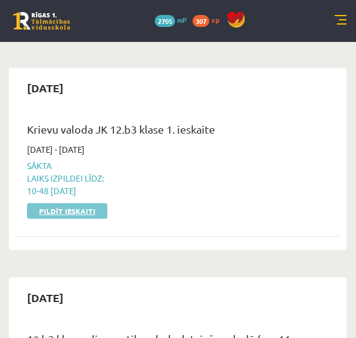
click at [94, 207] on link "Pildīt ieskaiti" at bounding box center [67, 211] width 80 height 16
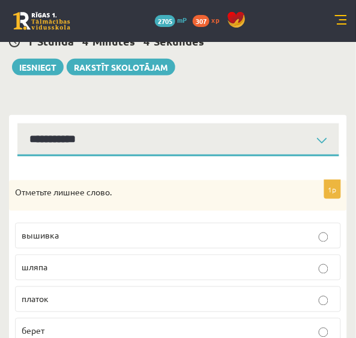
scroll to position [72, 0]
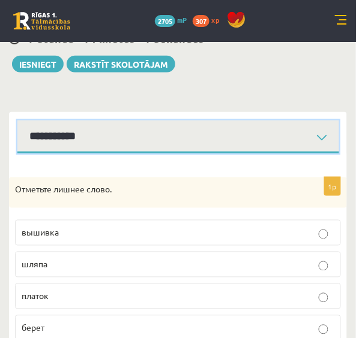
click at [300, 135] on select "**********" at bounding box center [178, 137] width 322 height 33
click at [17, 121] on select "**********" at bounding box center [178, 137] width 322 height 33
click at [239, 136] on select "**********" at bounding box center [178, 137] width 322 height 33
click at [17, 121] on select "**********" at bounding box center [178, 137] width 322 height 33
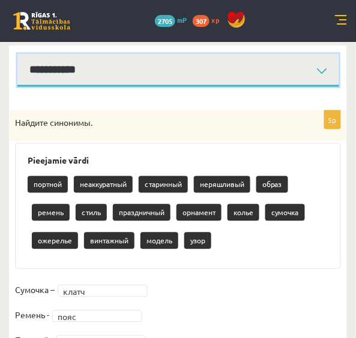
scroll to position [135, 0]
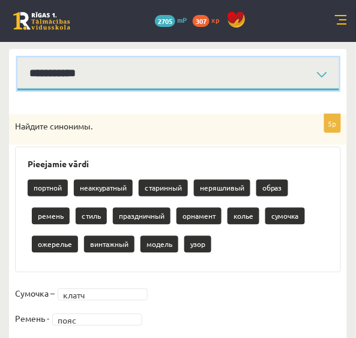
click at [263, 78] on select "**********" at bounding box center [178, 74] width 322 height 33
select select "**********"
click at [17, 58] on select "**********" at bounding box center [178, 74] width 322 height 33
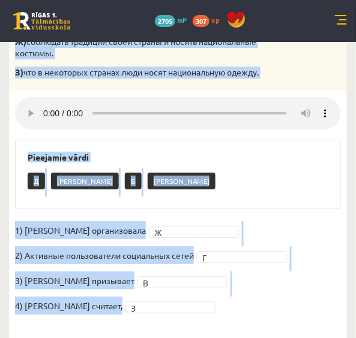
scroll to position [406, 0]
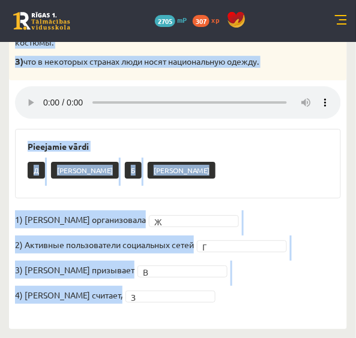
drag, startPoint x: 8, startPoint y: 70, endPoint x: 149, endPoint y: 350, distance: 314.4
copy div "L) ips dolorsitame consecte a elitseddo eiusmo t incid utlabore e doloremag. A)…"
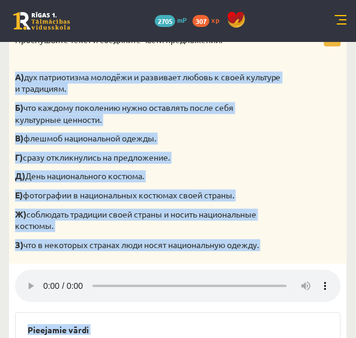
scroll to position [222, 0]
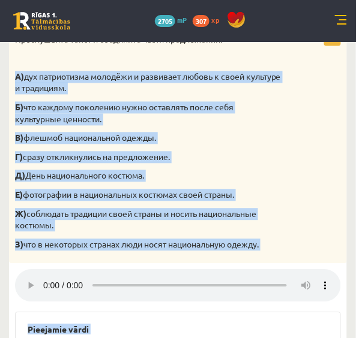
click at [307, 163] on div "Прослушайте текст и соедините части предложений. А) дух патриотизма молодёжи и …" at bounding box center [178, 146] width 338 height 237
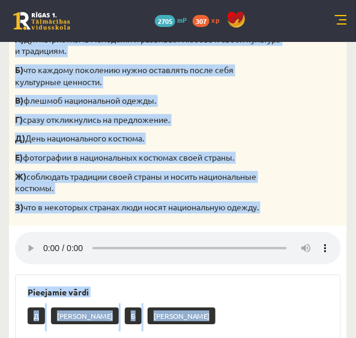
scroll to position [406, 0]
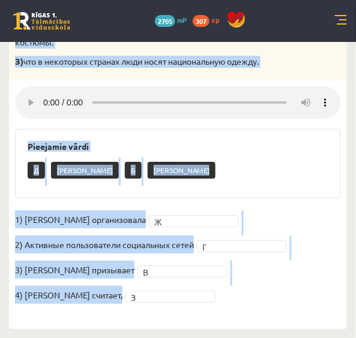
drag, startPoint x: 8, startPoint y: 130, endPoint x: 193, endPoint y: 356, distance: 292.0
copy div "Loremipsumd sitam c adipiscin elits doeiusmodte. I) utl etdoloremag aliquaen a …"
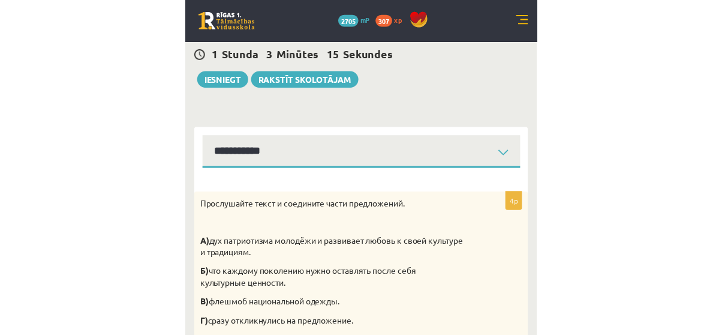
scroll to position [41, 0]
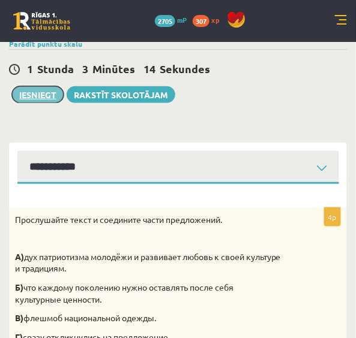
click at [22, 94] on button "Iesniegt" at bounding box center [38, 94] width 52 height 17
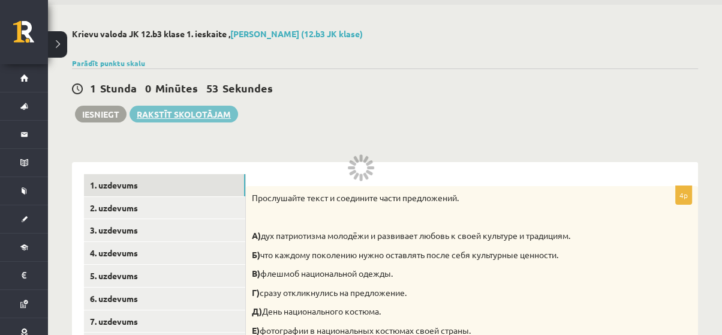
click at [149, 109] on link "Rakstīt skolotājam" at bounding box center [184, 114] width 109 height 17
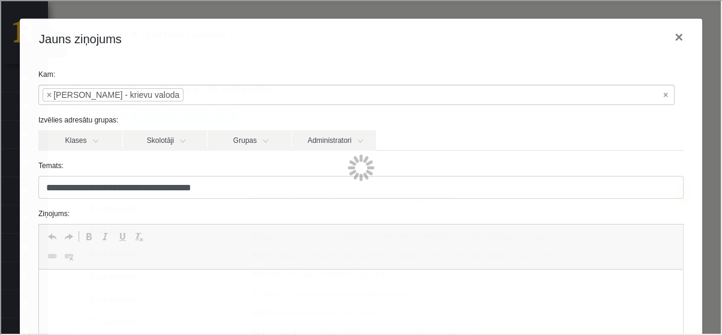
scroll to position [0, 0]
click at [85, 289] on p "Bagātinātā teksta redaktors, wiswyg-editor-47433926040260-1760338063-182" at bounding box center [361, 287] width 620 height 13
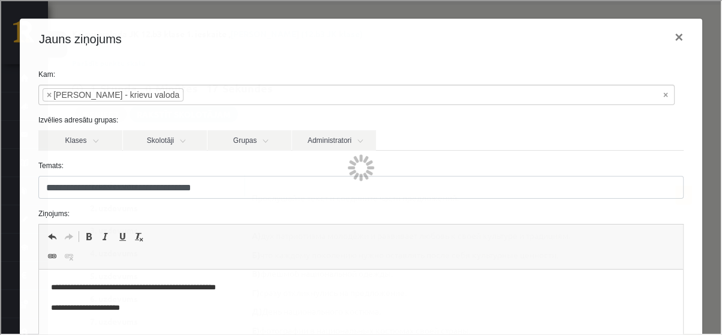
click at [83, 306] on p "**********" at bounding box center [357, 308] width 612 height 13
click at [103, 331] on p "**********" at bounding box center [357, 328] width 612 height 13
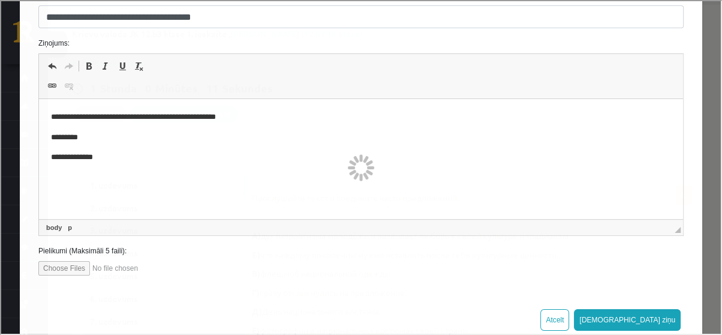
scroll to position [172, 0]
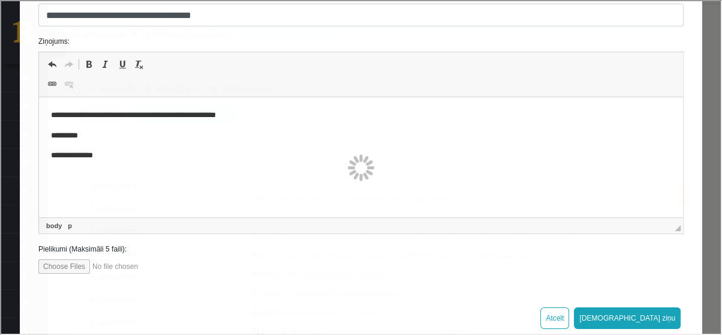
click at [355, 304] on div "Atcelt [DEMOGRAPHIC_DATA] ziņu" at bounding box center [360, 316] width 683 height 49
click at [355, 311] on button "[DEMOGRAPHIC_DATA] ziņu" at bounding box center [626, 317] width 107 height 22
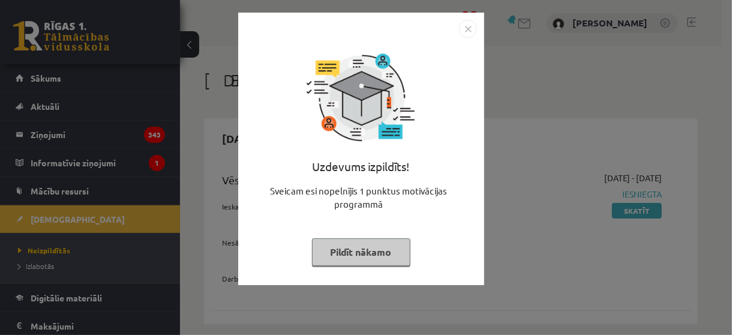
click at [469, 30] on img "Close" at bounding box center [468, 29] width 18 height 18
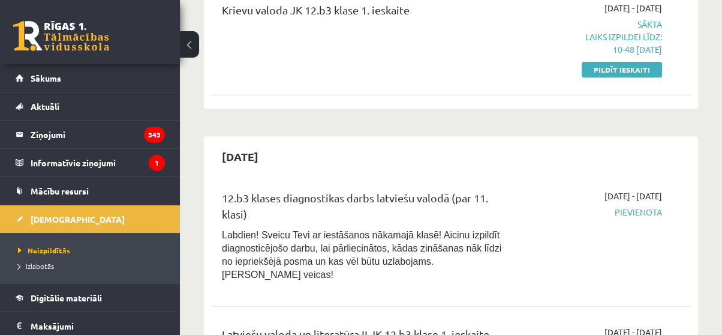
scroll to position [388, 0]
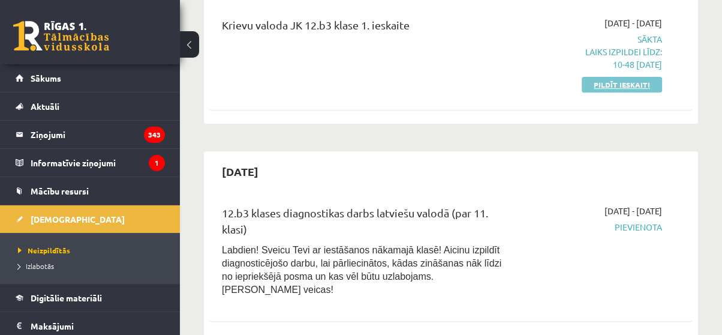
click at [636, 83] on link "Pildīt ieskaiti" at bounding box center [622, 85] width 80 height 16
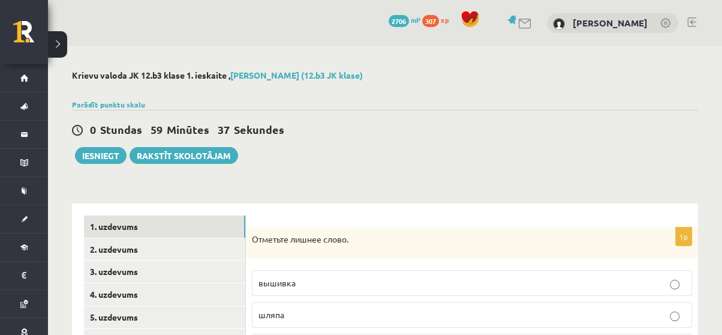
drag, startPoint x: 492, startPoint y: 172, endPoint x: 484, endPoint y: 166, distance: 10.3
click at [88, 155] on button "Iesniegt" at bounding box center [101, 155] width 52 height 17
click at [83, 156] on button "Iesniegt" at bounding box center [101, 155] width 52 height 17
click at [171, 254] on link "2. uzdevums" at bounding box center [164, 249] width 161 height 22
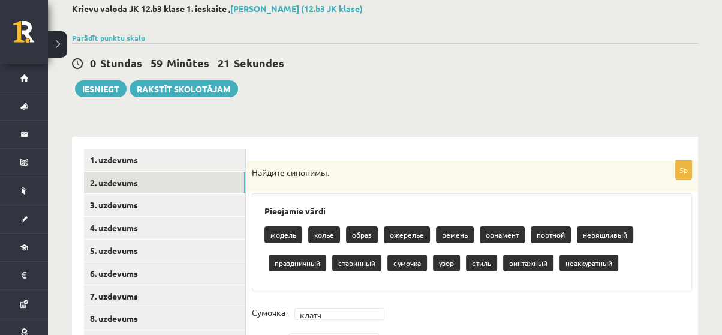
scroll to position [70, 0]
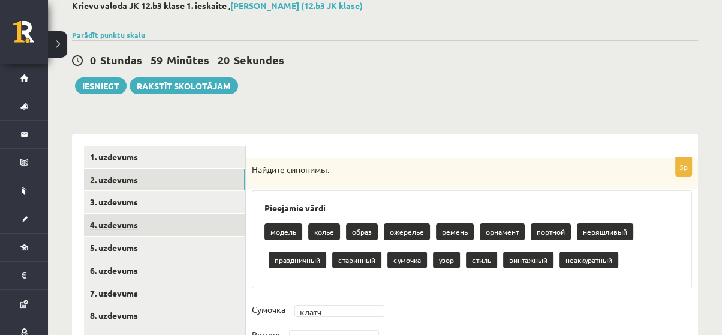
click at [162, 218] on link "4. uzdevums" at bounding box center [164, 225] width 161 height 22
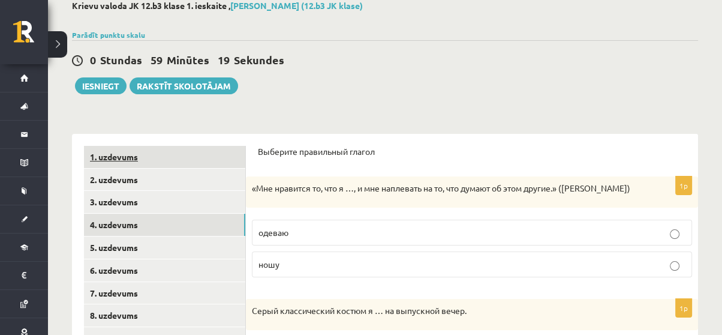
click at [140, 160] on link "1. uzdevums" at bounding box center [164, 157] width 161 height 22
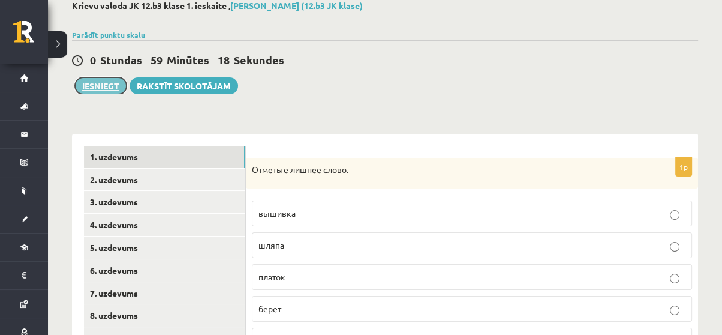
click at [106, 86] on button "Iesniegt" at bounding box center [101, 85] width 52 height 17
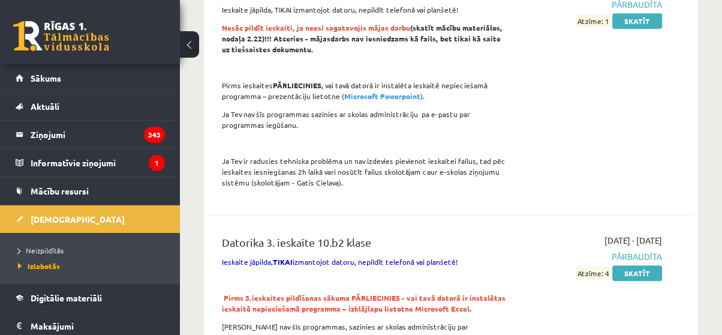
scroll to position [864, 0]
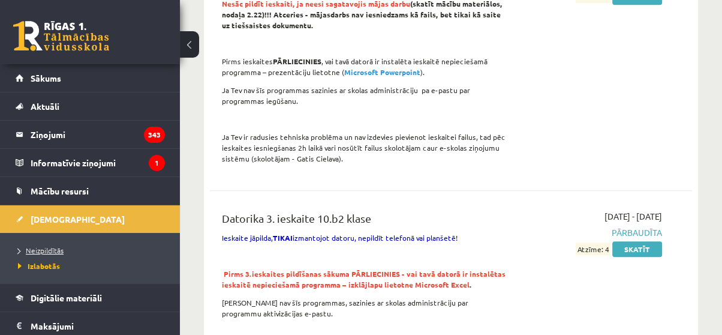
click at [50, 247] on span "Neizpildītās" at bounding box center [41, 250] width 46 height 10
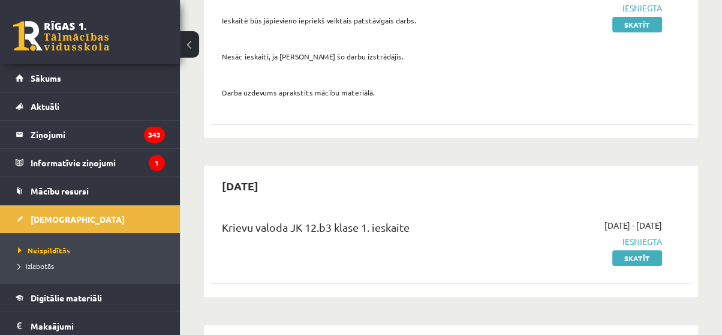
scroll to position [160, 0]
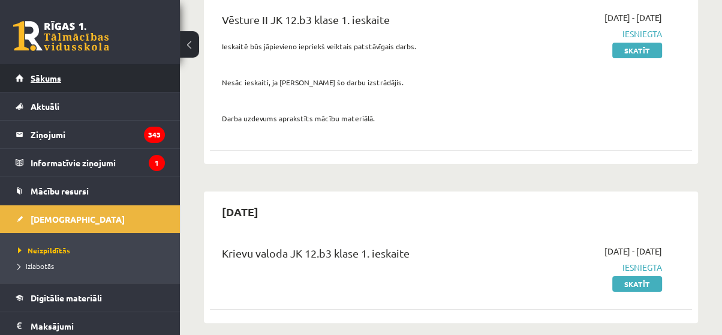
click at [143, 68] on link "Sākums" at bounding box center [90, 78] width 149 height 28
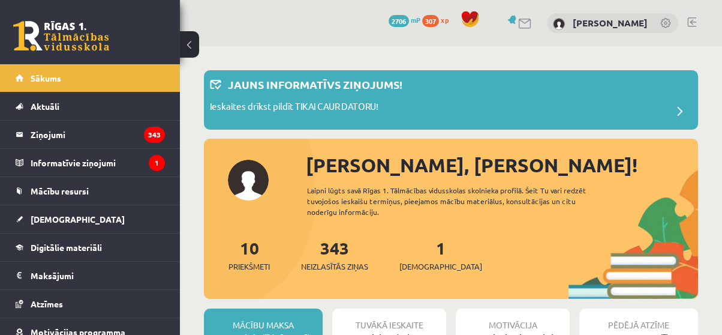
click at [421, 16] on span "mP" at bounding box center [416, 20] width 10 height 10
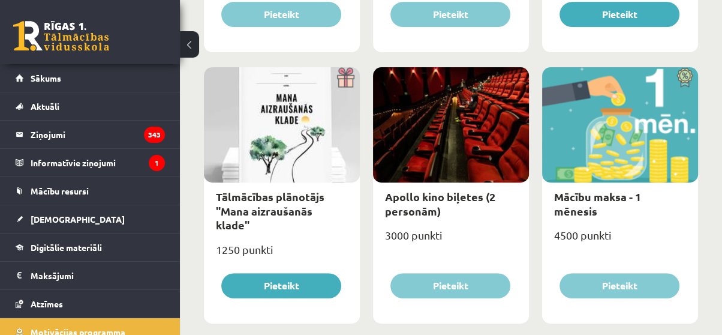
scroll to position [411, 0]
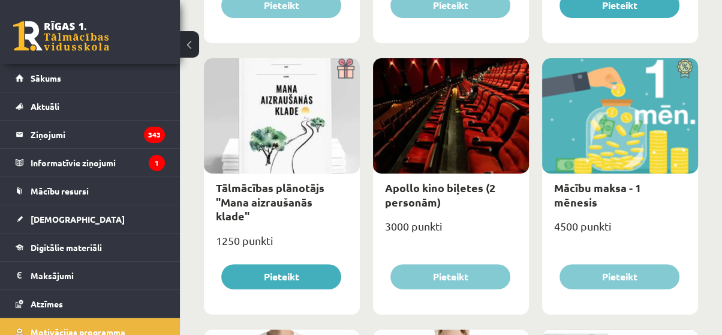
drag, startPoint x: 716, startPoint y: 83, endPoint x: 725, endPoint y: 83, distance: 9.6
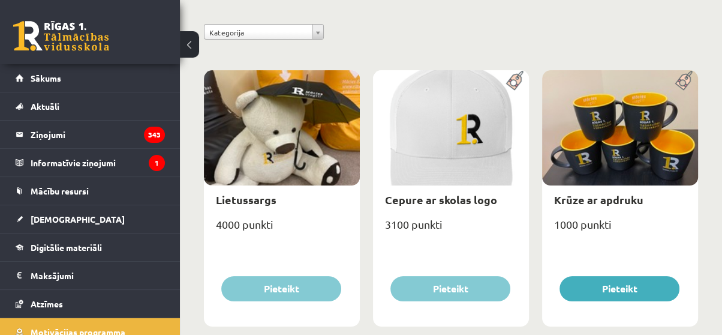
scroll to position [0, 0]
